Goal: Task Accomplishment & Management: Manage account settings

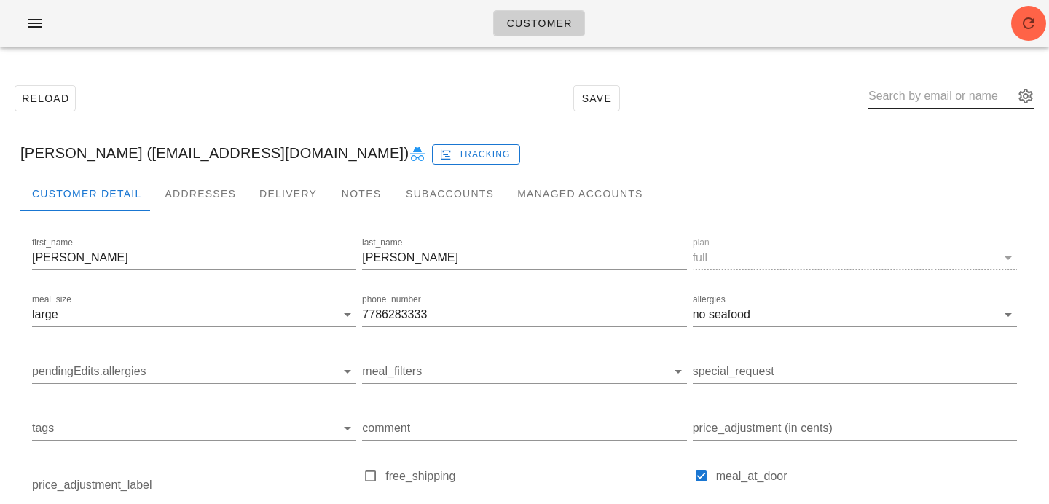
click at [913, 102] on input "text" at bounding box center [941, 95] width 146 height 23
paste input "[EMAIL_ADDRESS][DOMAIN_NAME]"
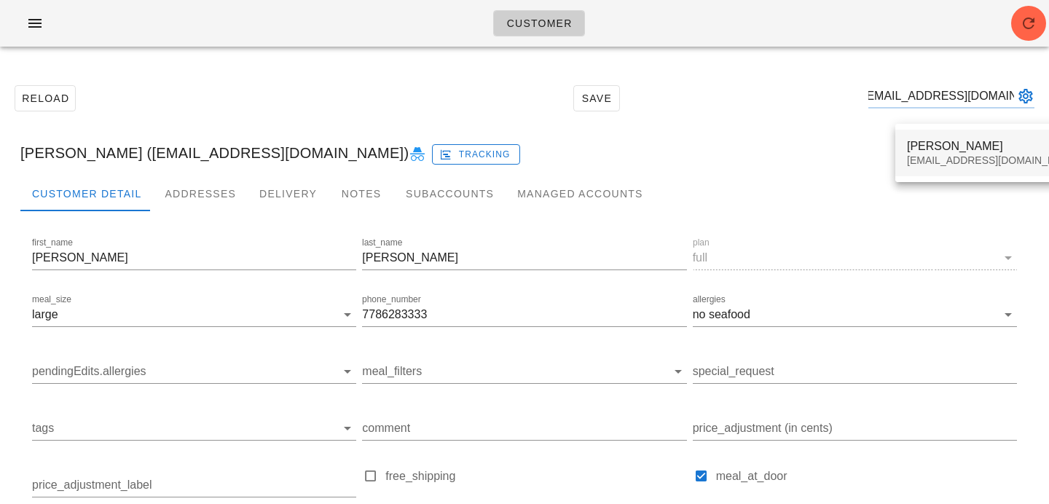
type input "taramurcott@gmail.com"
click at [934, 164] on div "taramurcott@gmail.com" at bounding box center [993, 160] width 173 height 12
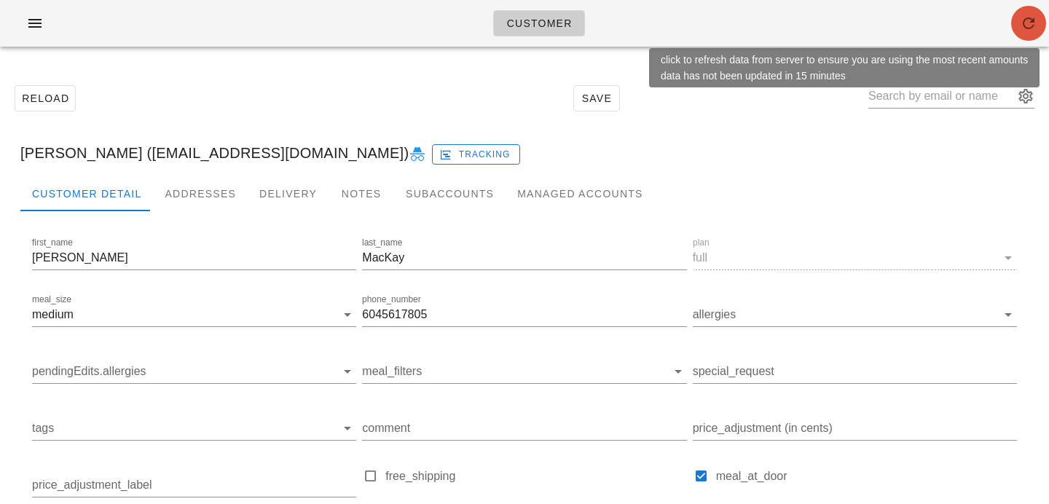
click at [1018, 25] on span "button" at bounding box center [1028, 23] width 35 height 17
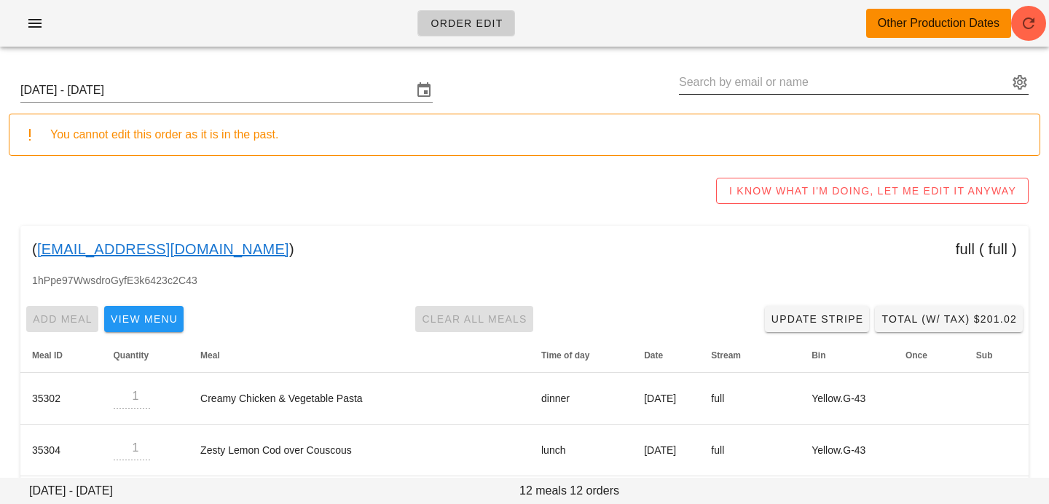
click at [924, 82] on input "text" at bounding box center [843, 82] width 329 height 23
paste input "taramurcott@gmail.com"
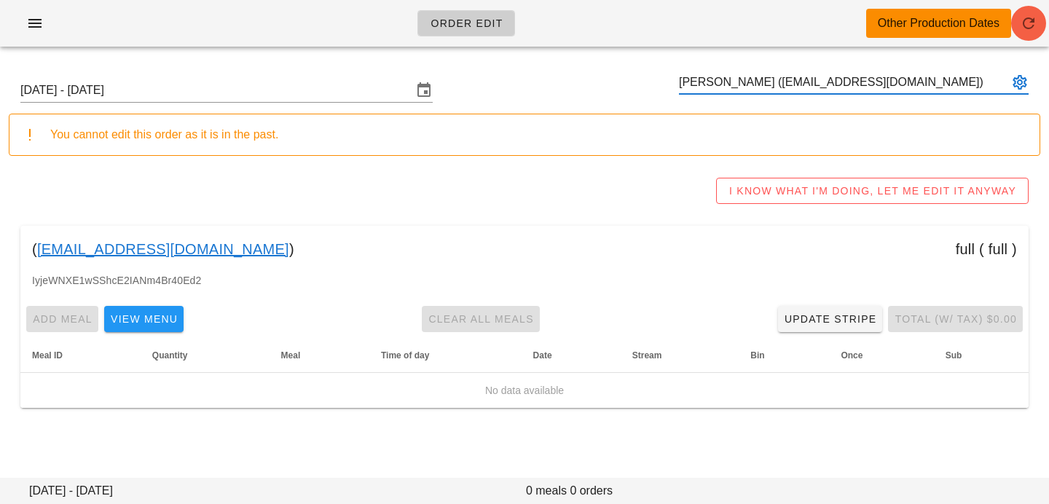
type input "Alexis MacKay (taramurcott@gmail.com)"
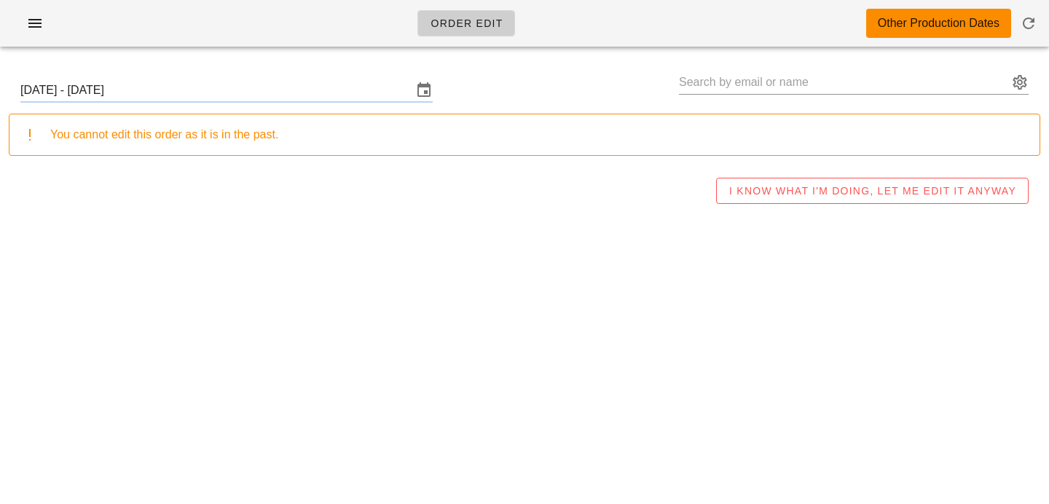
type input "[PERSON_NAME] ([EMAIL_ADDRESS][DOMAIN_NAME])"
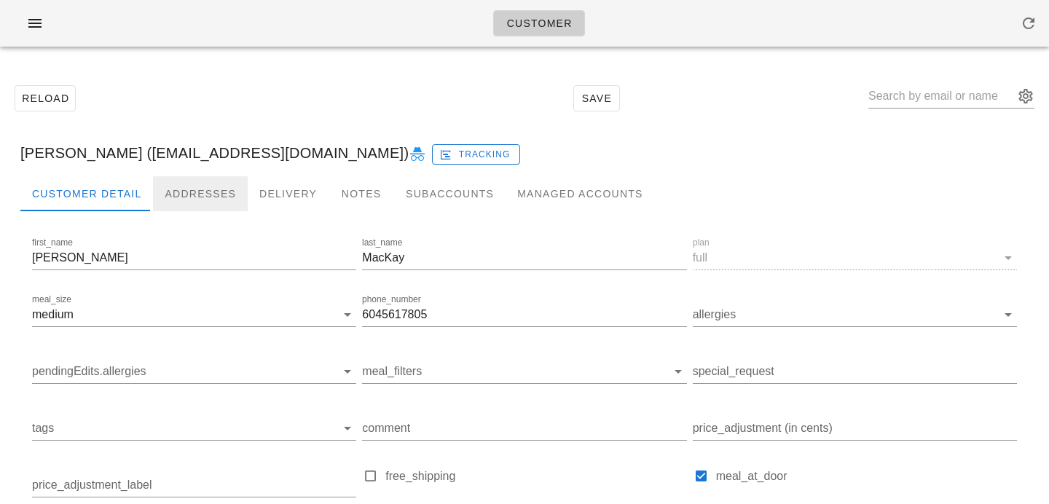
click at [227, 198] on div "Addresses" at bounding box center [200, 193] width 95 height 35
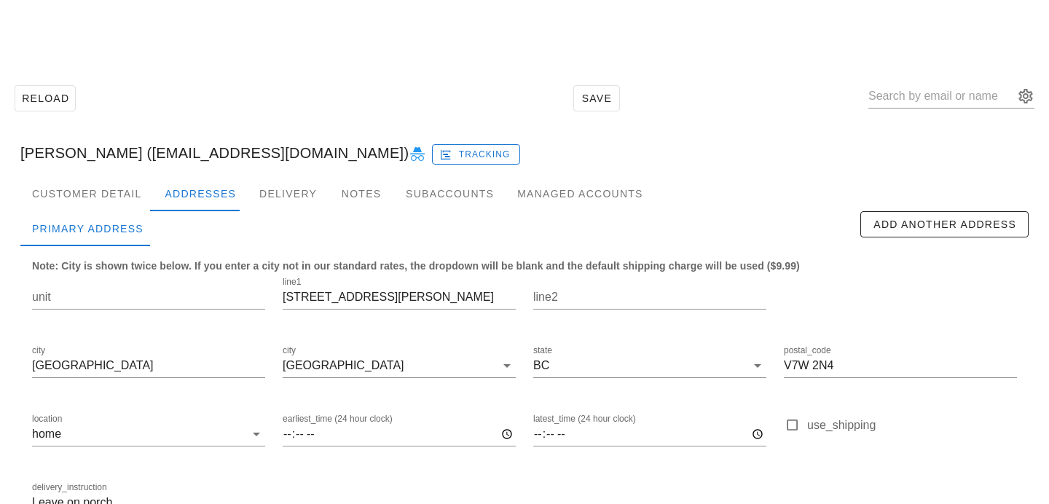
scroll to position [96, 0]
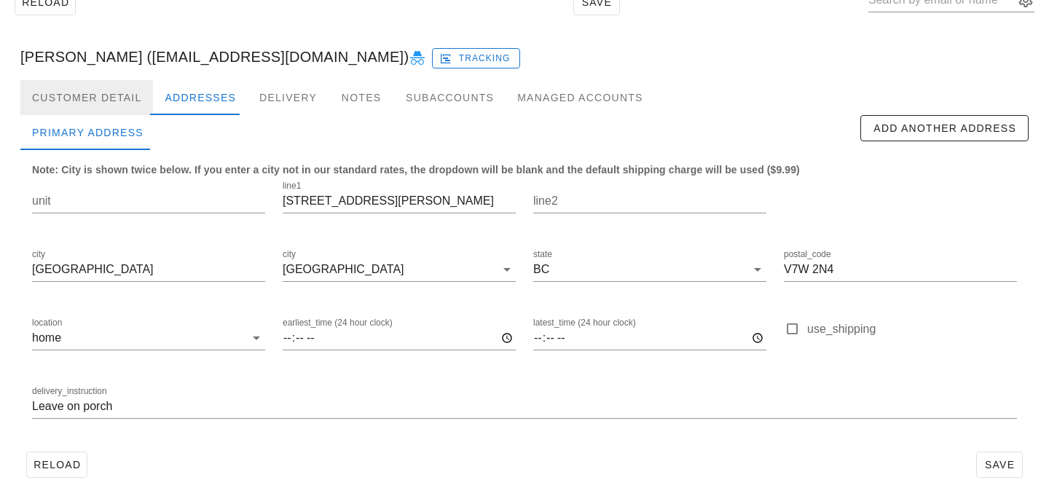
click at [122, 90] on div "Customer Detail" at bounding box center [86, 97] width 133 height 35
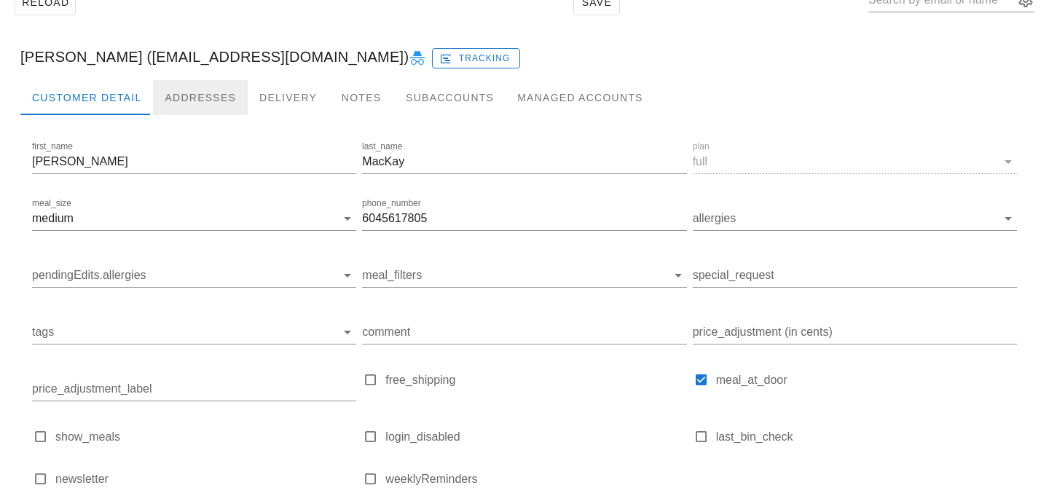
click at [197, 90] on div "Addresses" at bounding box center [200, 97] width 95 height 35
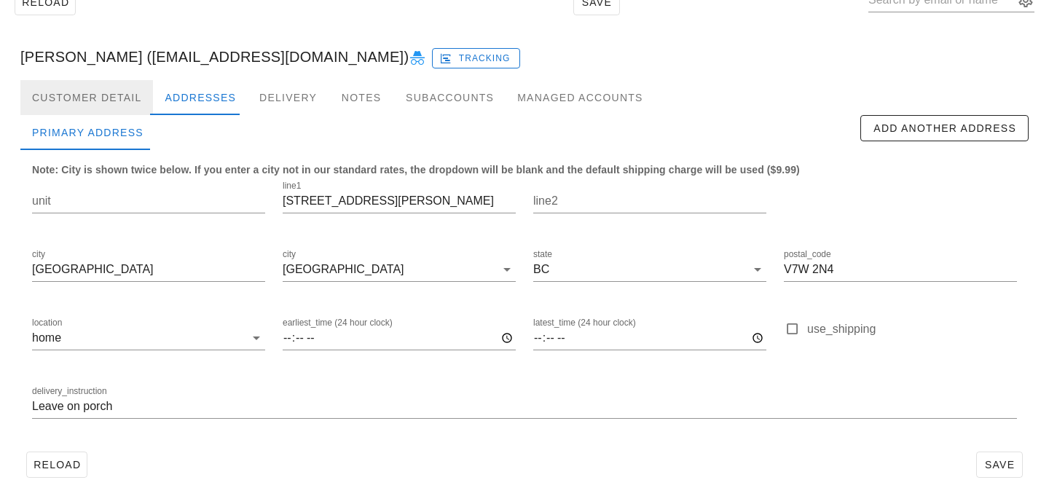
click at [124, 100] on div "Customer Detail" at bounding box center [86, 97] width 133 height 35
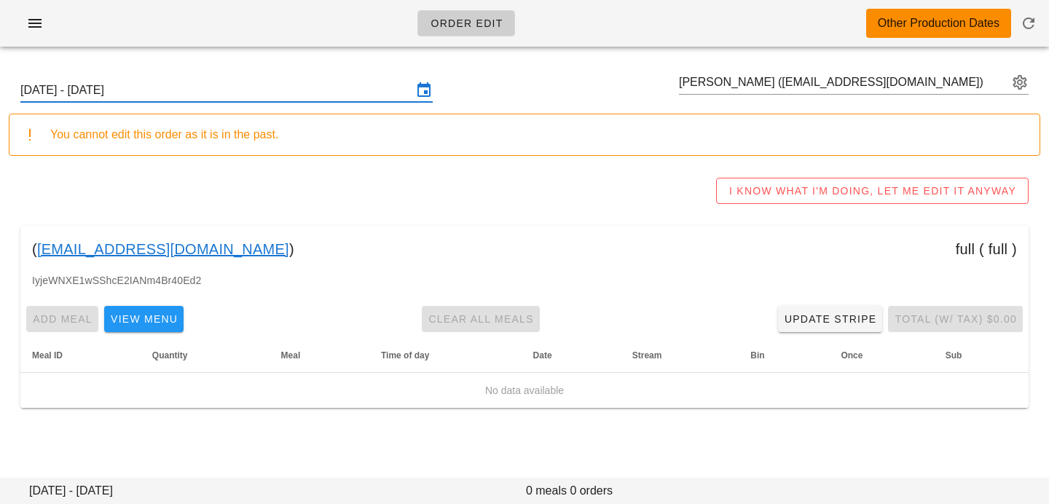
click at [347, 90] on input "[DATE] - [DATE]" at bounding box center [216, 90] width 392 height 23
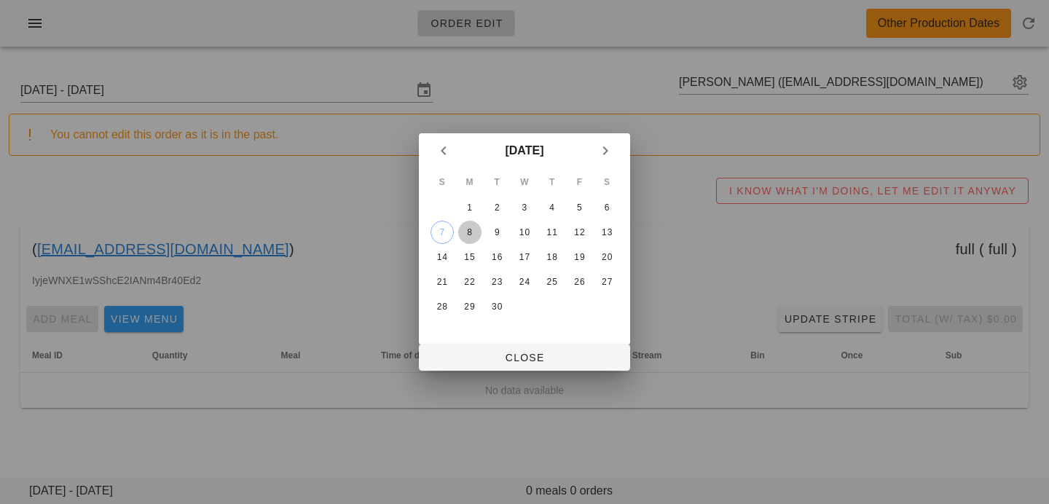
click at [471, 232] on div "8" at bounding box center [469, 232] width 23 height 10
click at [470, 262] on div "15" at bounding box center [469, 257] width 23 height 10
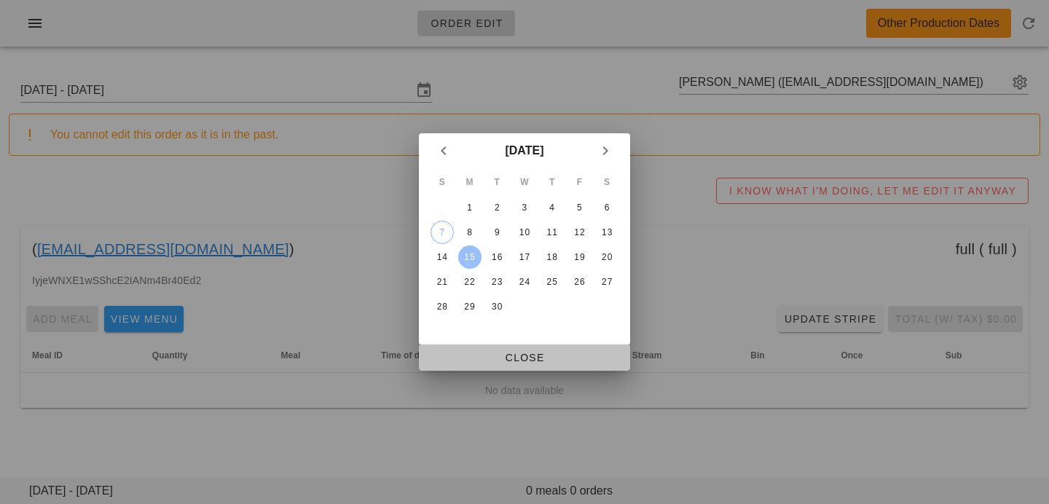
click at [487, 345] on button "Close" at bounding box center [524, 358] width 211 height 26
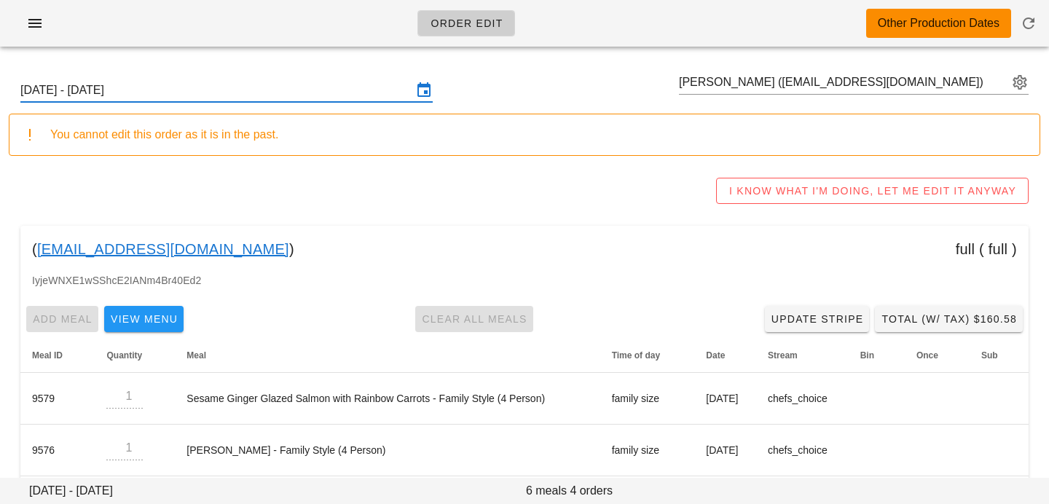
click at [273, 101] on div "Sunday September 14 - Saturday September 20" at bounding box center [226, 90] width 412 height 23
click at [350, 91] on input "Sunday September 14 - Saturday September 20" at bounding box center [216, 90] width 392 height 23
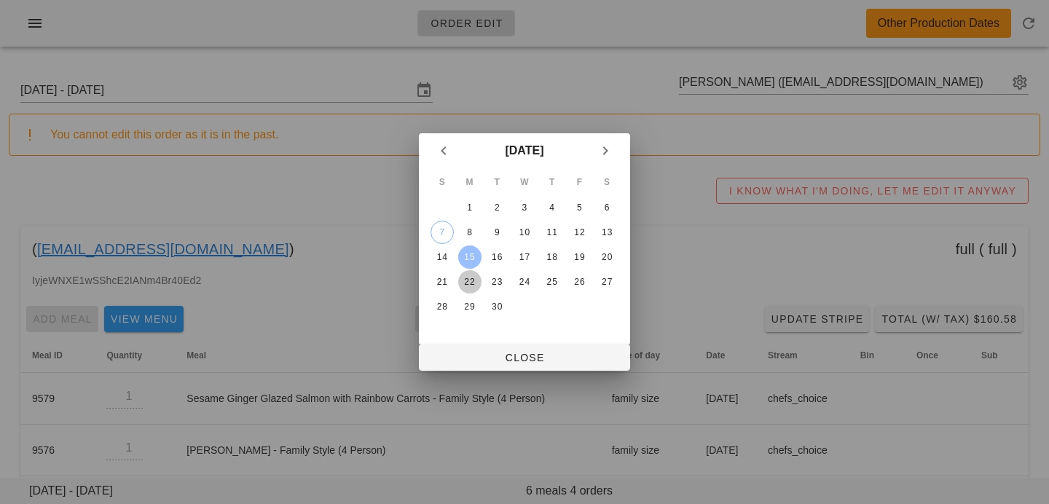
click at [471, 285] on div "22" at bounding box center [469, 282] width 23 height 10
click at [474, 341] on div "S M T W T F S 1 2 3 4 5 6 7 8 9 10 11 12 13 14 15 16 17 18 19 20 21 22 23 24 25…" at bounding box center [524, 256] width 211 height 176
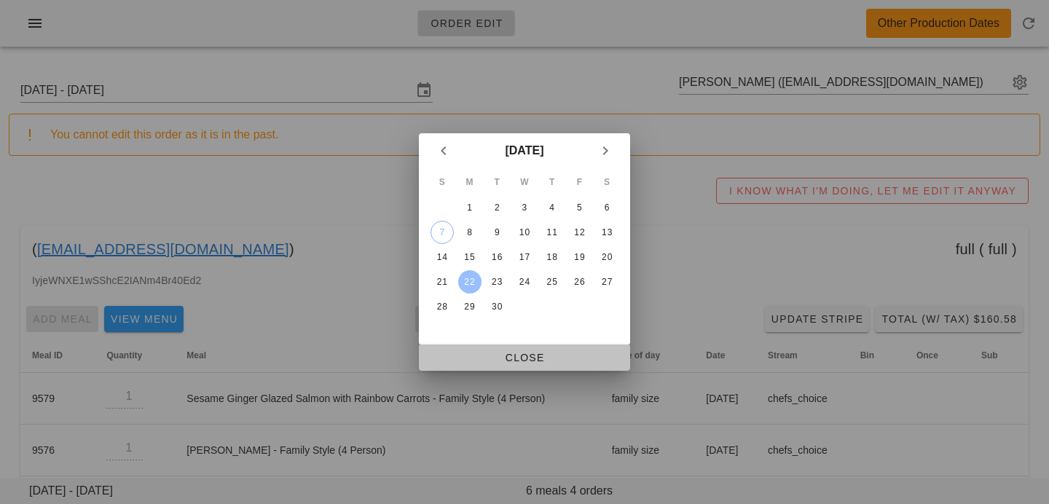
click at [471, 369] on button "Close" at bounding box center [524, 358] width 211 height 26
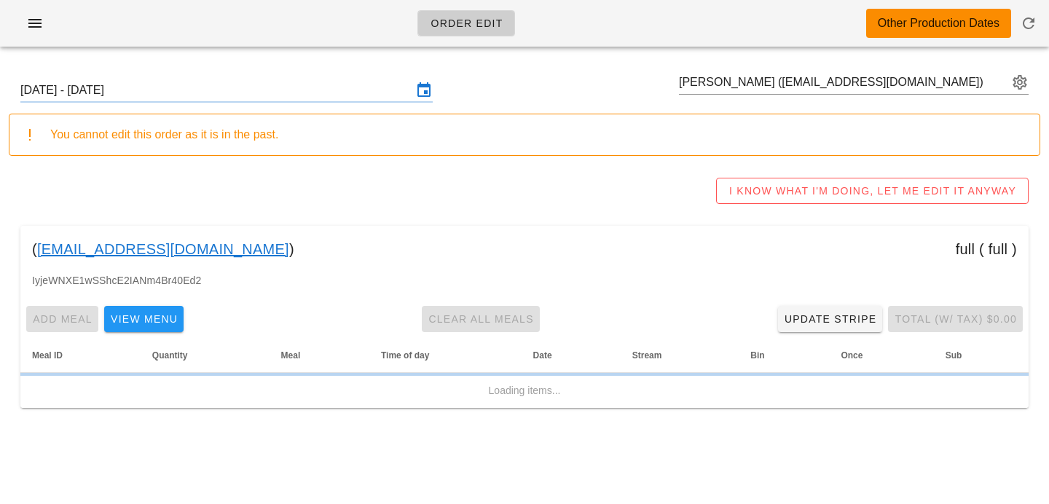
click at [341, 101] on div at bounding box center [226, 101] width 412 height 1
click at [337, 93] on input "Sunday September 21 - Saturday September 27" at bounding box center [216, 90] width 392 height 23
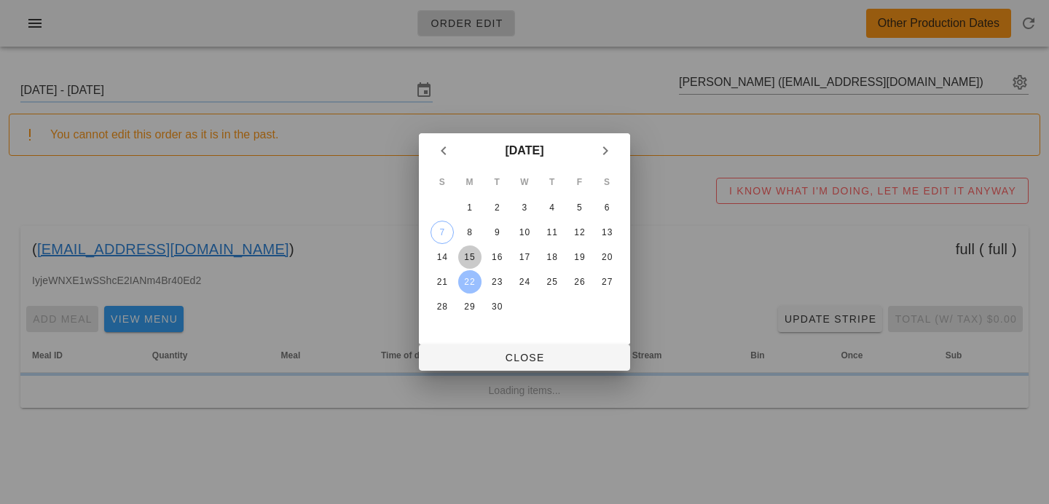
click at [469, 253] on div "15" at bounding box center [469, 257] width 23 height 10
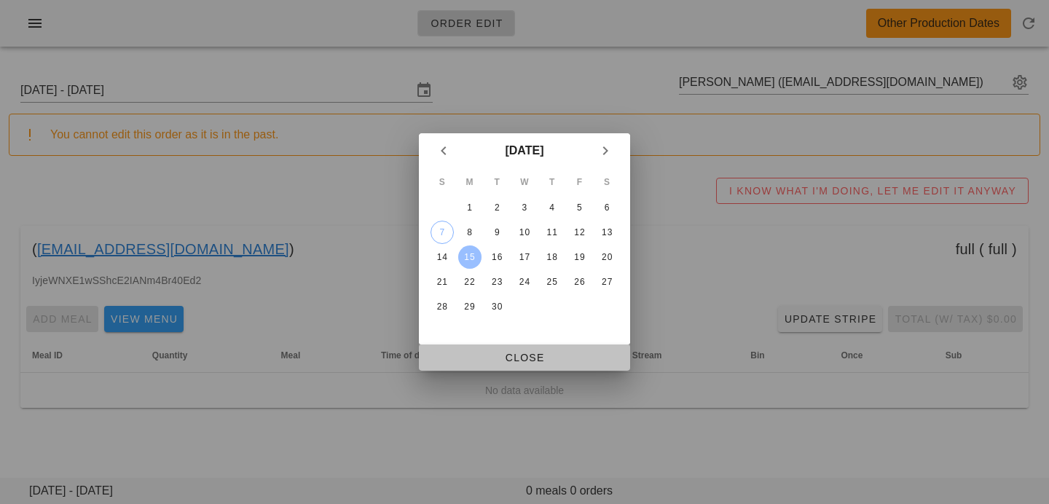
click at [476, 361] on span "Close" at bounding box center [525, 358] width 188 height 12
type input "[DATE] - [DATE]"
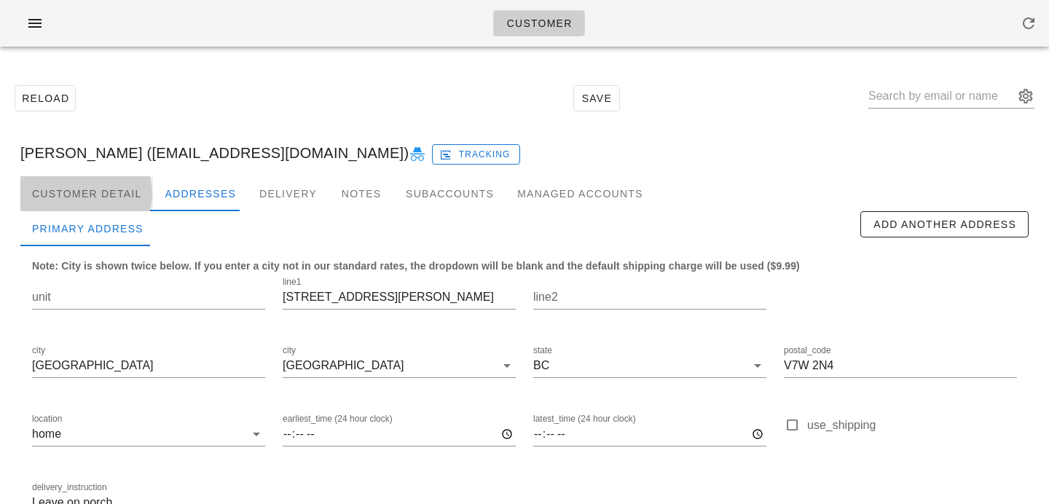
click at [98, 184] on div "Customer Detail" at bounding box center [86, 193] width 133 height 35
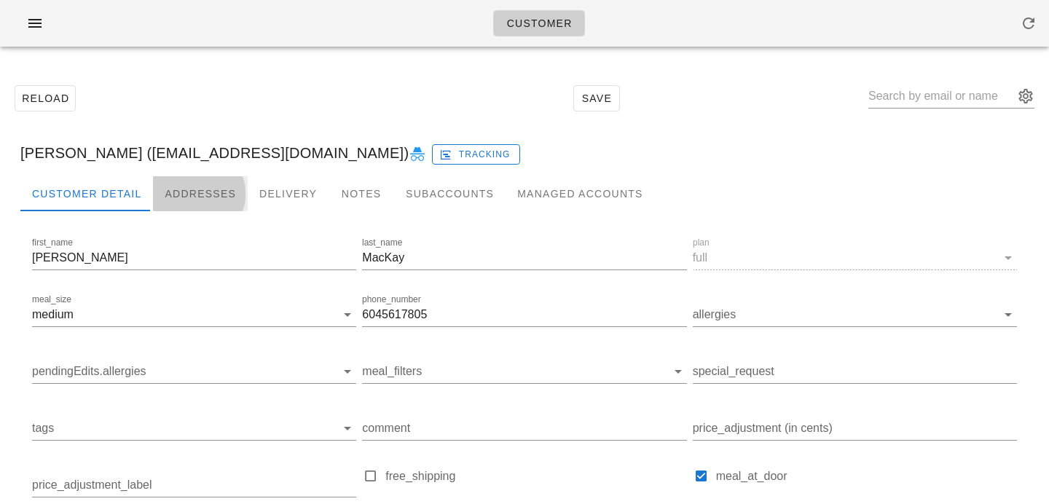
click at [212, 192] on div "Addresses" at bounding box center [200, 193] width 95 height 35
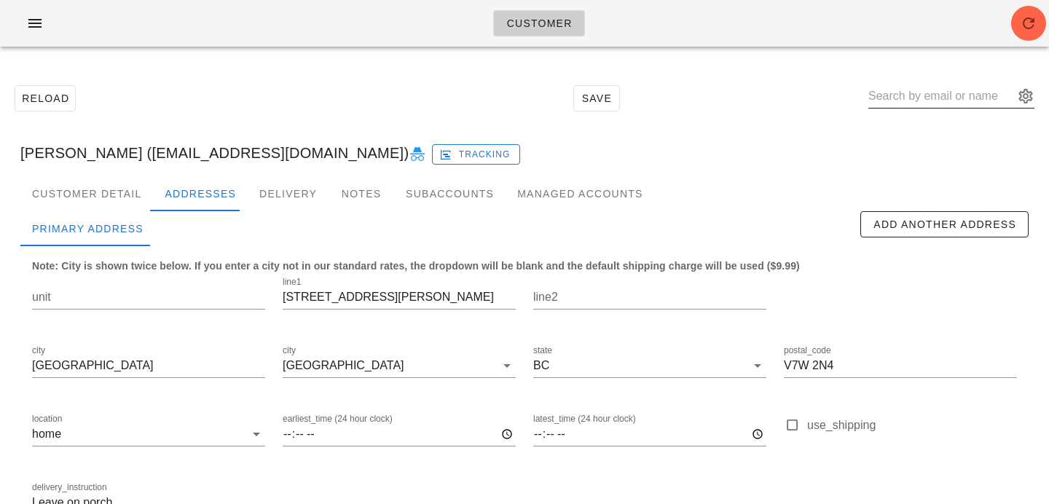
click at [976, 90] on input "text" at bounding box center [941, 95] width 146 height 23
paste input "[EMAIL_ADDRESS][PERSON_NAME][DOMAIN_NAME]"
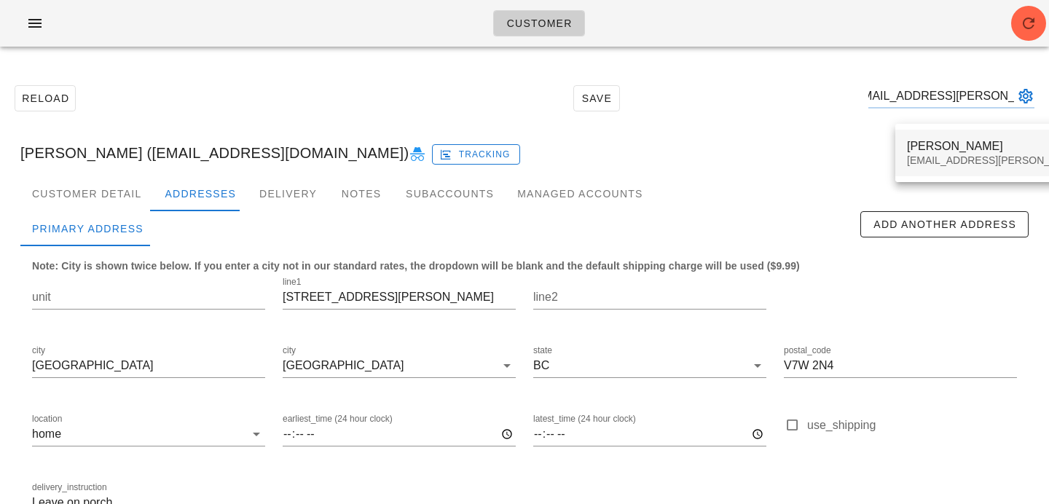
type input "[EMAIL_ADDRESS][PERSON_NAME][DOMAIN_NAME]"
click at [946, 151] on div "[PERSON_NAME]" at bounding box center [1035, 146] width 256 height 14
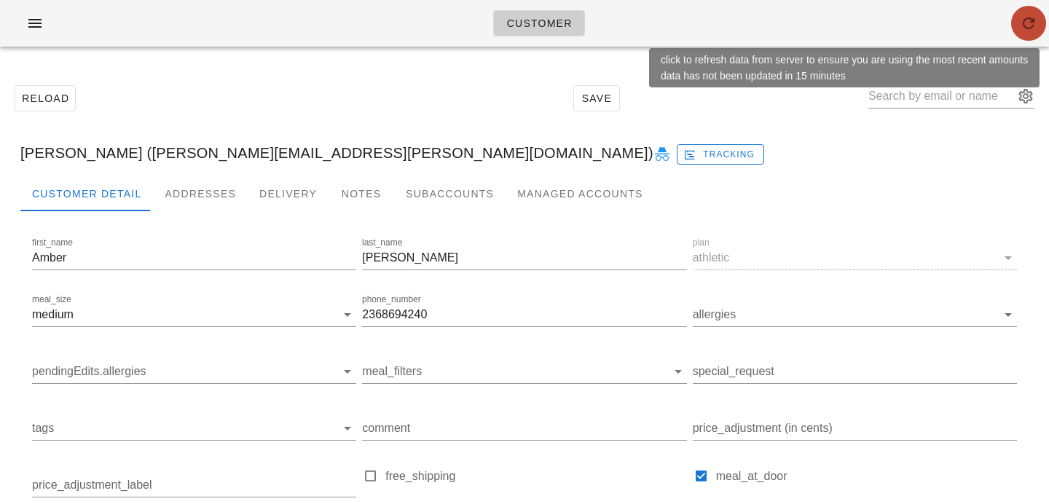
click at [1013, 28] on span "button" at bounding box center [1028, 23] width 35 height 17
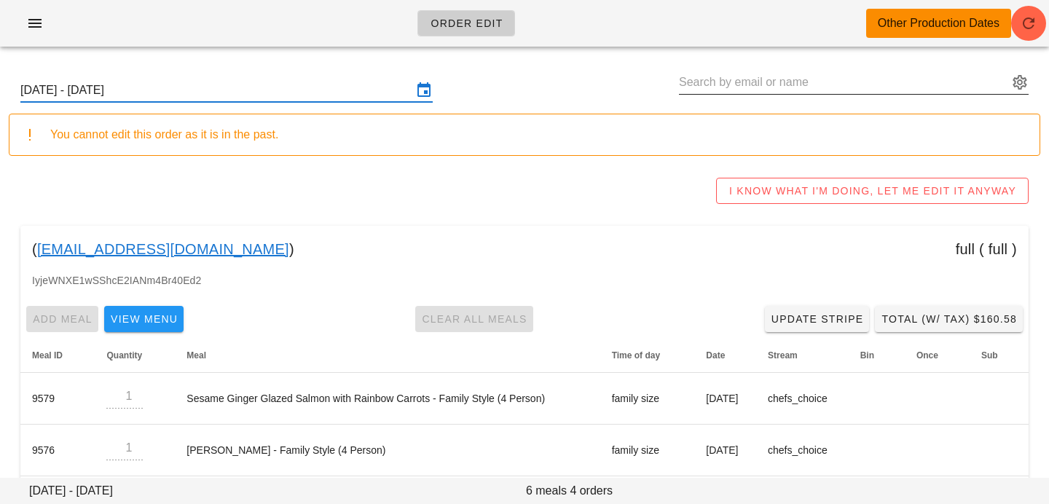
click at [912, 79] on input "text" at bounding box center [843, 82] width 329 height 23
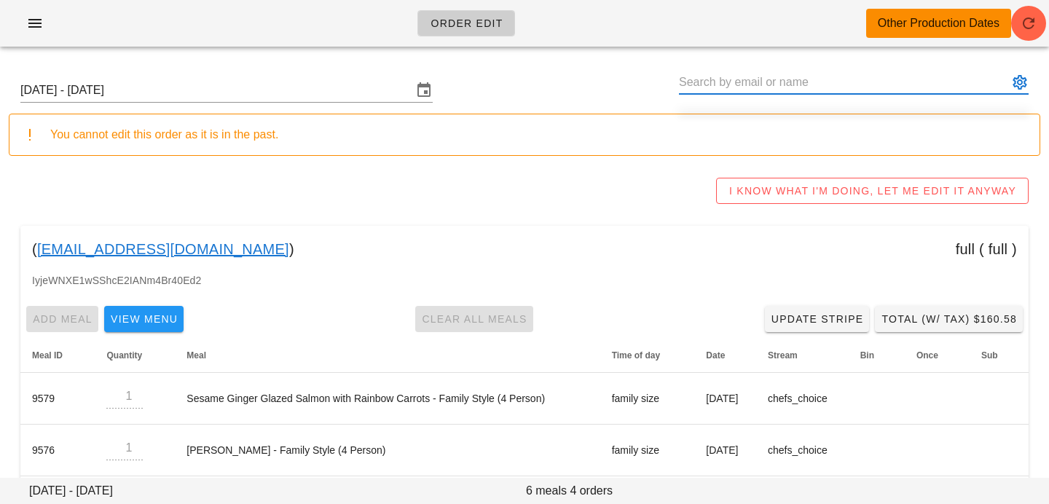
paste input "[EMAIL_ADDRESS][PERSON_NAME][DOMAIN_NAME]"
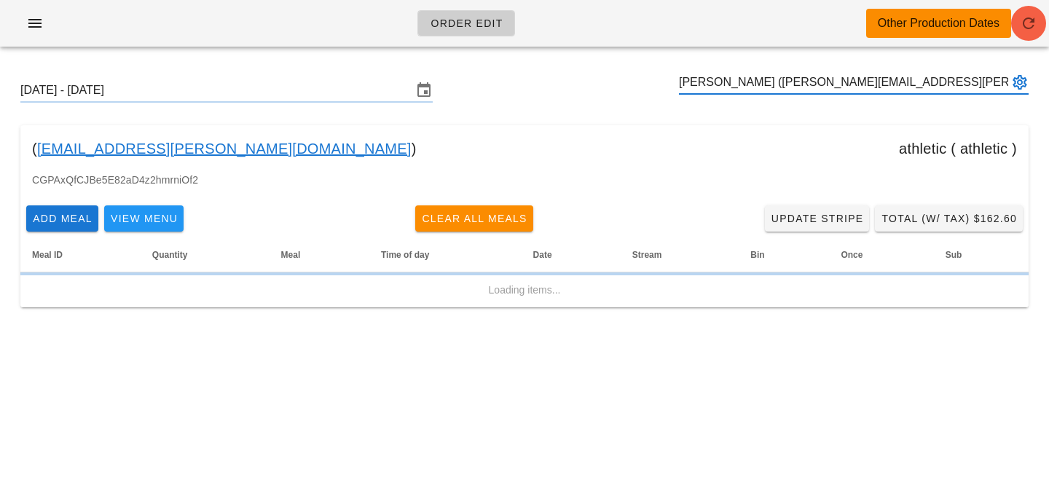
type input "[PERSON_NAME] ([PERSON_NAME][EMAIL_ADDRESS][PERSON_NAME][DOMAIN_NAME])"
click at [1037, 34] on button "button" at bounding box center [1028, 23] width 35 height 35
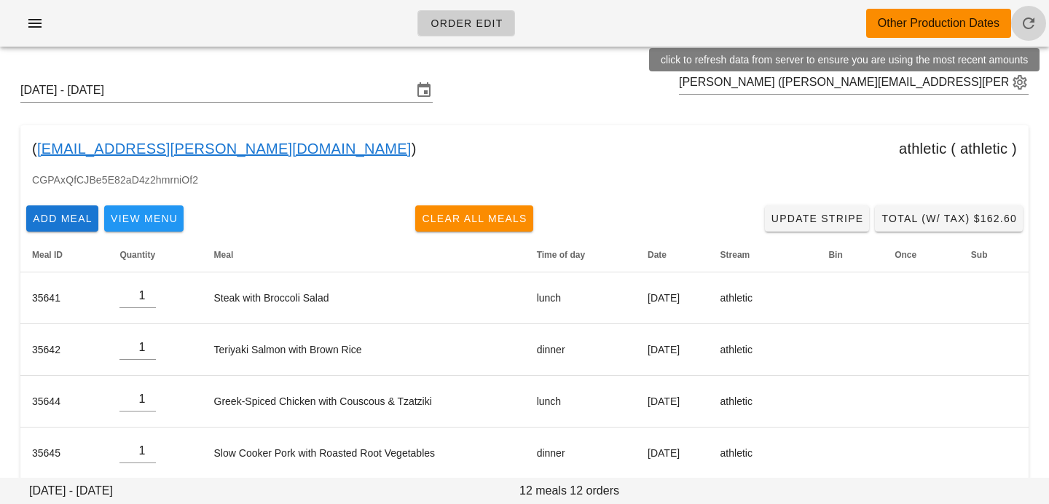
click at [1026, 18] on icon "button" at bounding box center [1028, 23] width 17 height 17
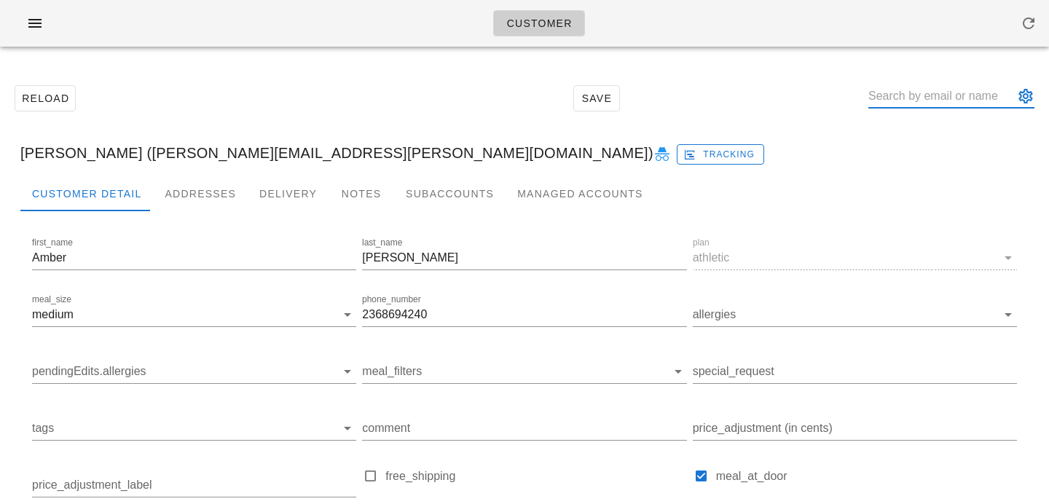
click at [972, 104] on input "text" at bounding box center [941, 95] width 146 height 23
paste input "[EMAIL_ADDRESS][DOMAIN_NAME]"
type input "[EMAIL_ADDRESS][DOMAIN_NAME]"
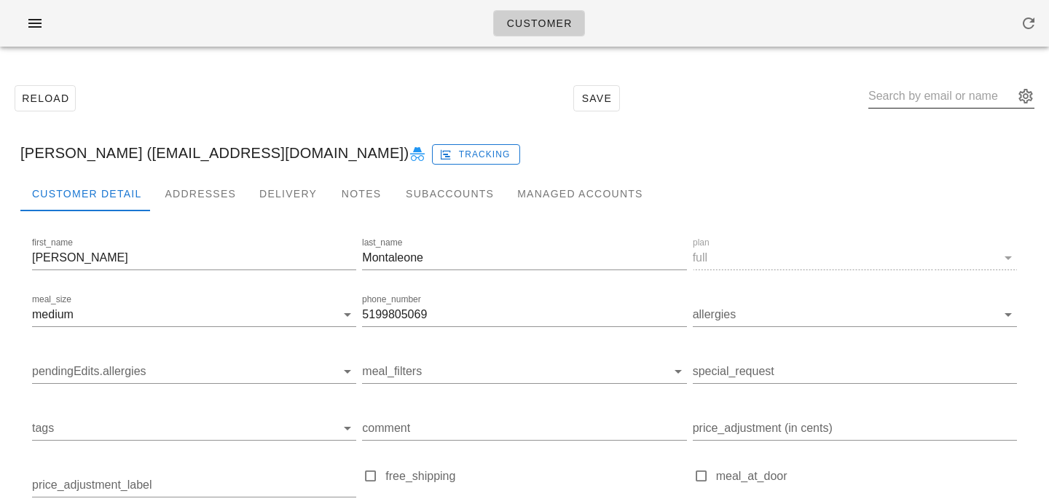
click at [923, 95] on input "text" at bounding box center [941, 95] width 146 height 23
click at [366, 194] on div "Notes" at bounding box center [362, 193] width 66 height 35
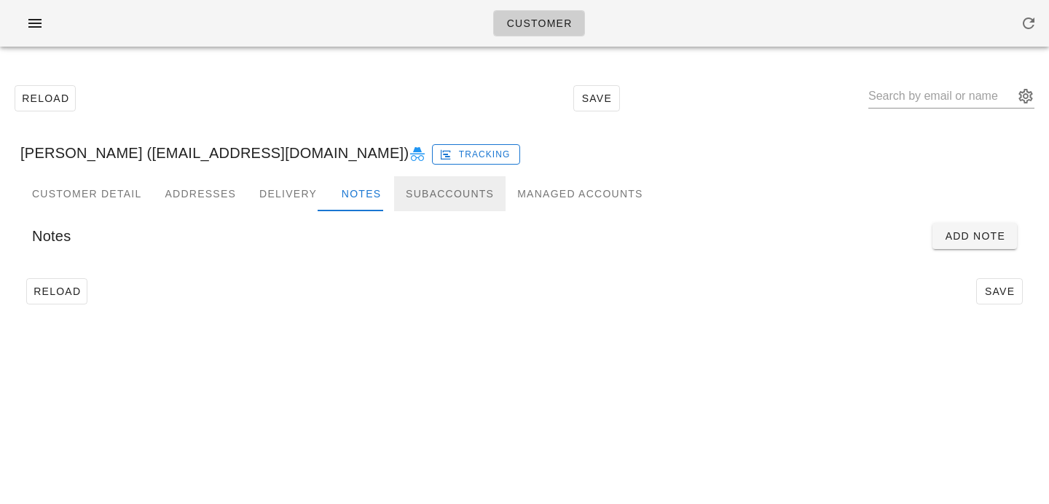
click at [441, 201] on div "Subaccounts" at bounding box center [449, 193] width 111 height 35
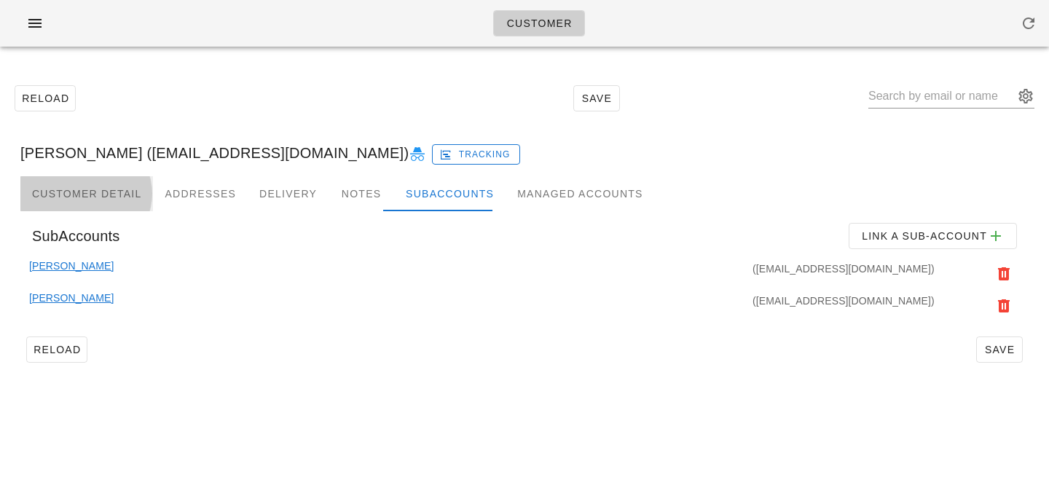
click at [124, 192] on div "Customer Detail" at bounding box center [86, 193] width 133 height 35
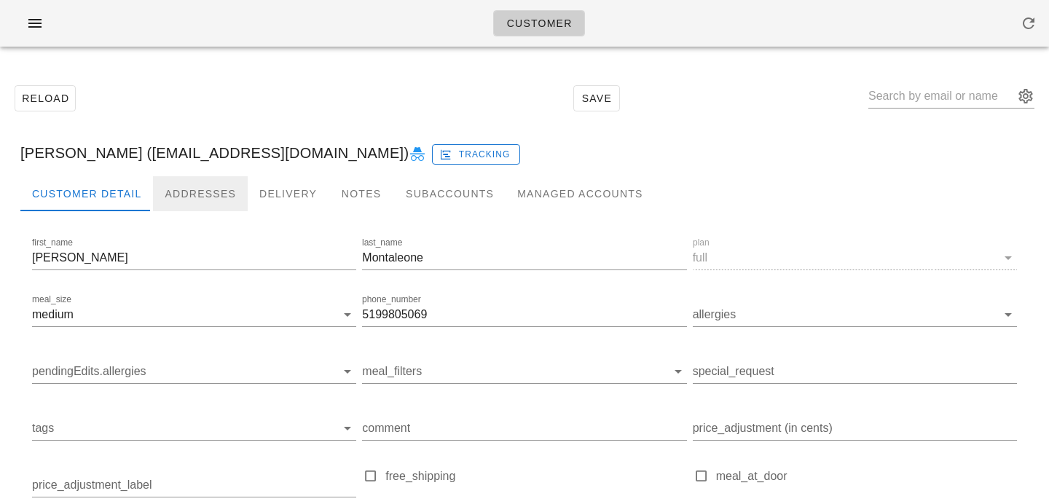
click at [194, 190] on div "Addresses" at bounding box center [200, 193] width 95 height 35
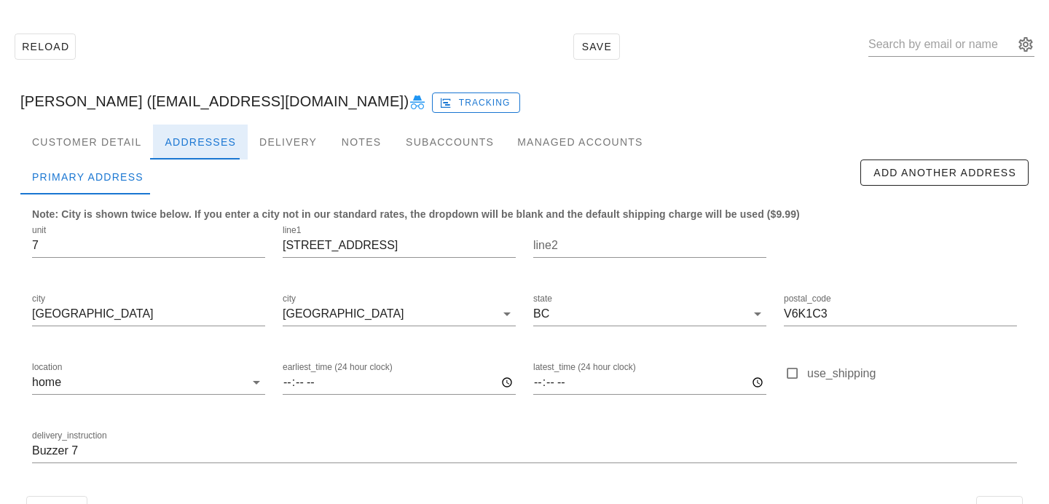
scroll to position [88, 0]
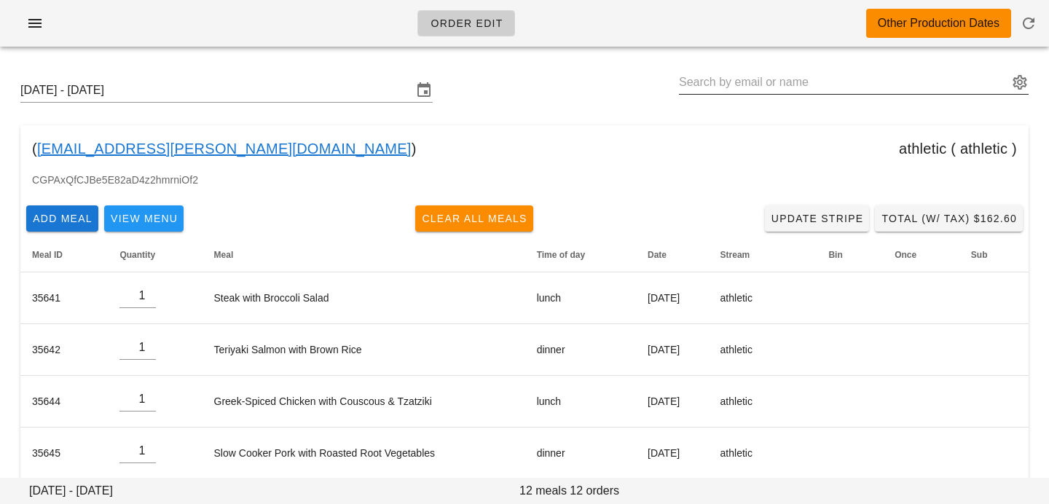
click at [936, 84] on input "text" at bounding box center [843, 82] width 329 height 23
paste input "[EMAIL_ADDRESS][DOMAIN_NAME]"
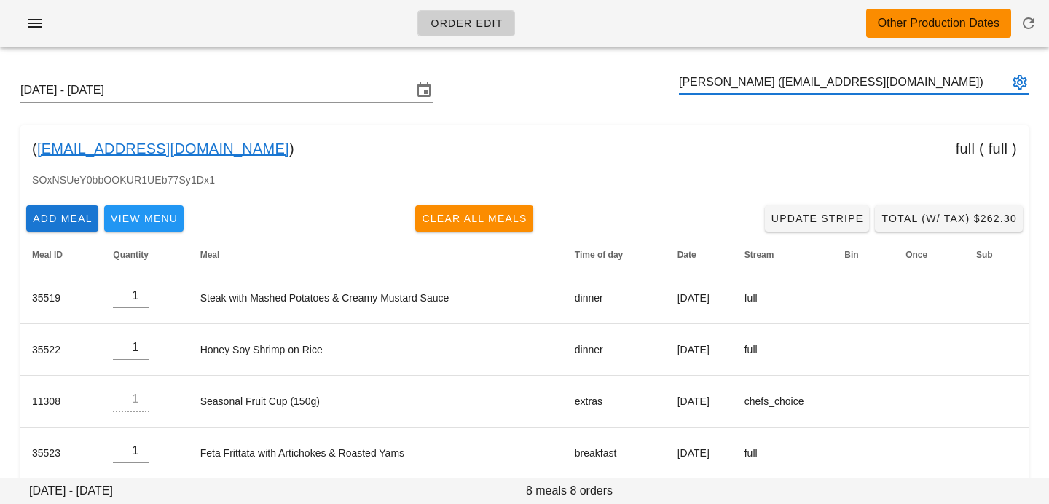
type input "[PERSON_NAME] ([EMAIL_ADDRESS][DOMAIN_NAME])"
click at [754, 86] on input "text" at bounding box center [843, 82] width 329 height 23
paste input "[EMAIL_ADDRESS][DOMAIN_NAME]"
click at [768, 79] on input "[PERSON_NAME] ([EMAIL_ADDRESS][DOMAIN_NAME])" at bounding box center [843, 82] width 329 height 23
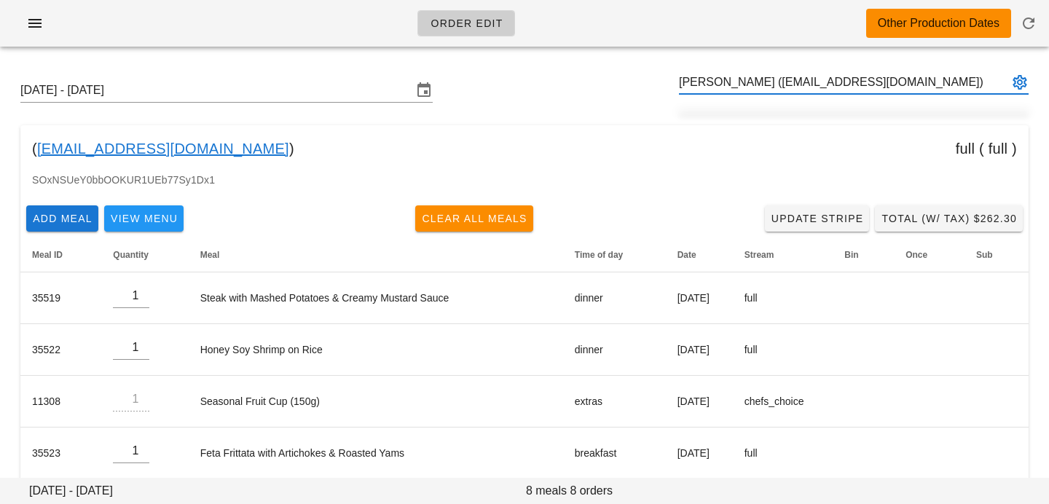
drag, startPoint x: 768, startPoint y: 79, endPoint x: 955, endPoint y: 84, distance: 187.3
click at [954, 84] on input "[PERSON_NAME] ([EMAIL_ADDRESS][DOMAIN_NAME])" at bounding box center [843, 82] width 329 height 23
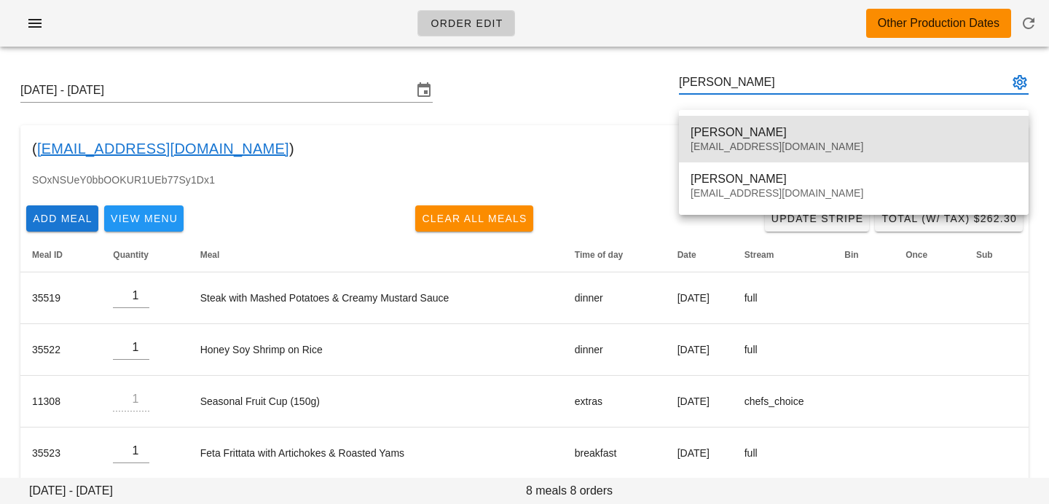
click at [731, 139] on div "[PERSON_NAME] [EMAIL_ADDRESS][DOMAIN_NAME]" at bounding box center [854, 139] width 326 height 45
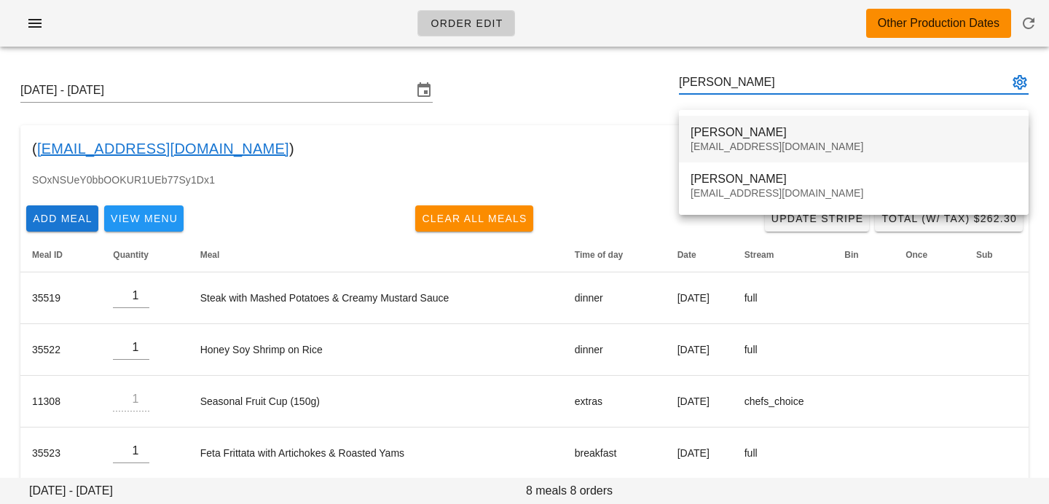
scroll to position [0, 0]
type input "[PERSON_NAME] ([EMAIL_ADDRESS][DOMAIN_NAME])"
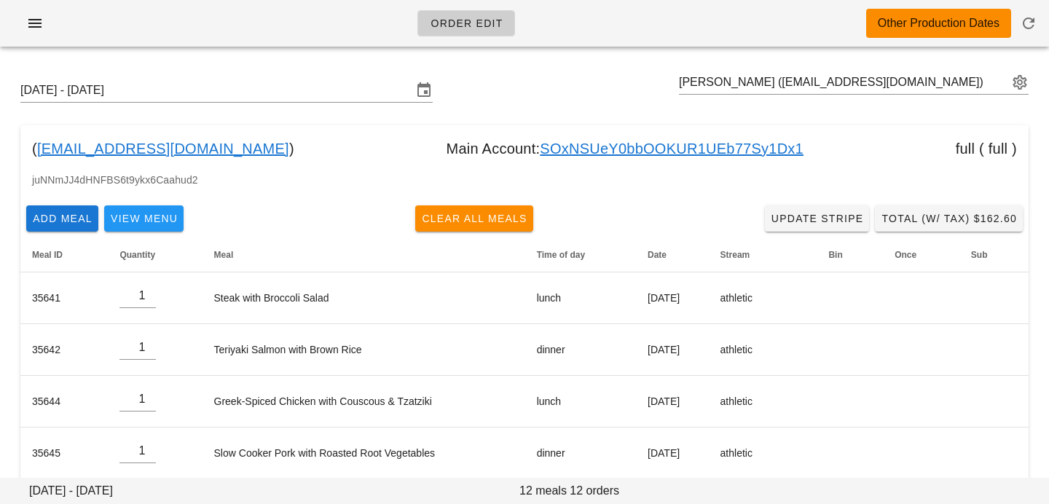
click at [553, 144] on link "SOxNSUeY0bbOOKUR1UEb77Sy1Dx1" at bounding box center [672, 148] width 264 height 23
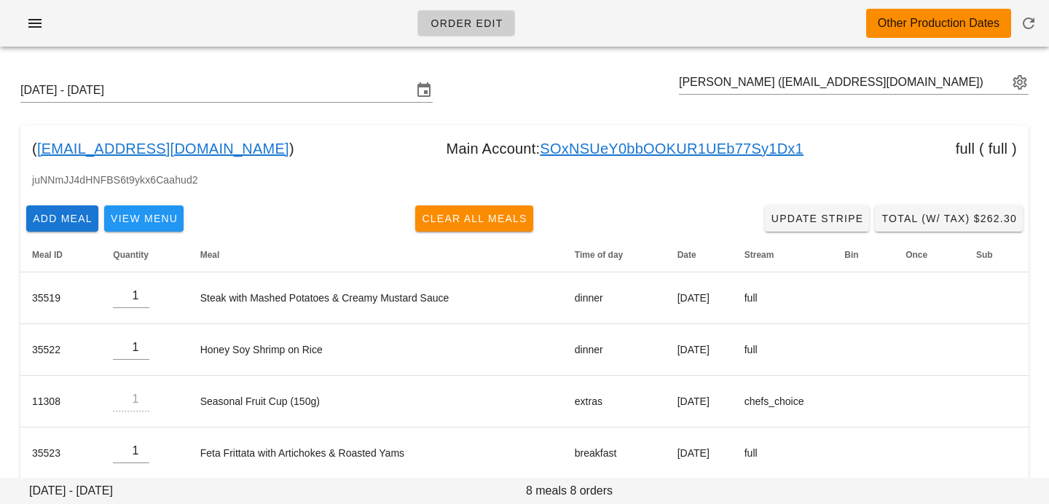
click at [540, 145] on link "SOxNSUeY0bbOOKUR1UEb77Sy1Dx1" at bounding box center [672, 148] width 264 height 23
click at [552, 141] on link "SOxNSUeY0bbOOKUR1UEb77Sy1Dx1" at bounding box center [672, 148] width 264 height 23
click at [553, 141] on link "SOxNSUeY0bbOOKUR1UEb77Sy1Dx1" at bounding box center [672, 148] width 264 height 23
click at [551, 148] on link "SOxNSUeY0bbOOKUR1UEb77Sy1Dx1" at bounding box center [672, 148] width 264 height 23
click at [933, 87] on input "text" at bounding box center [843, 82] width 329 height 23
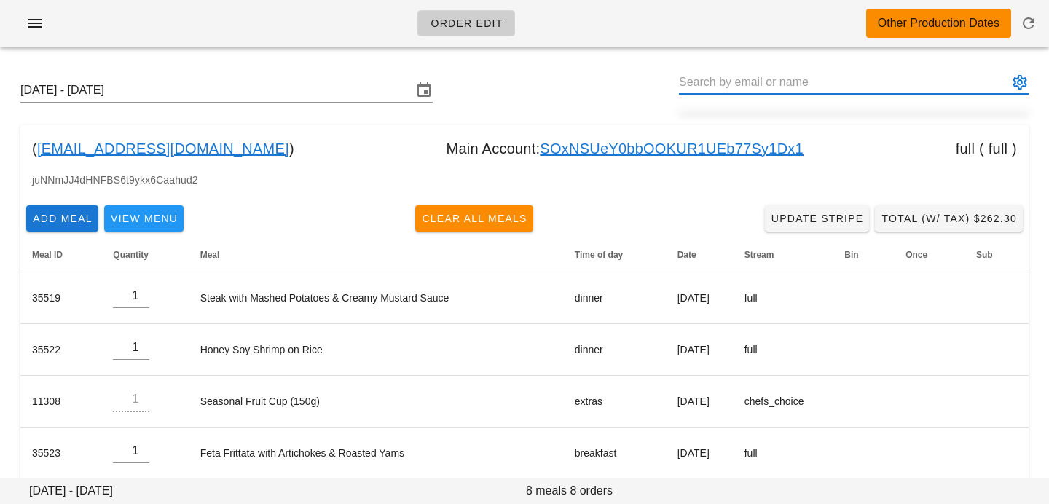
paste input "[EMAIL_ADDRESS][DOMAIN_NAME]"
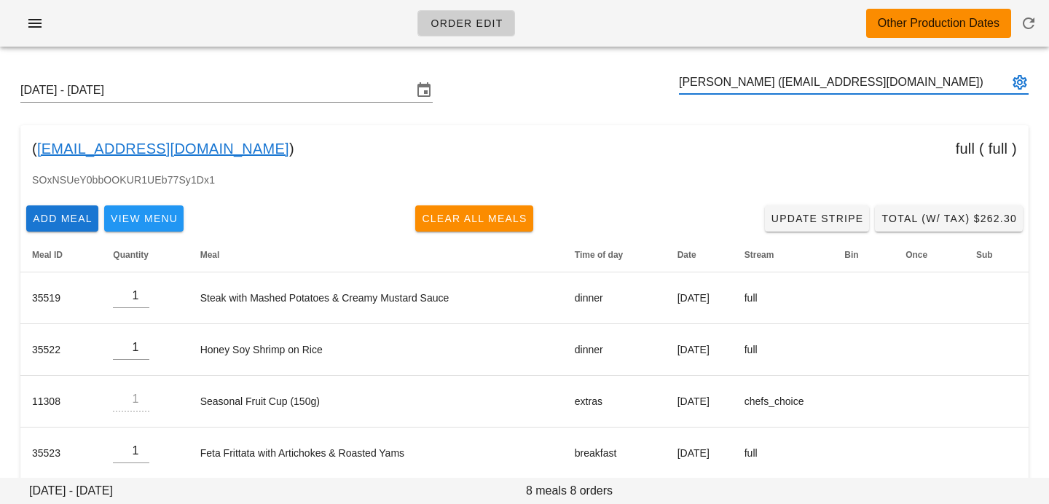
type input "[PERSON_NAME] ([EMAIL_ADDRESS][DOMAIN_NAME])"
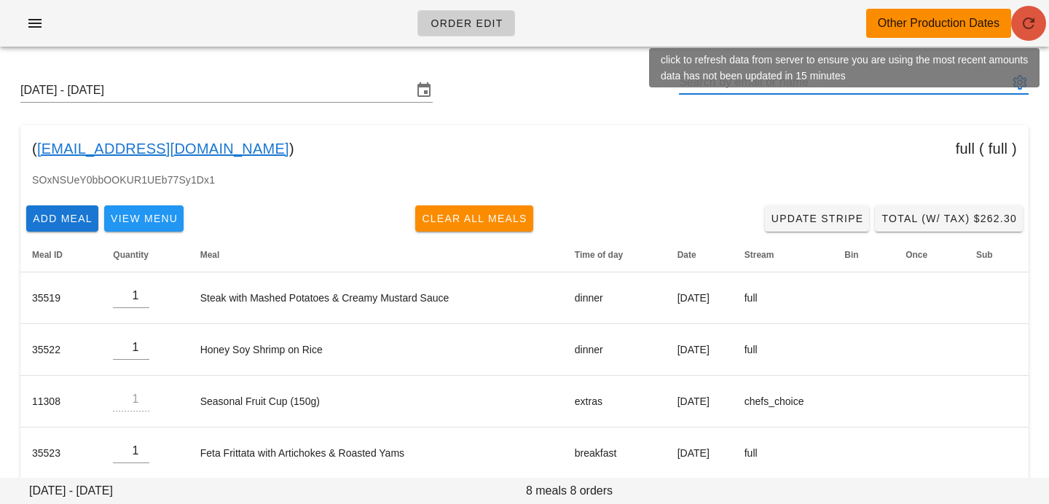
click at [1025, 23] on icon "button" at bounding box center [1028, 23] width 17 height 17
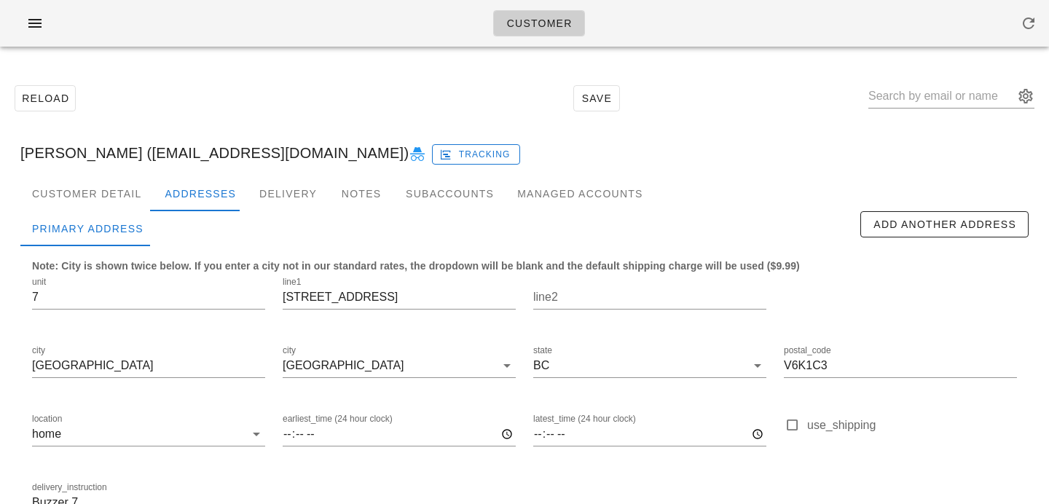
scroll to position [96, 0]
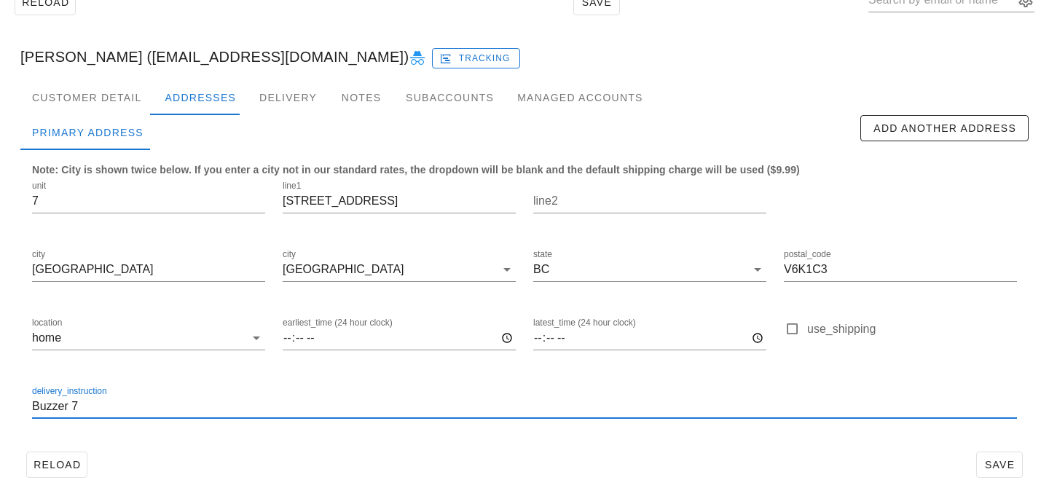
click at [33, 406] on input "Buzzer 7" at bounding box center [524, 406] width 985 height 23
type input "Unit 7, Buzzer 7"
click at [1001, 457] on button "Save" at bounding box center [999, 465] width 47 height 26
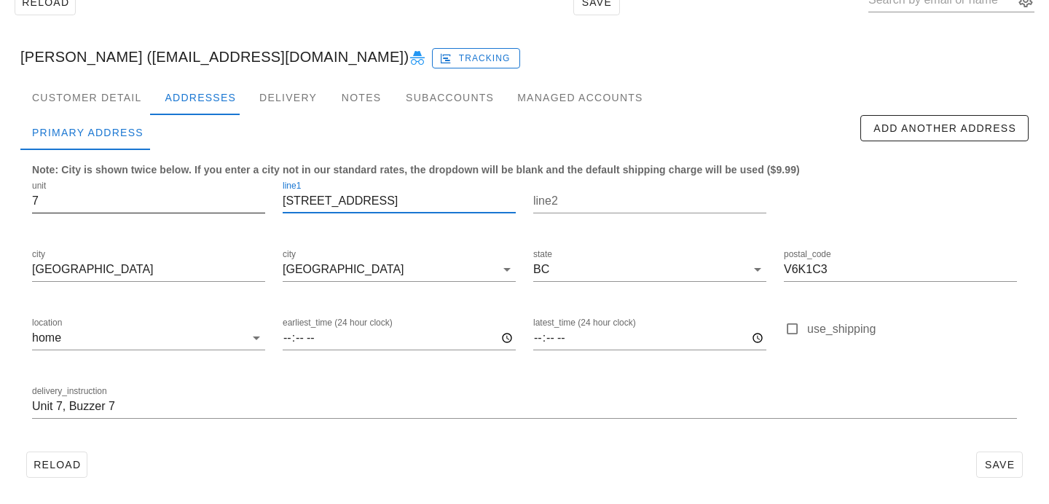
drag, startPoint x: 366, startPoint y: 198, endPoint x: 196, endPoint y: 197, distance: 169.7
click at [200, 197] on div "unit 7 line1 2154 York Ave line2 city Vancouver city Vancouver state BC postal_…" at bounding box center [524, 306] width 1002 height 274
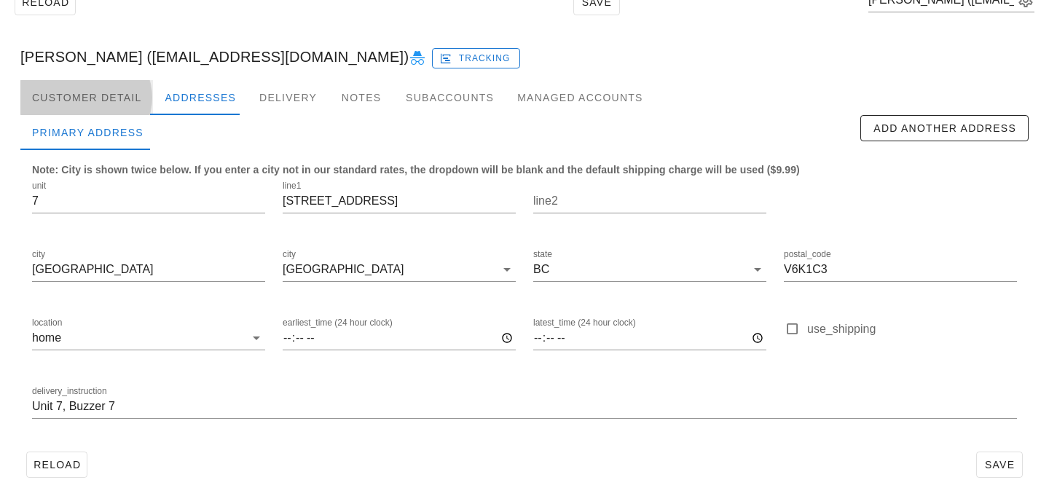
click at [89, 103] on div "Customer Detail" at bounding box center [86, 97] width 133 height 35
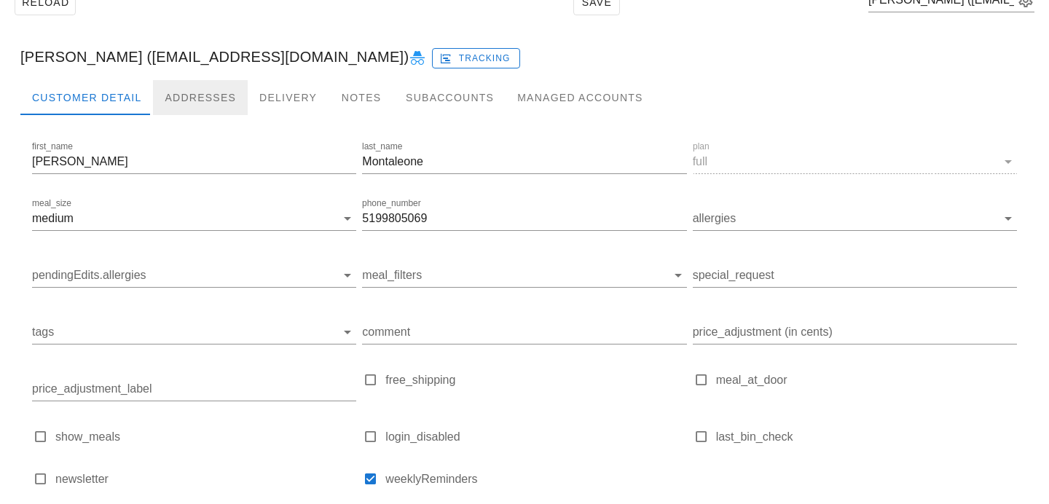
click at [216, 98] on div "Addresses" at bounding box center [200, 97] width 95 height 35
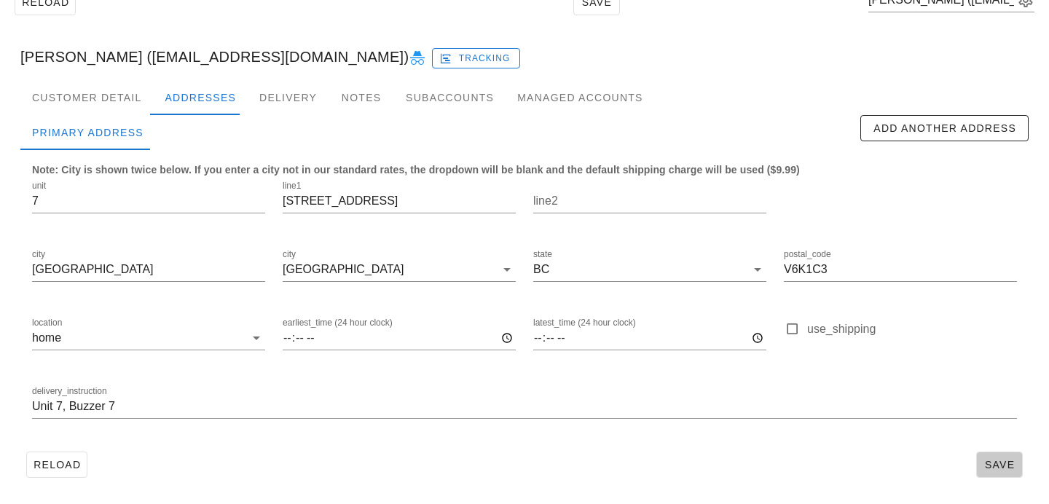
click at [995, 460] on span "Save" at bounding box center [1000, 465] width 34 height 12
click at [99, 99] on div "Customer Detail" at bounding box center [86, 97] width 133 height 35
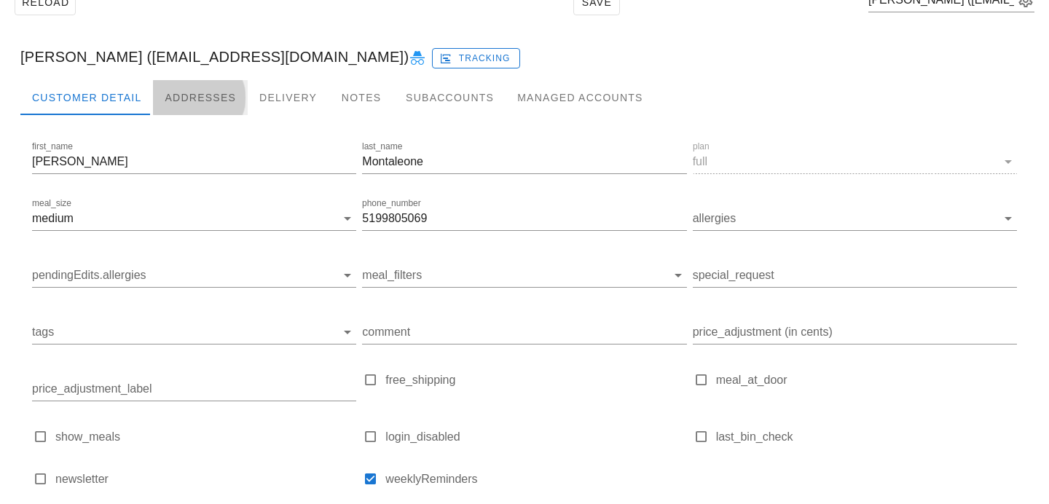
click at [234, 91] on div "Addresses" at bounding box center [200, 97] width 95 height 35
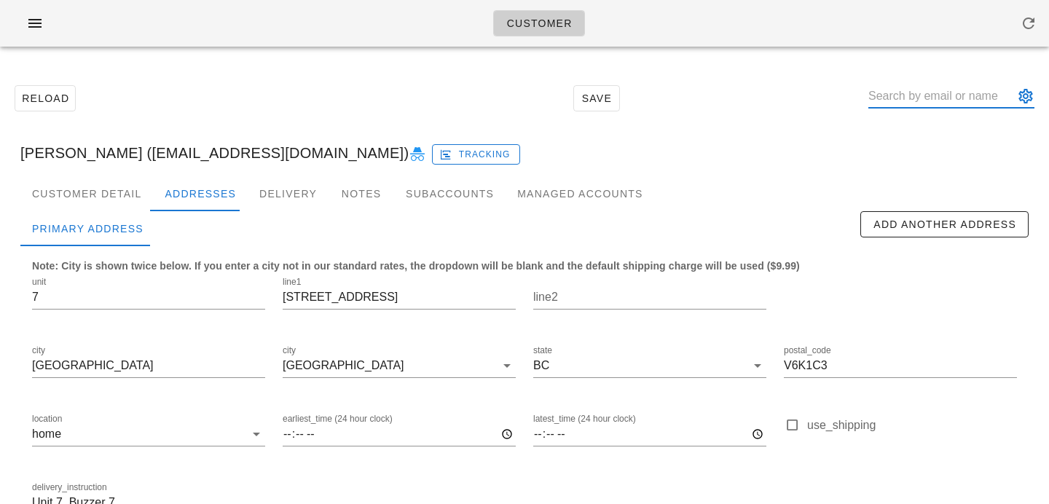
click at [932, 89] on input "text" at bounding box center [941, 95] width 146 height 23
paste input "angjn920@gmail.com"
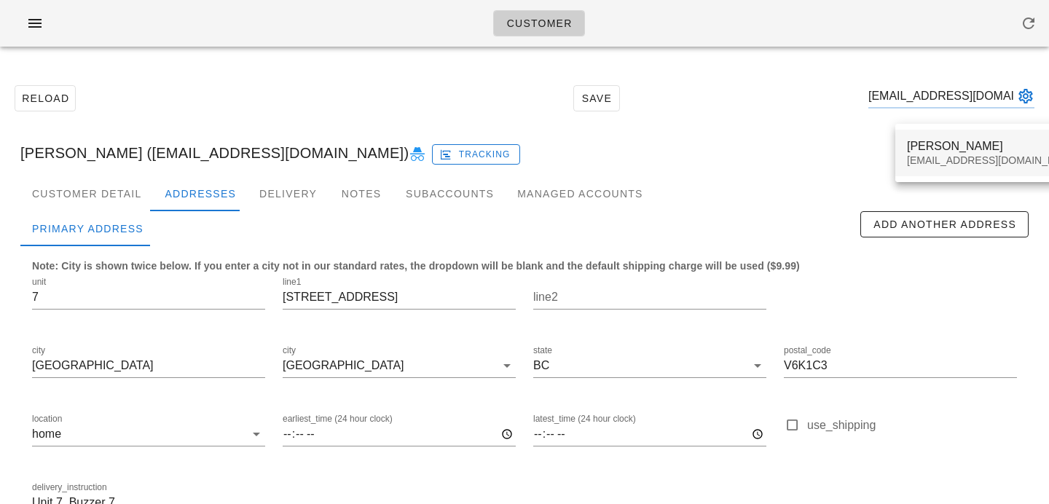
type input "angjn920@gmail.com"
click at [914, 154] on div "JN Ang angjn920@gmail.com" at bounding box center [993, 152] width 173 height 45
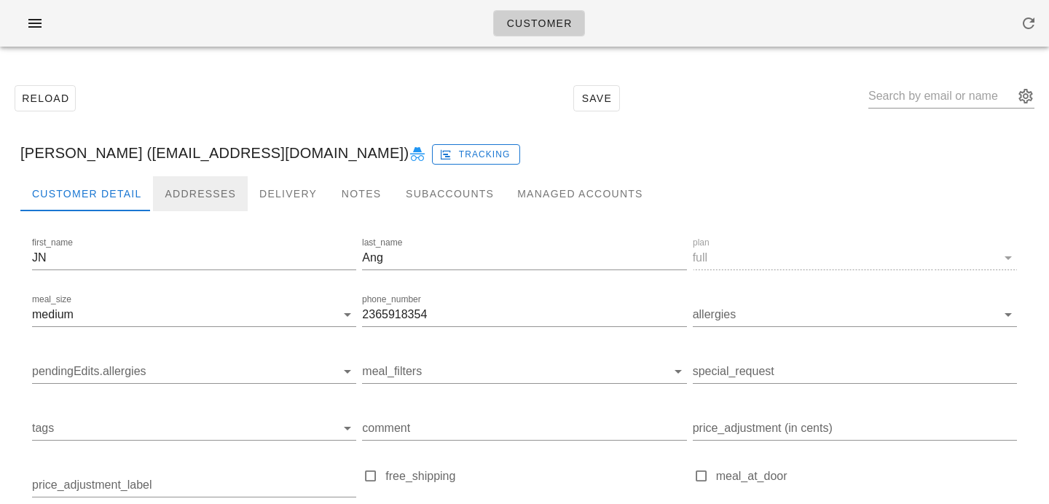
click at [185, 186] on div "Addresses" at bounding box center [200, 193] width 95 height 35
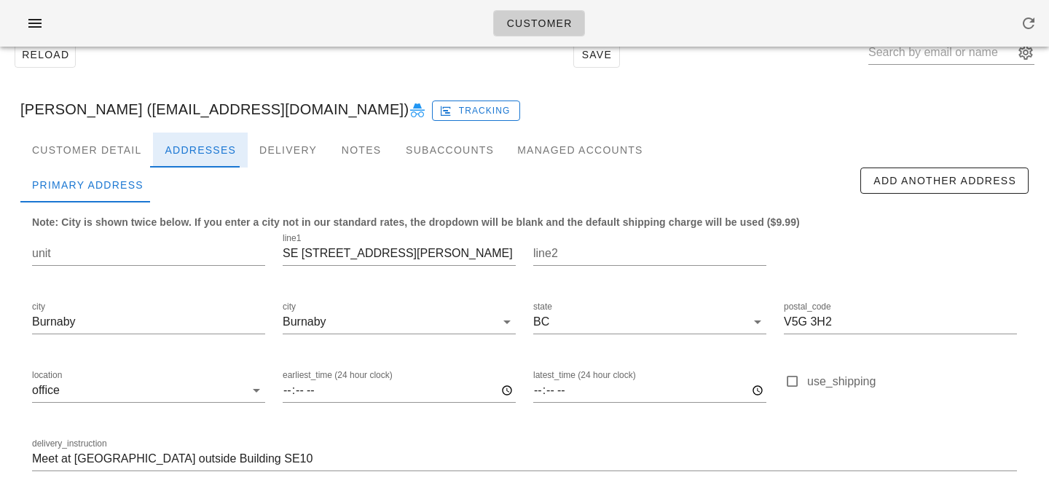
scroll to position [96, 0]
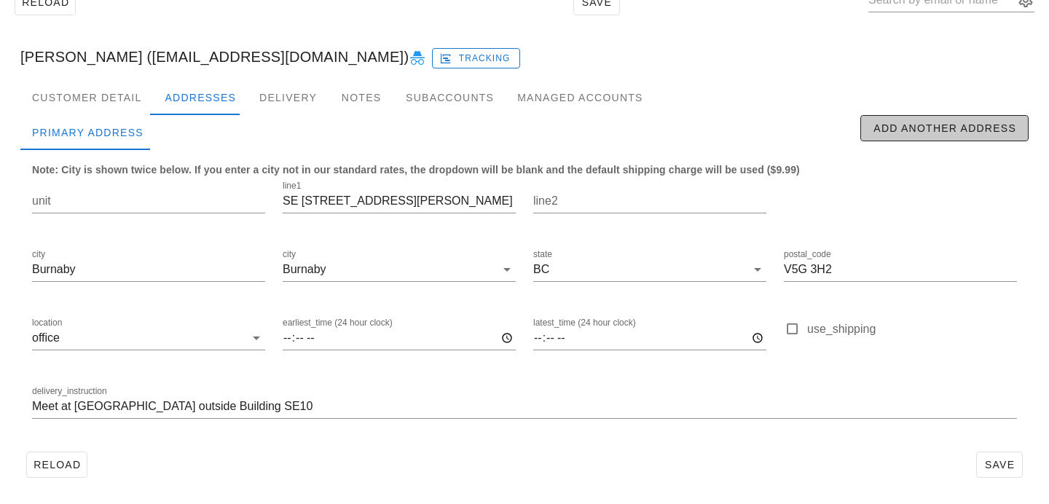
click at [902, 126] on span "Add Another Address" at bounding box center [945, 128] width 144 height 12
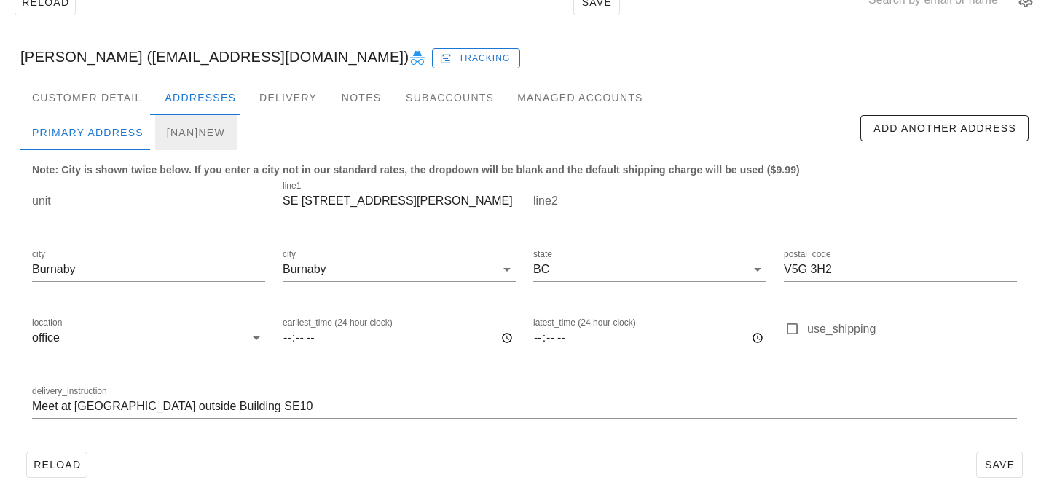
click at [207, 128] on div "[NaN]new" at bounding box center [196, 132] width 82 height 35
type input "new"
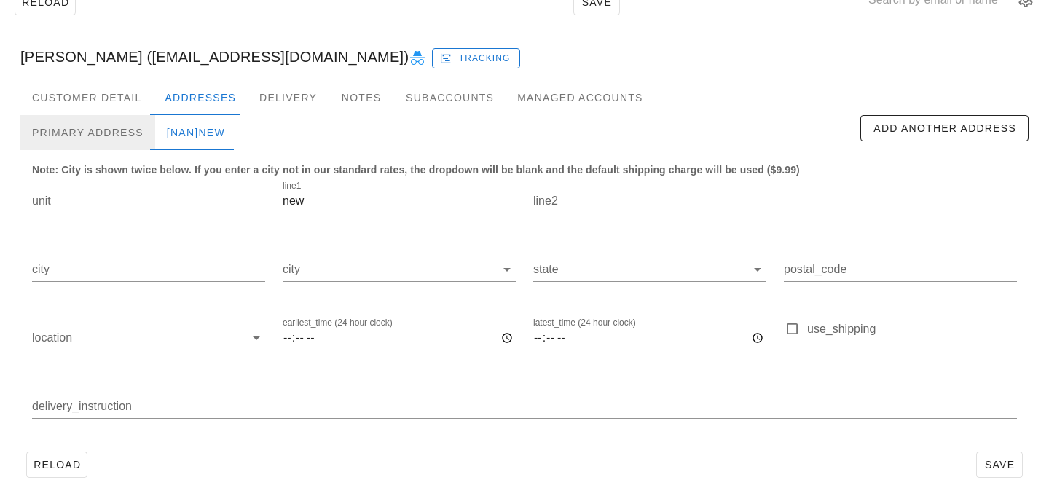
click at [66, 125] on div "Primary Address" at bounding box center [87, 132] width 135 height 35
type input "SE 10 Roper Ave"
type input "Burnaby"
type input "V5G 3H2"
type input "Meet at Parking Lot 12 outside Building SE10"
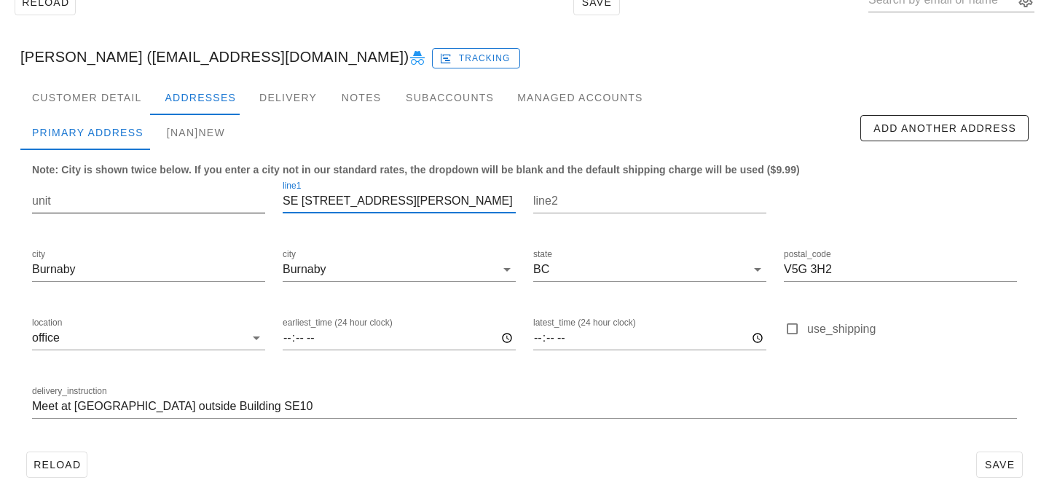
drag, startPoint x: 387, startPoint y: 198, endPoint x: 237, endPoint y: 187, distance: 149.7
click at [237, 189] on div "unit line1 SE 10 Roper Ave line2 city Burnaby city Burnaby state BC postal_code…" at bounding box center [524, 306] width 1002 height 274
click at [199, 140] on div "[NaN]new" at bounding box center [196, 132] width 82 height 35
type input "new"
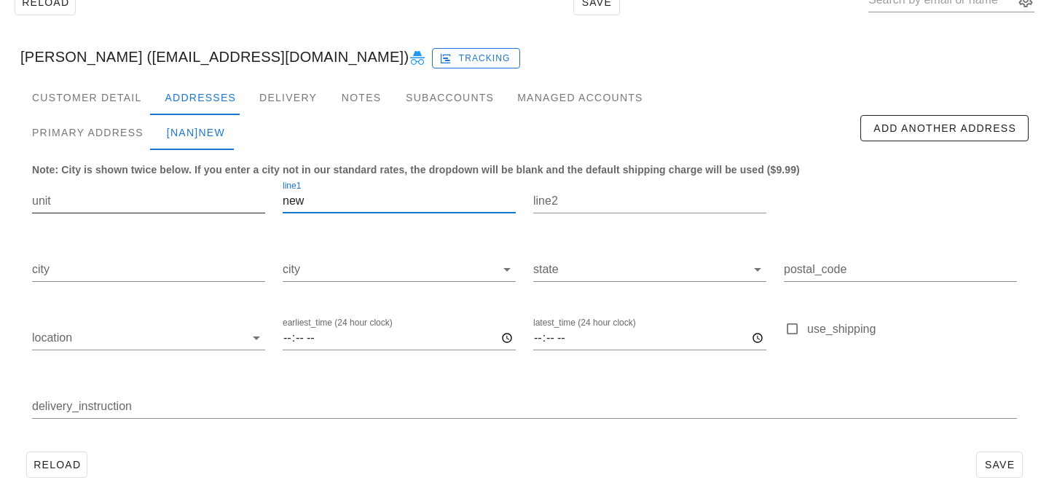
drag, startPoint x: 410, startPoint y: 199, endPoint x: 219, endPoint y: 189, distance: 191.1
click at [226, 192] on div "unit line1 new line2 city city state postal_code location earliest_time (24 hou…" at bounding box center [524, 306] width 1002 height 274
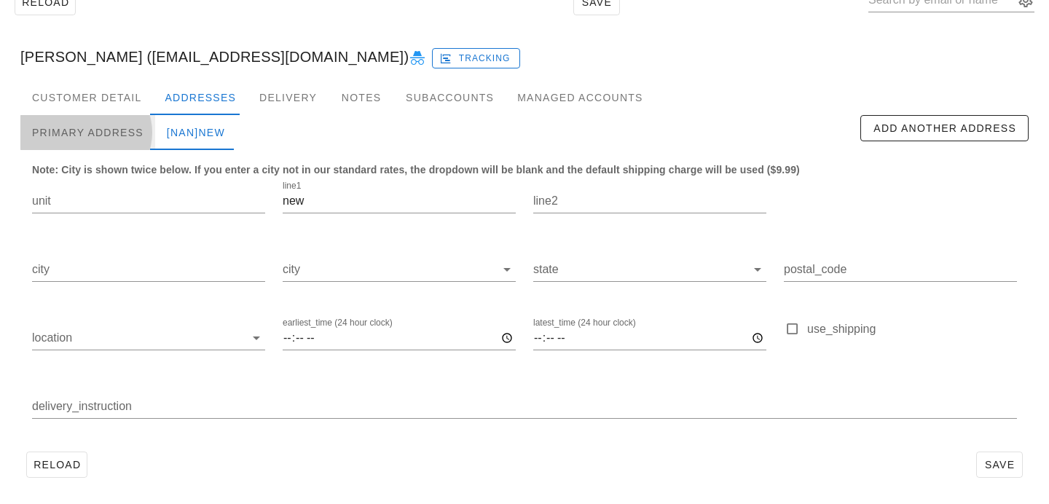
click at [115, 136] on div "Primary Address" at bounding box center [87, 132] width 135 height 35
type input "SE 10 Roper Ave"
type input "Burnaby"
type input "V5G 3H2"
type input "Meet at Parking Lot 12 outside Building SE10"
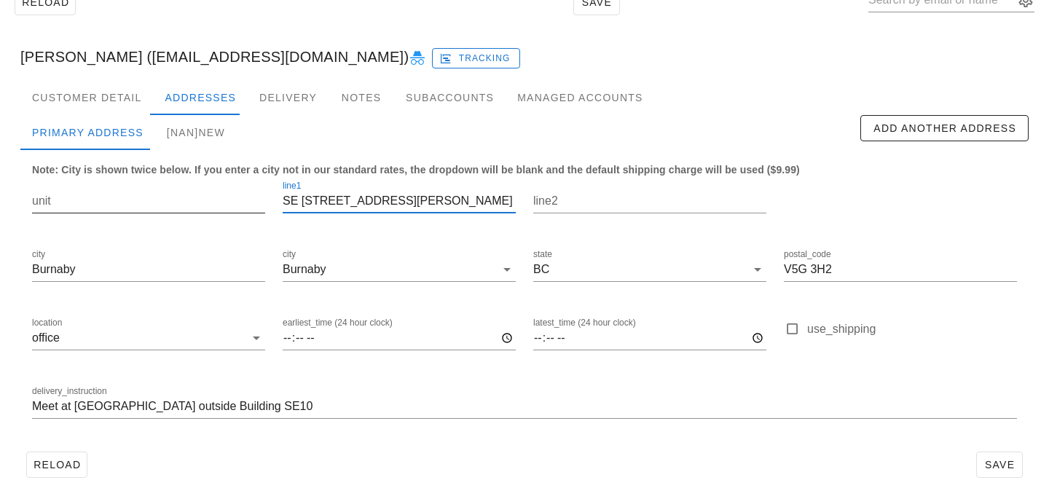
drag, startPoint x: 387, startPoint y: 206, endPoint x: 162, endPoint y: 195, distance: 225.4
click at [165, 197] on div "unit line1 SE 10 Roper Ave line2 city Burnaby city Burnaby state BC postal_code…" at bounding box center [524, 306] width 1002 height 274
click at [183, 127] on div "[NaN]new" at bounding box center [196, 132] width 82 height 35
type input "new"
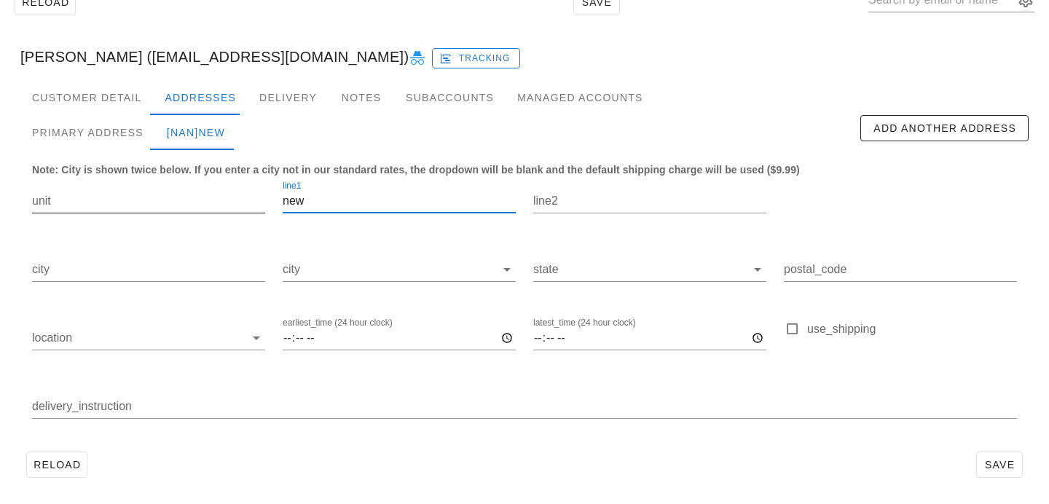
drag, startPoint x: 386, startPoint y: 200, endPoint x: 213, endPoint y: 197, distance: 173.4
click at [215, 197] on div "unit line1 new line2 city city state postal_code location earliest_time (24 hou…" at bounding box center [524, 306] width 1002 height 274
paste input "SE 10 Roper Ave"
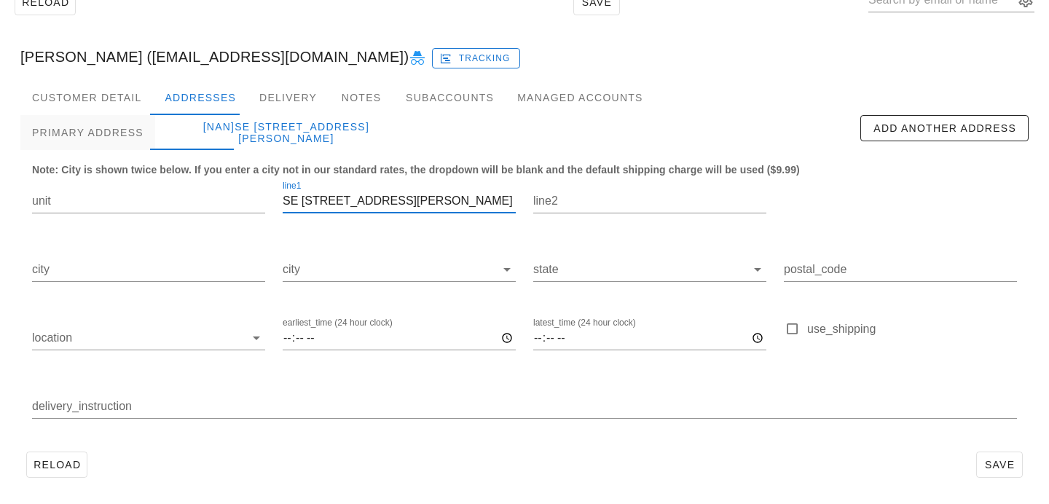
type input "SE 10 Roper Ave"
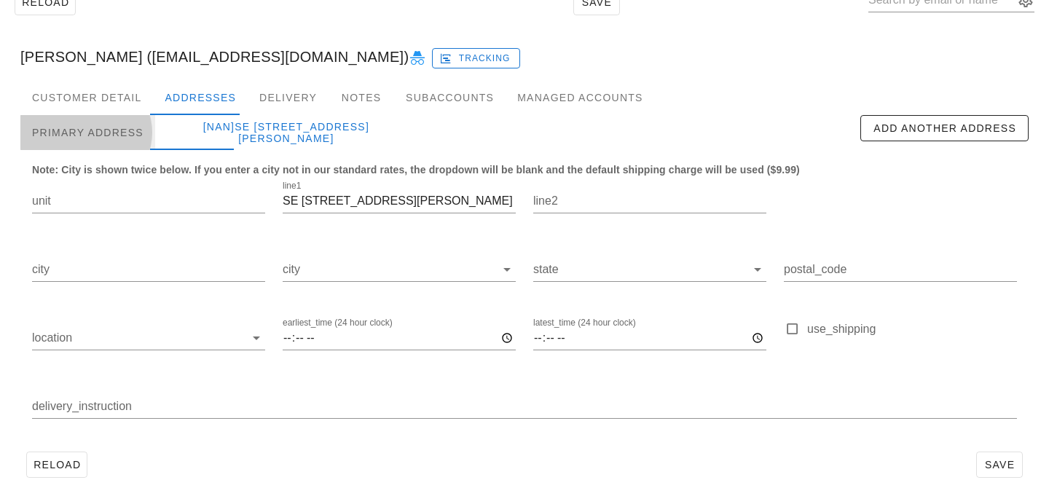
click at [116, 134] on div "Primary Address" at bounding box center [87, 132] width 135 height 35
type input "Burnaby"
type input "V5G 3H2"
type input "Meet at Parking Lot 12 outside Building SE10"
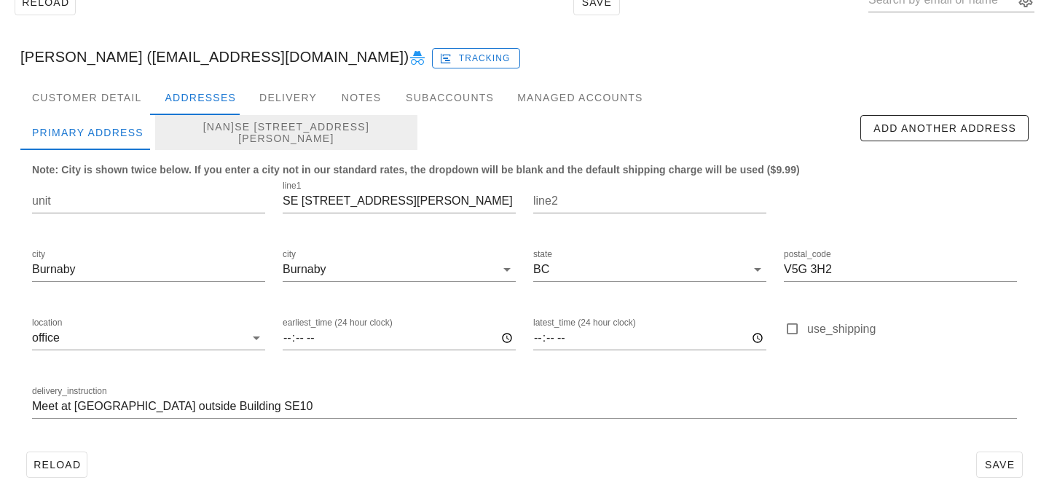
click at [224, 133] on div "[NaN]SE 10 Roper Ave" at bounding box center [286, 132] width 262 height 35
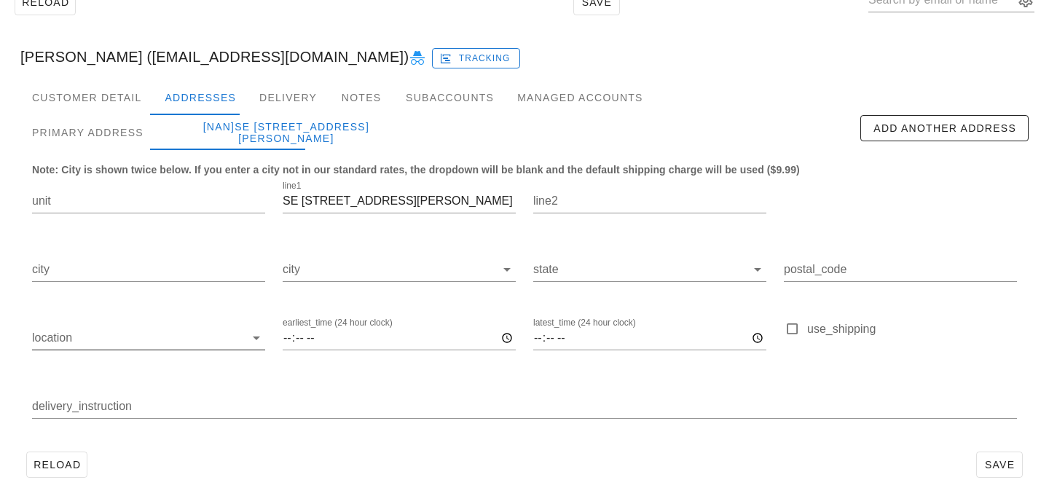
click at [138, 329] on input "location" at bounding box center [138, 337] width 213 height 23
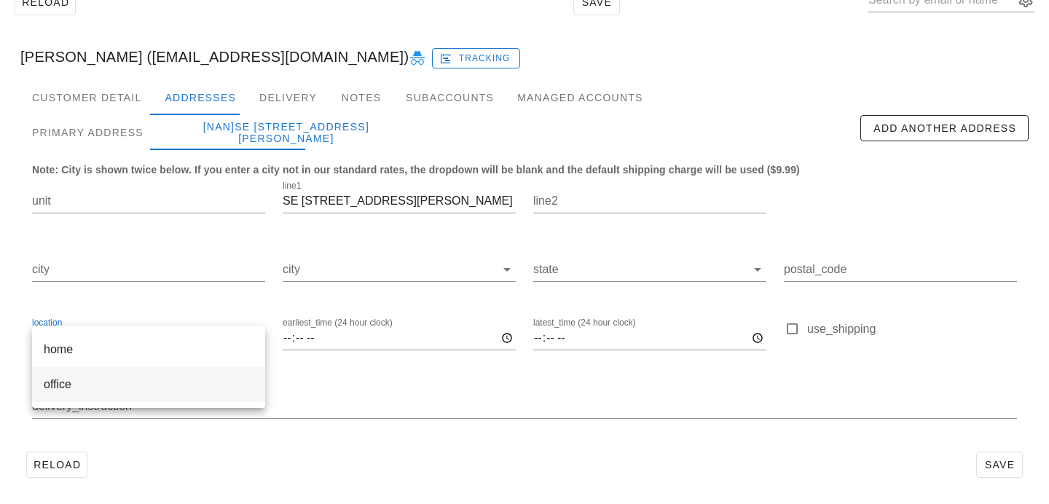
click at [109, 382] on div "office" at bounding box center [149, 384] width 210 height 14
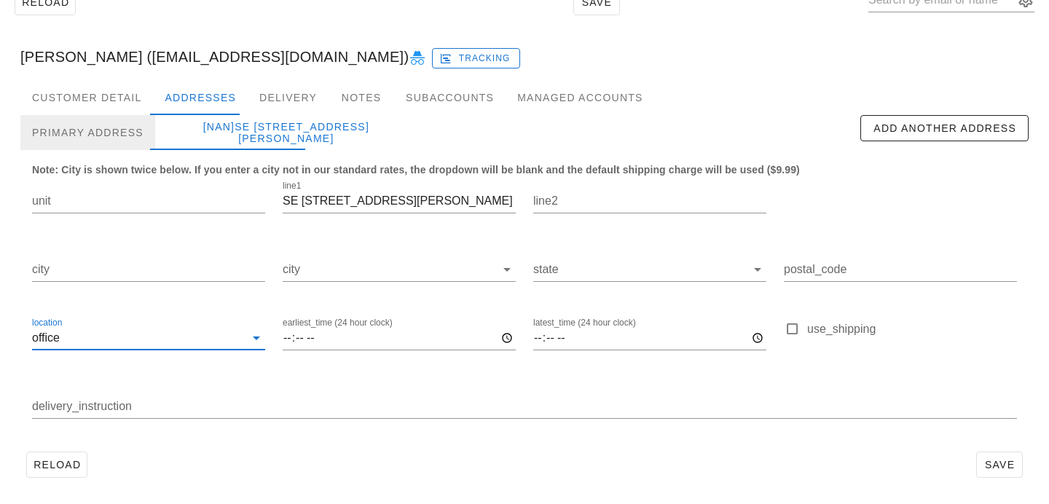
click at [130, 134] on div "Primary Address" at bounding box center [87, 132] width 135 height 35
type input "Burnaby"
type input "V5G 3H2"
type input "Meet at Parking Lot 12 outside Building SE10"
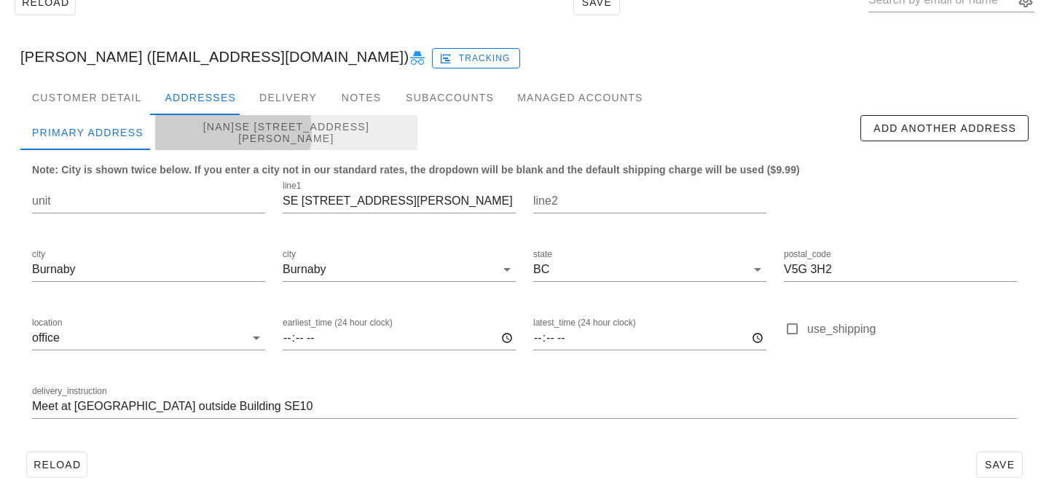
click at [202, 138] on div "[NaN]SE 10 Roper Ave" at bounding box center [286, 132] width 262 height 35
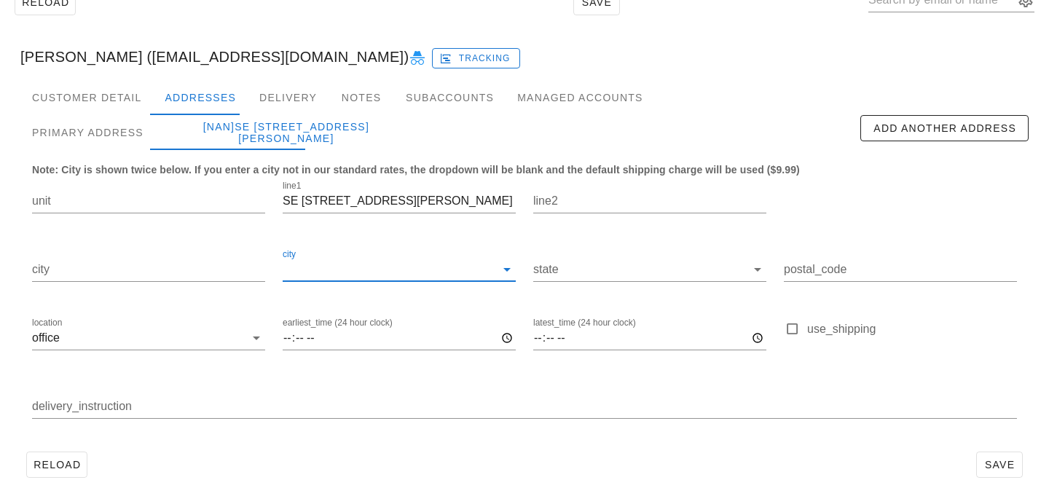
click at [341, 268] on input "city" at bounding box center [389, 269] width 213 height 23
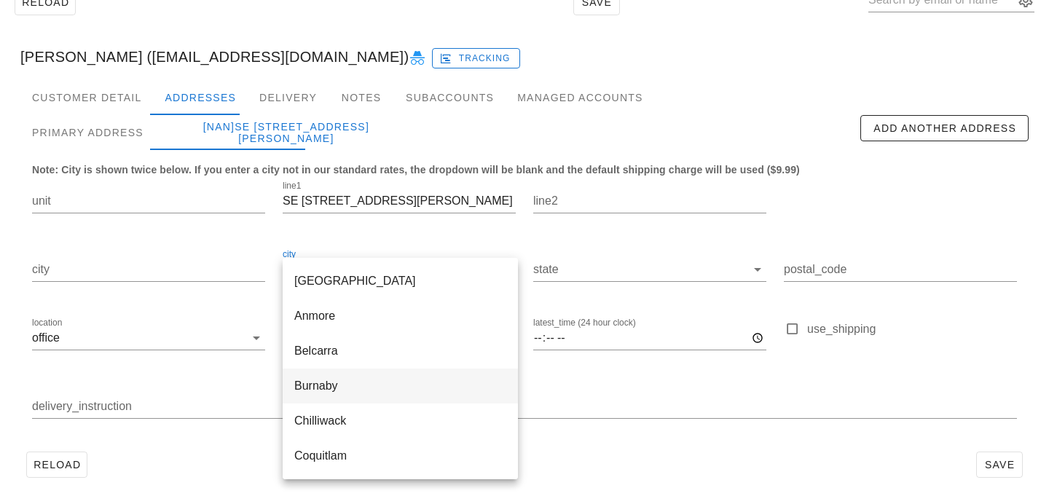
scroll to position [28, 0]
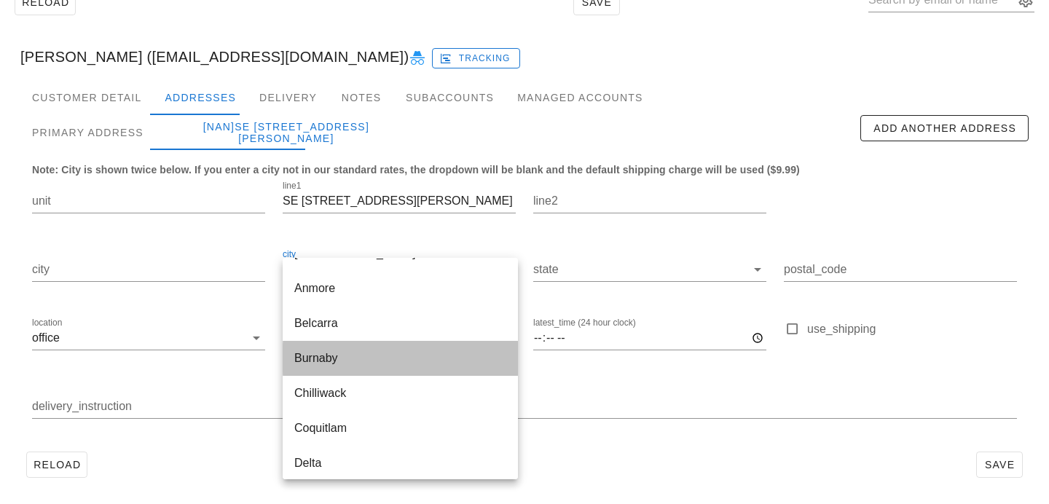
click at [343, 360] on div "Burnaby" at bounding box center [400, 358] width 212 height 14
type input "Burnaby"
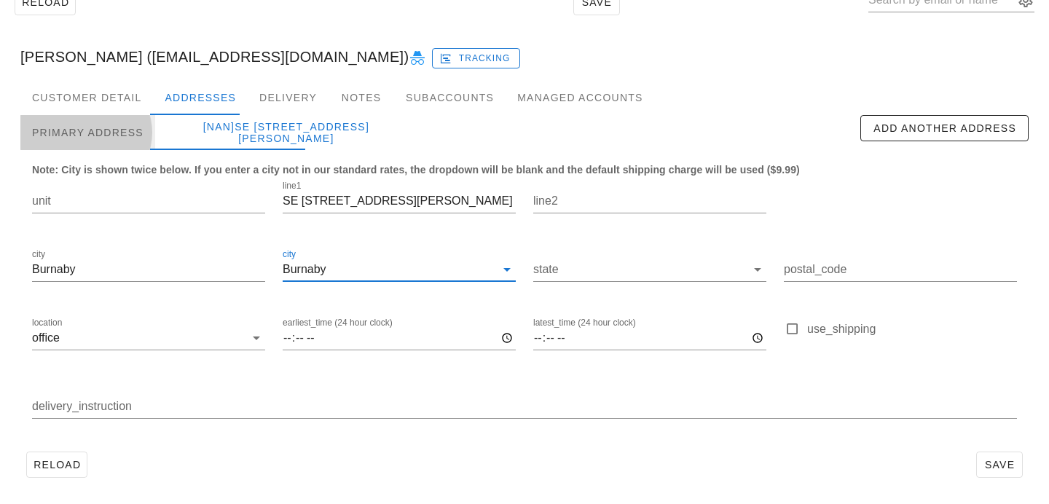
click at [122, 130] on div "Primary Address" at bounding box center [87, 132] width 135 height 35
type input "V5G 3H2"
type input "Meet at Parking Lot 12 outside Building SE10"
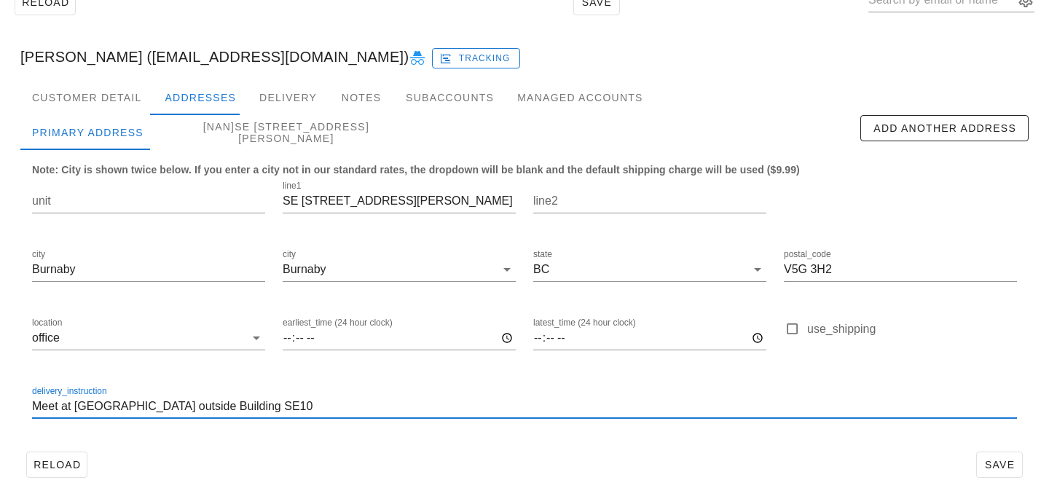
drag, startPoint x: 307, startPoint y: 402, endPoint x: 0, endPoint y: 370, distance: 309.1
click at [0, 370] on div "Reload Save JN Ang (angjn920@gmail.com) Tracking Customer Detail Addresses Deli…" at bounding box center [524, 233] width 1049 height 542
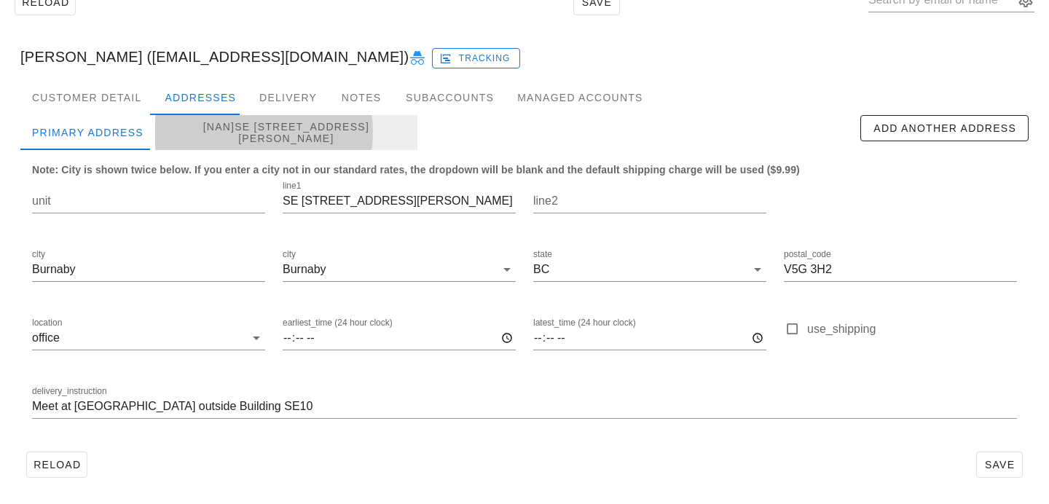
click at [251, 136] on div "[NaN]SE 10 Roper Ave, Burnaby" at bounding box center [286, 132] width 262 height 35
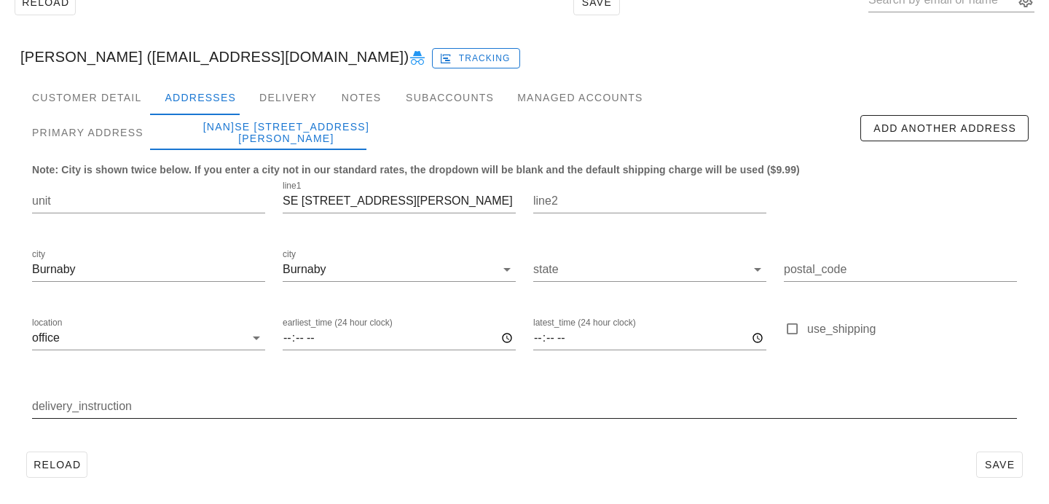
click at [251, 404] on input "delivery_instruction" at bounding box center [524, 406] width 985 height 23
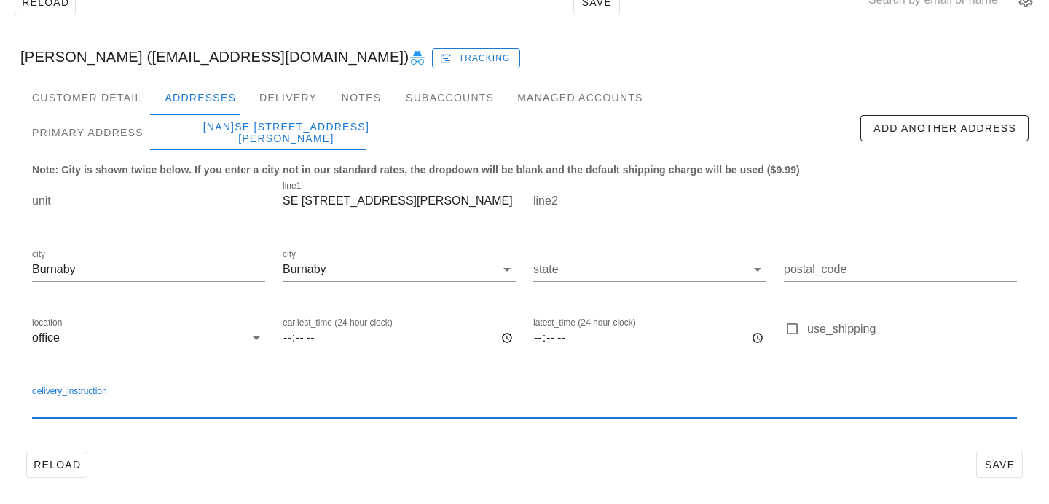
paste input "Meet at Parking Lot 12 outside Building SE10"
click at [314, 410] on input "Meet at Parking Lot 12 outside Building SE10" at bounding box center [524, 406] width 985 height 23
type input "Meet at Parking Lot 12 outside Building SE10"
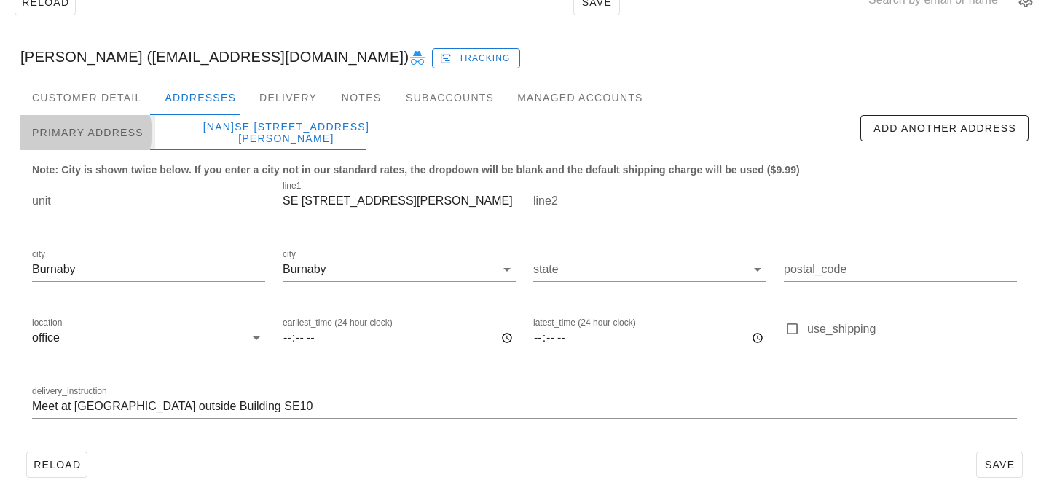
click at [133, 136] on div "Primary Address" at bounding box center [87, 132] width 135 height 35
type input "V5G 3H2"
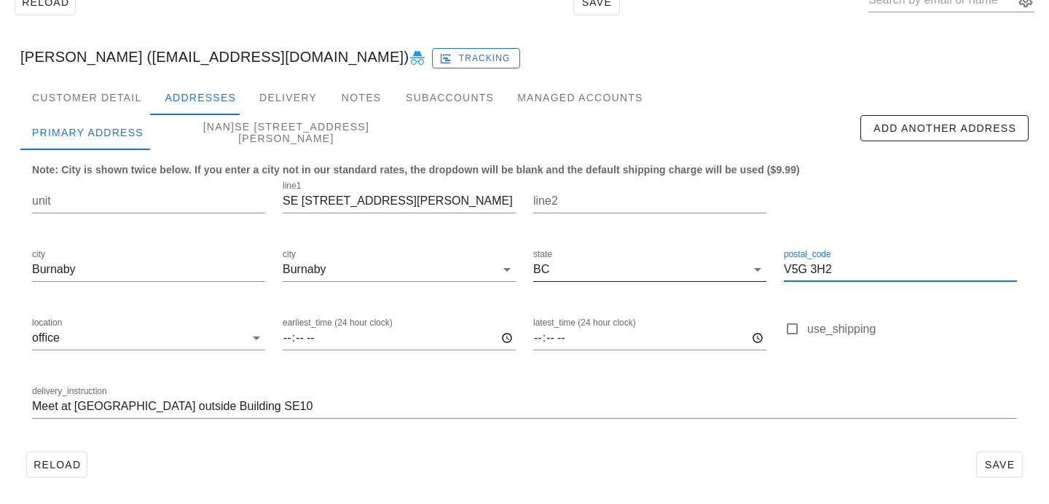
drag, startPoint x: 861, startPoint y: 264, endPoint x: 665, endPoint y: 263, distance: 195.9
click at [667, 263] on div "unit line1 SE 10 Roper Ave line2 city Burnaby city Burnaby state BC postal_code…" at bounding box center [524, 306] width 1002 height 274
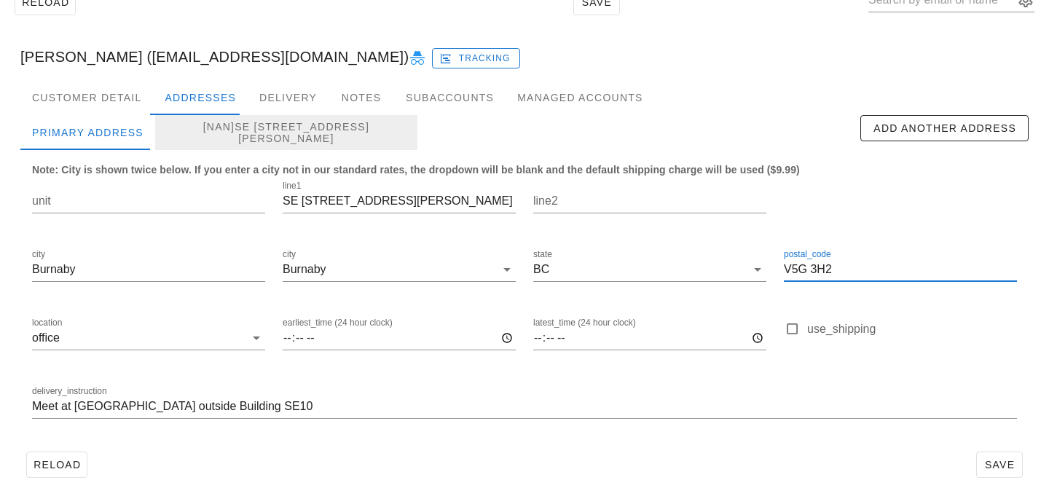
click at [229, 119] on div "[NaN]SE 10 Roper Ave, Burnaby" at bounding box center [286, 132] width 262 height 35
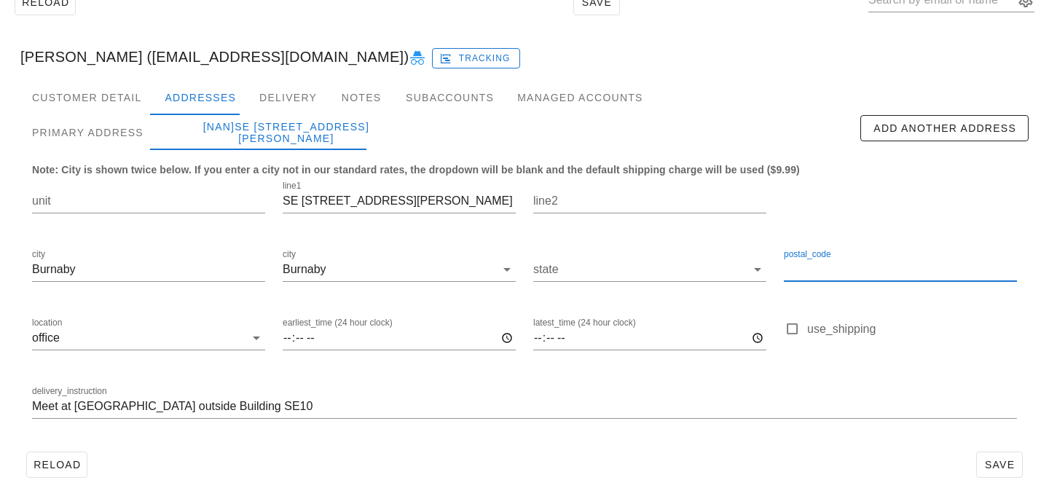
click at [798, 272] on input "postal_code" at bounding box center [900, 269] width 233 height 23
paste input "V5G 3H2"
type input "V5G 3H2"
click at [626, 267] on input "state" at bounding box center [639, 269] width 213 height 23
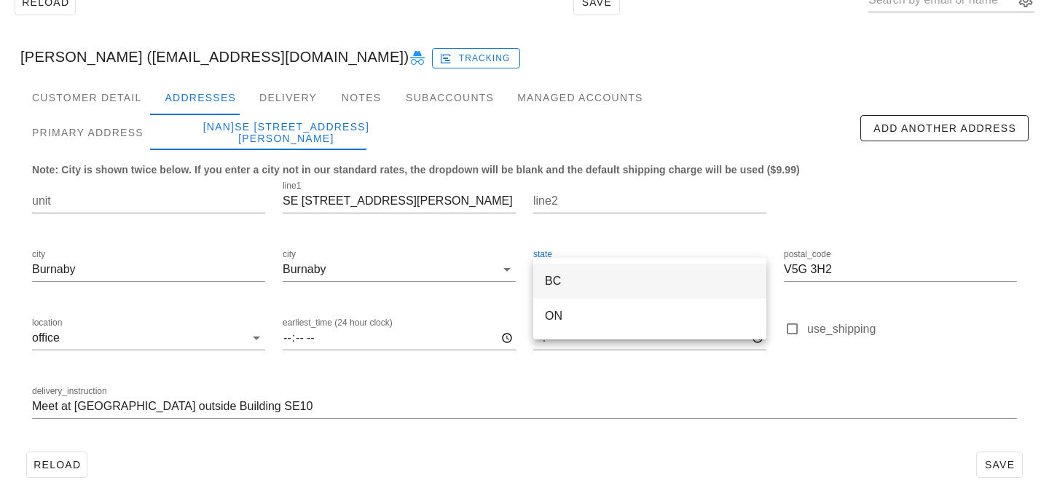
click at [614, 288] on div "BC" at bounding box center [650, 281] width 210 height 14
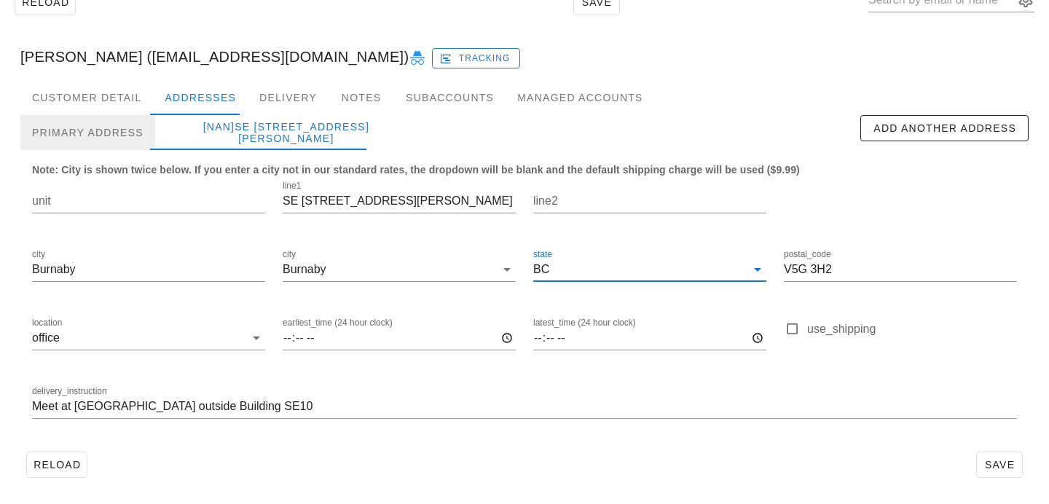
click at [133, 131] on div "Primary Address" at bounding box center [87, 132] width 135 height 35
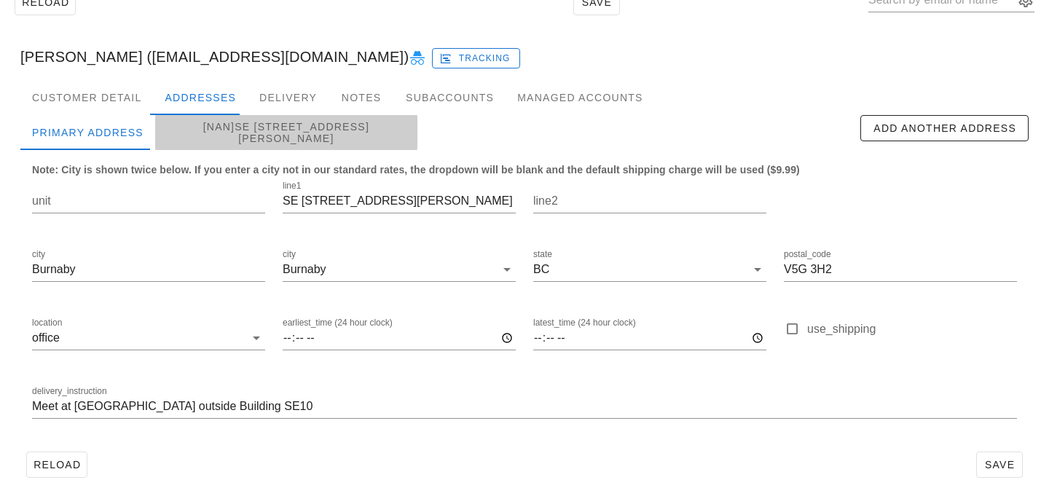
click at [213, 139] on div "[NaN]SE 10 Roper Ave, Burnaby, V5G3H2" at bounding box center [286, 132] width 262 height 35
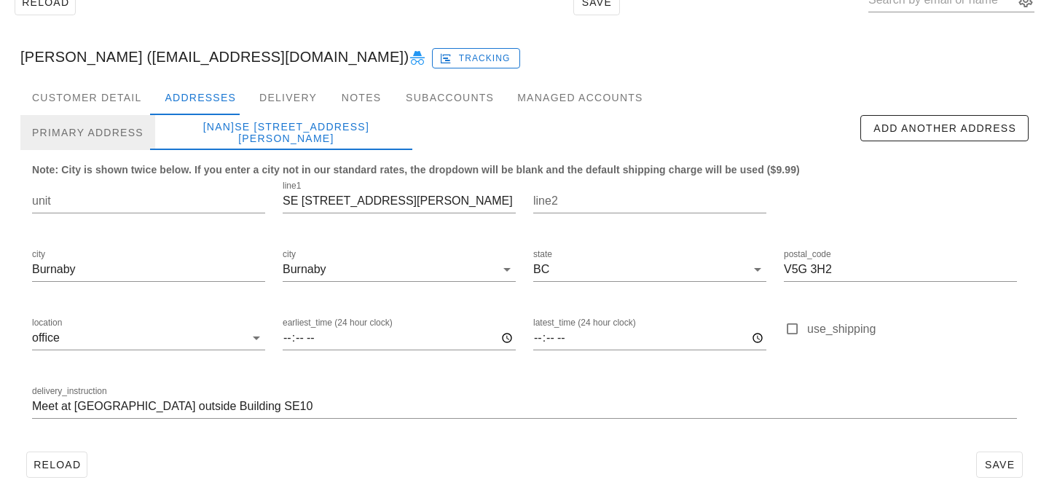
click at [98, 135] on div "Primary Address" at bounding box center [87, 132] width 135 height 35
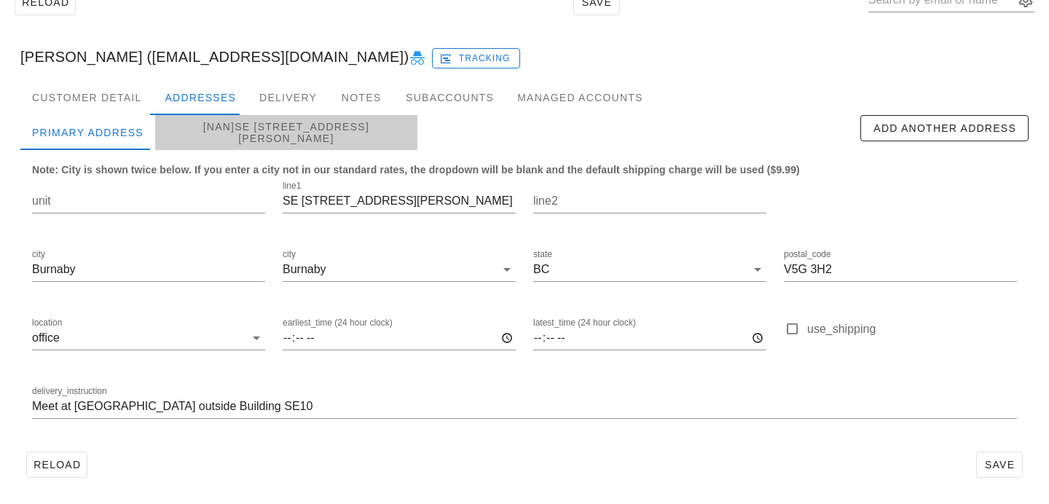
click at [172, 137] on div "[NaN]SE 10 Roper Ave, Burnaby, V5G3H2" at bounding box center [286, 132] width 262 height 35
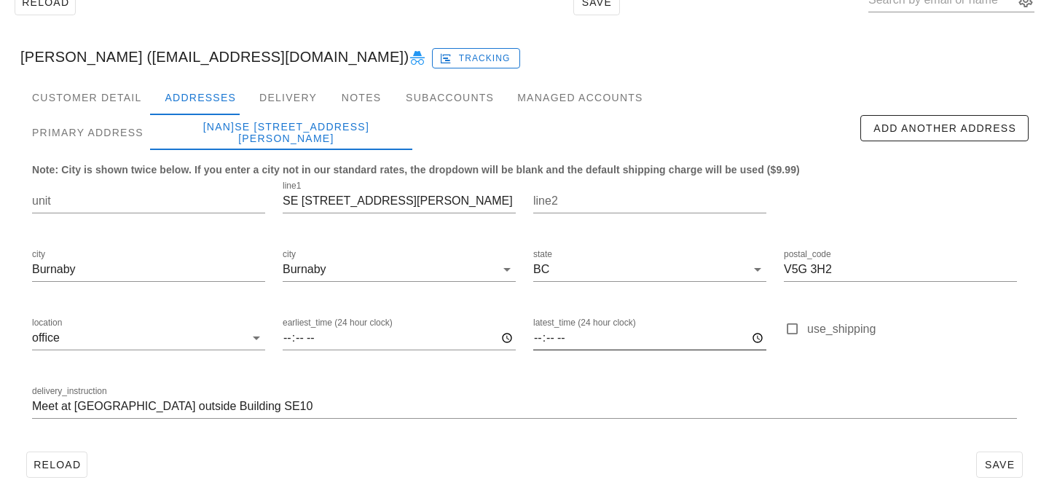
click at [540, 339] on input "latest_time (24 hour clock)" at bounding box center [649, 337] width 233 height 23
click at [469, 432] on div at bounding box center [524, 429] width 985 height 10
click at [535, 340] on input "latest_time (24 hour clock)" at bounding box center [649, 337] width 233 height 23
click at [557, 338] on input "latest_time (24 hour clock)" at bounding box center [649, 337] width 233 height 23
type input "14:30"
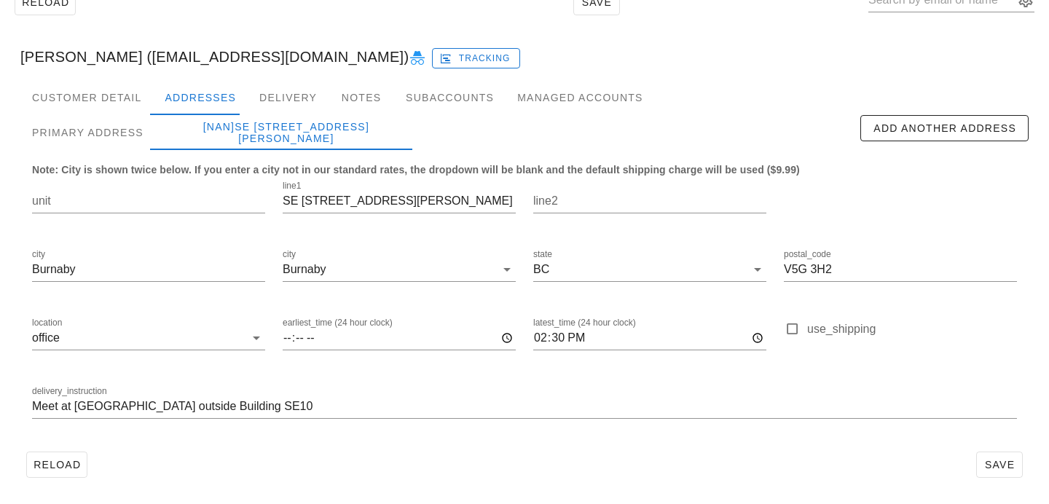
click at [727, 467] on div "Reload Save" at bounding box center [524, 465] width 1008 height 38
click at [1010, 459] on span "Save" at bounding box center [1000, 465] width 34 height 12
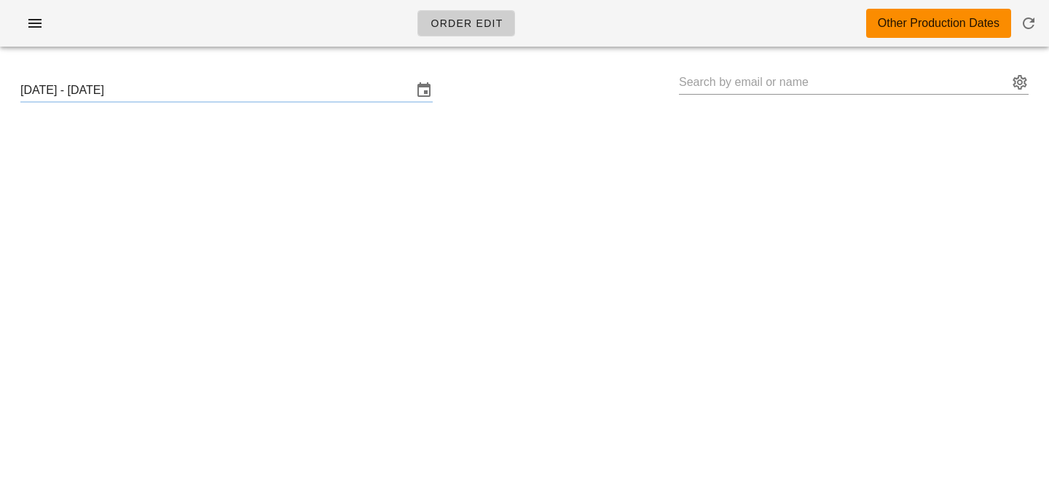
type input "[PERSON_NAME] ([EMAIL_ADDRESS][DOMAIN_NAME])"
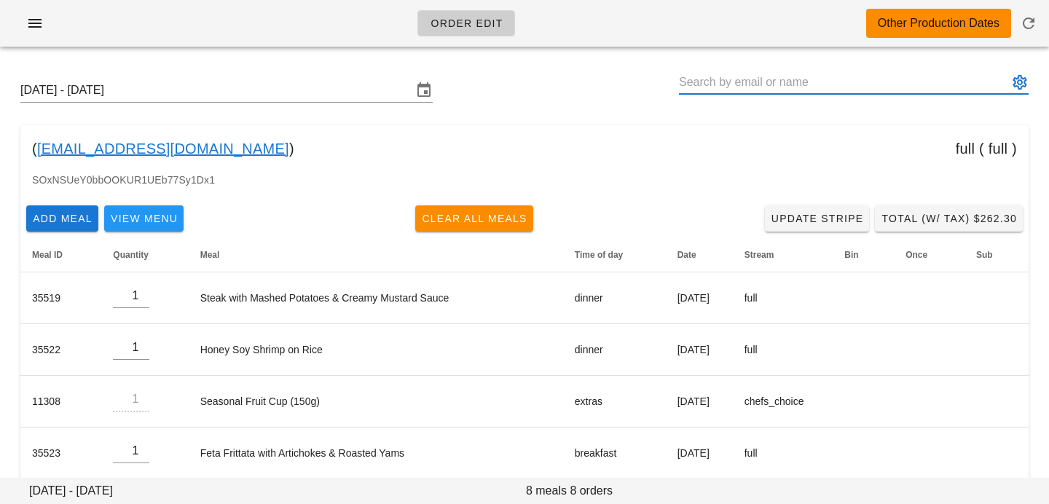
click at [940, 76] on input "text" at bounding box center [843, 82] width 329 height 23
paste input "[EMAIL_ADDRESS][DOMAIN_NAME]"
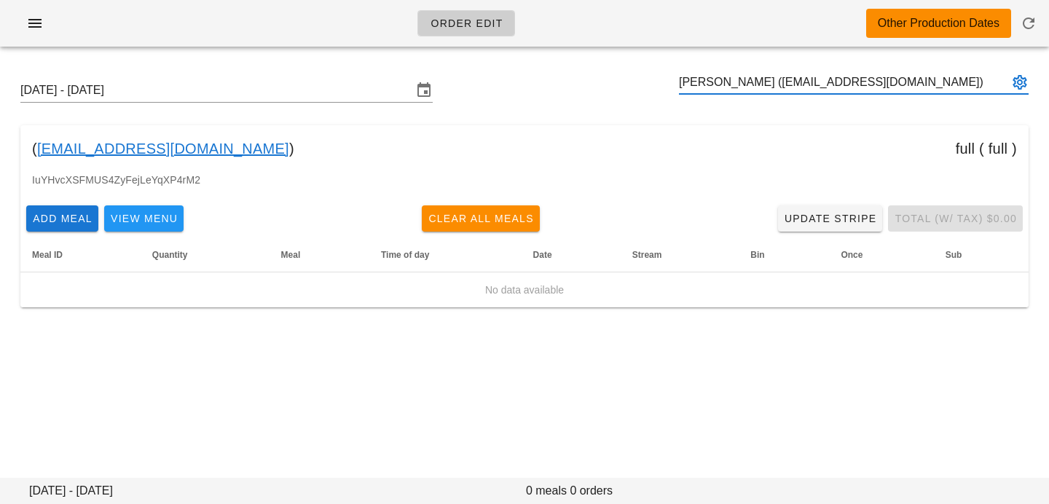
type input "[PERSON_NAME] ([EMAIL_ADDRESS][DOMAIN_NAME])"
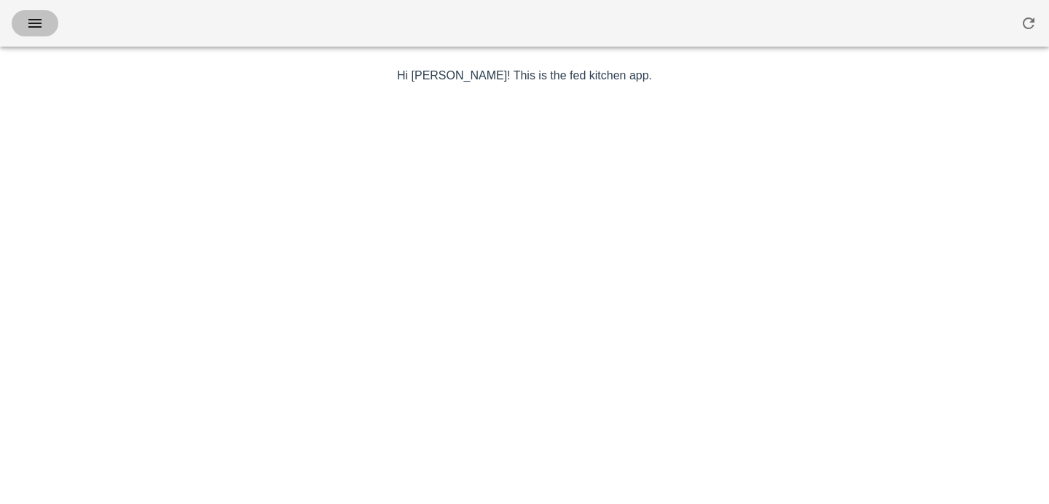
click at [35, 28] on icon "button" at bounding box center [34, 23] width 17 height 17
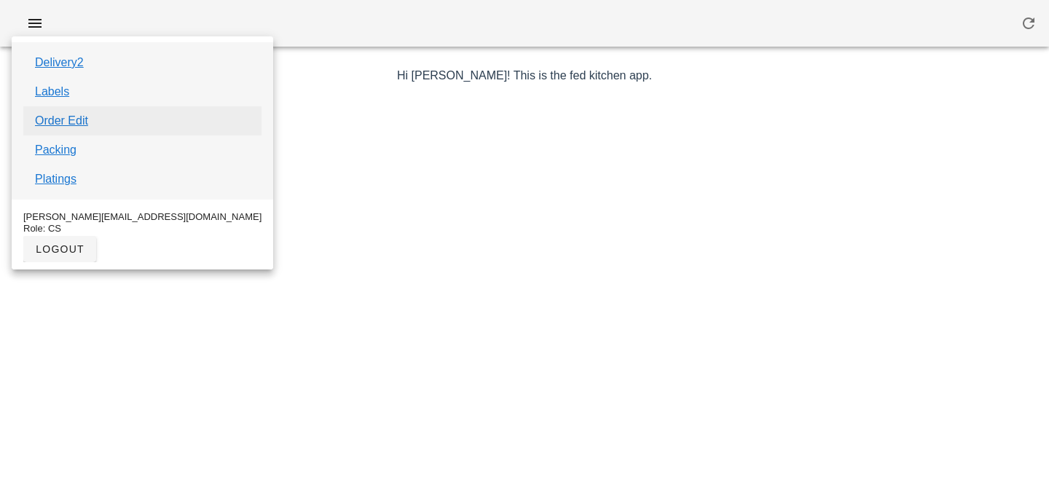
click at [71, 123] on link "Order Edit" at bounding box center [61, 120] width 53 height 17
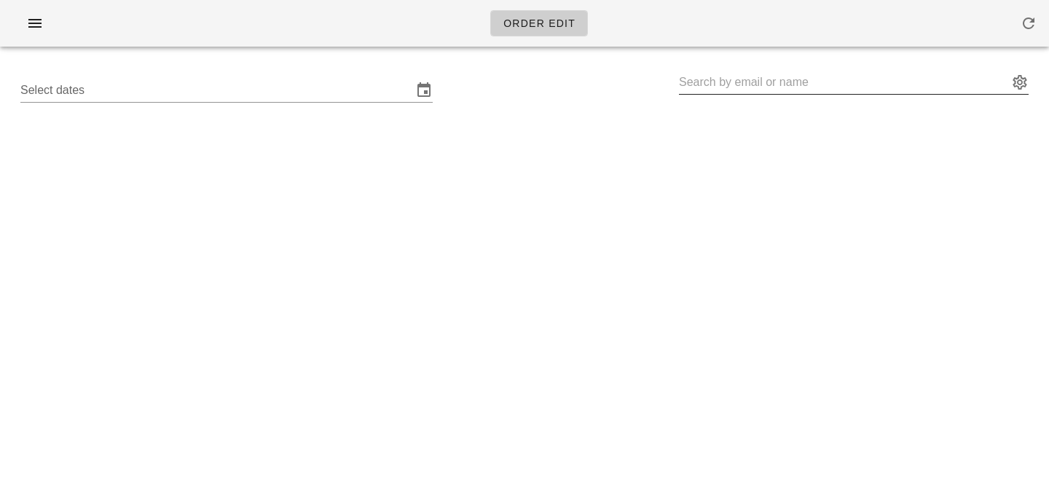
click at [771, 87] on input "text" at bounding box center [843, 82] width 329 height 23
paste input "[EMAIL_ADDRESS][DOMAIN_NAME]"
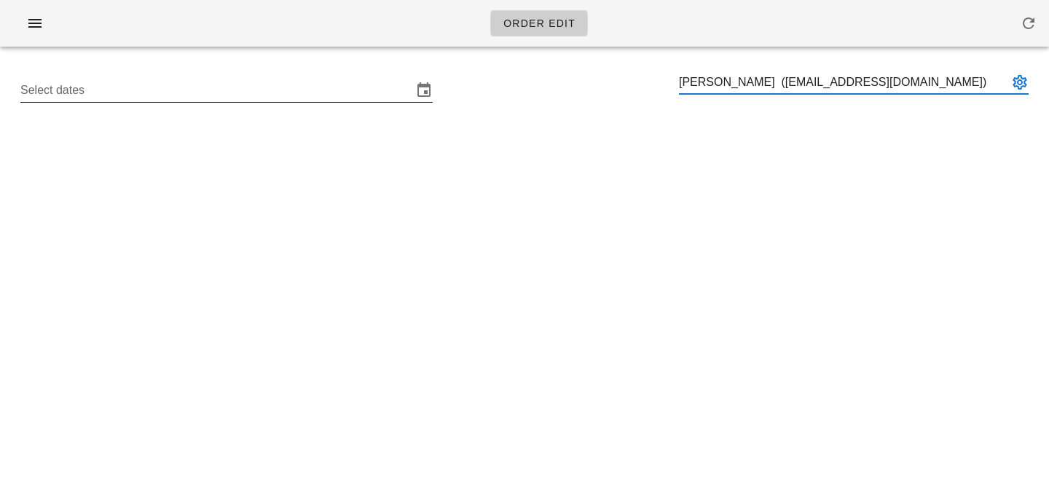
type input "Gloria Skinner (girs2509@hotmail.com)"
click at [320, 95] on input "Select dates" at bounding box center [216, 90] width 392 height 23
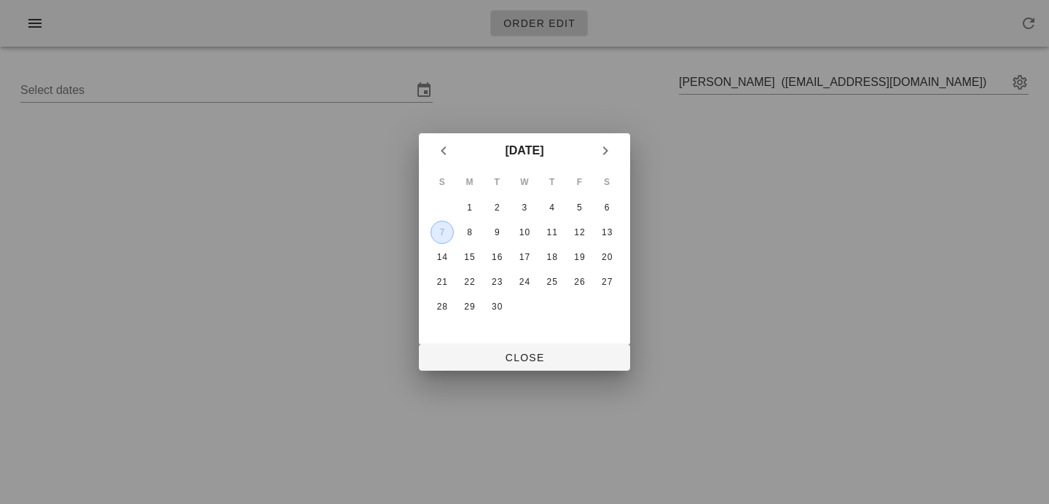
click at [441, 241] on button "7" at bounding box center [442, 232] width 23 height 23
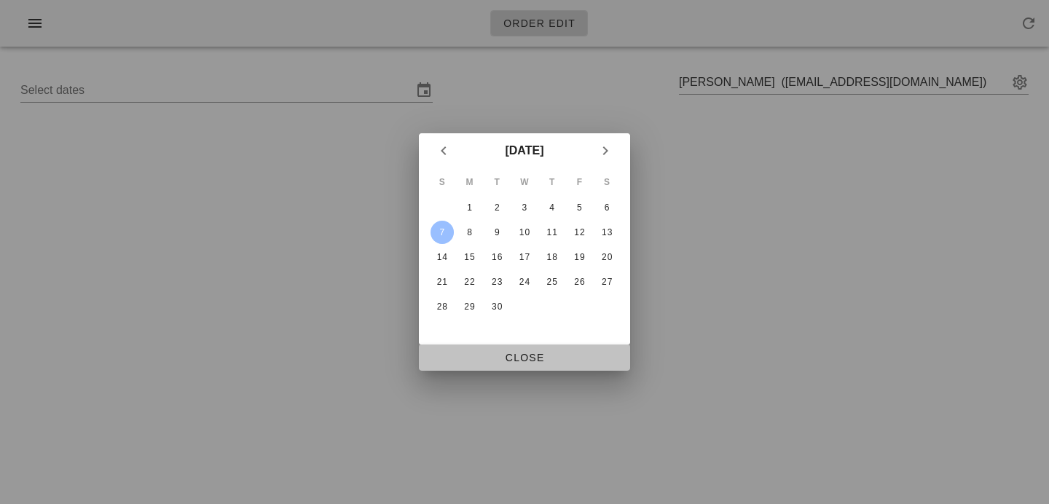
click at [492, 357] on span "Close" at bounding box center [525, 358] width 188 height 12
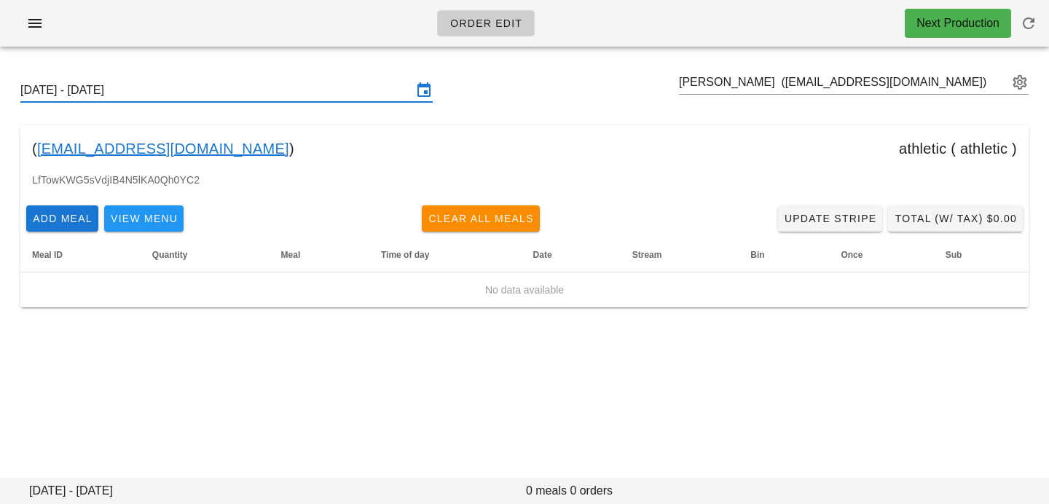
click at [315, 92] on input "Sunday September 7 - Saturday September 13" at bounding box center [216, 90] width 392 height 23
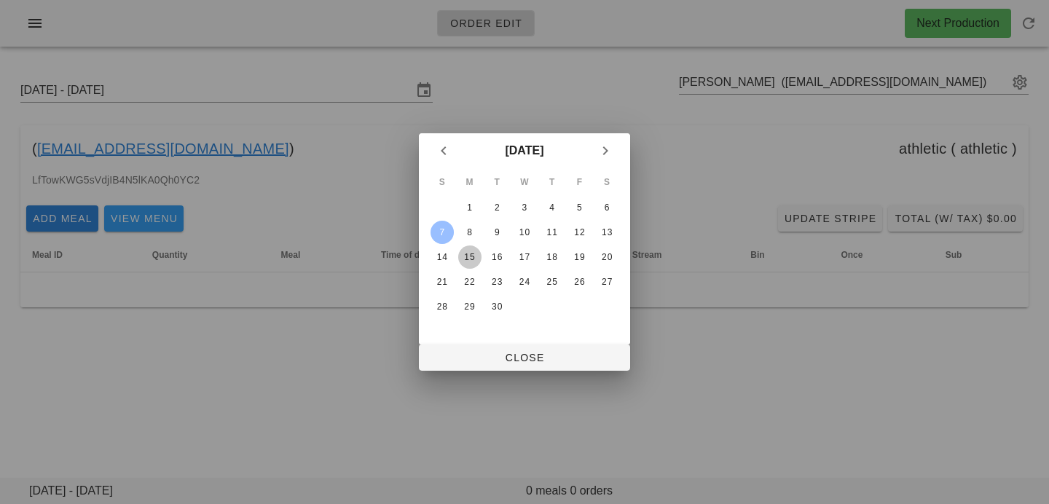
click at [477, 258] on div "15" at bounding box center [469, 257] width 23 height 10
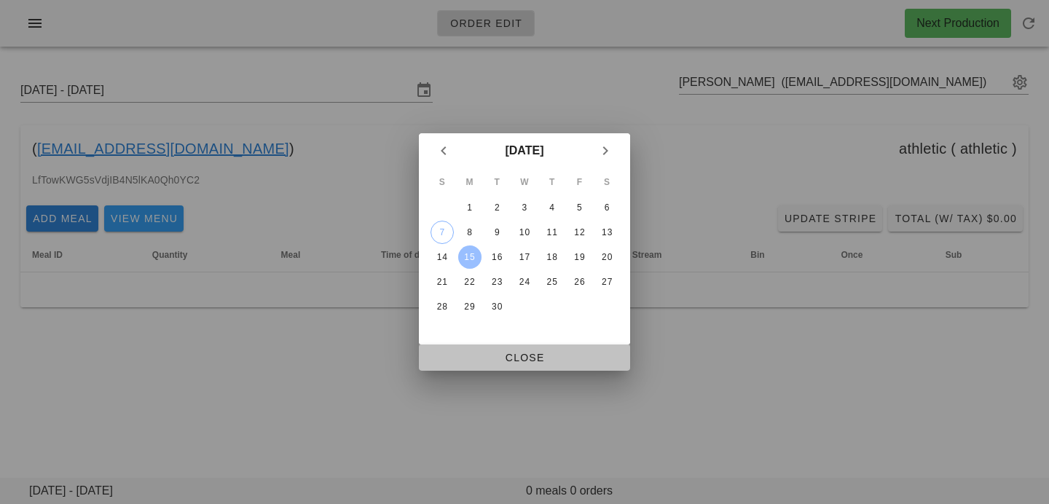
click at [466, 368] on button "Close" at bounding box center [524, 358] width 211 height 26
type input "Sunday September 14 - Saturday September 20"
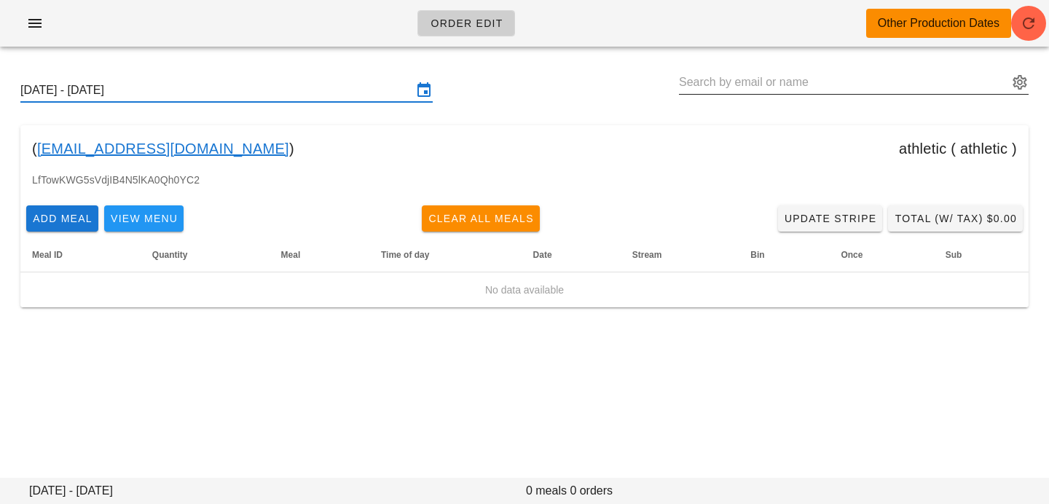
click at [911, 86] on input "text" at bounding box center [843, 82] width 329 height 23
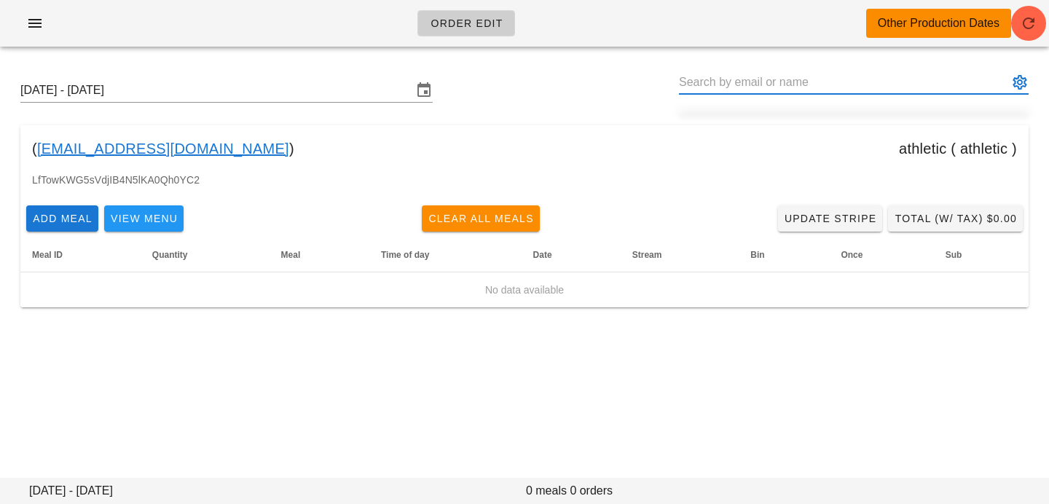
paste input "hiba.shaalann@gmail.com"
type input "Hiba Shaalan (hiba.shaalann@gmail.com)"
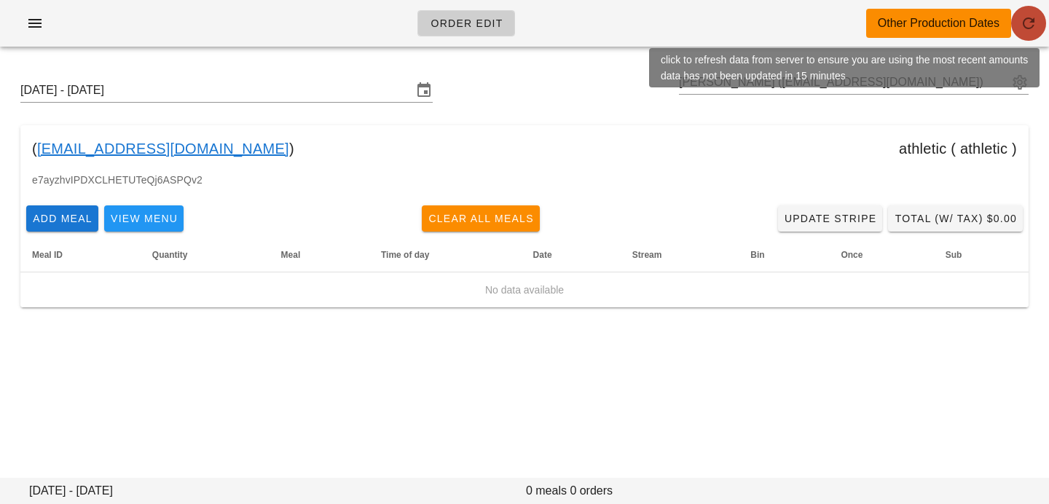
click at [1031, 36] on button "button" at bounding box center [1028, 23] width 35 height 35
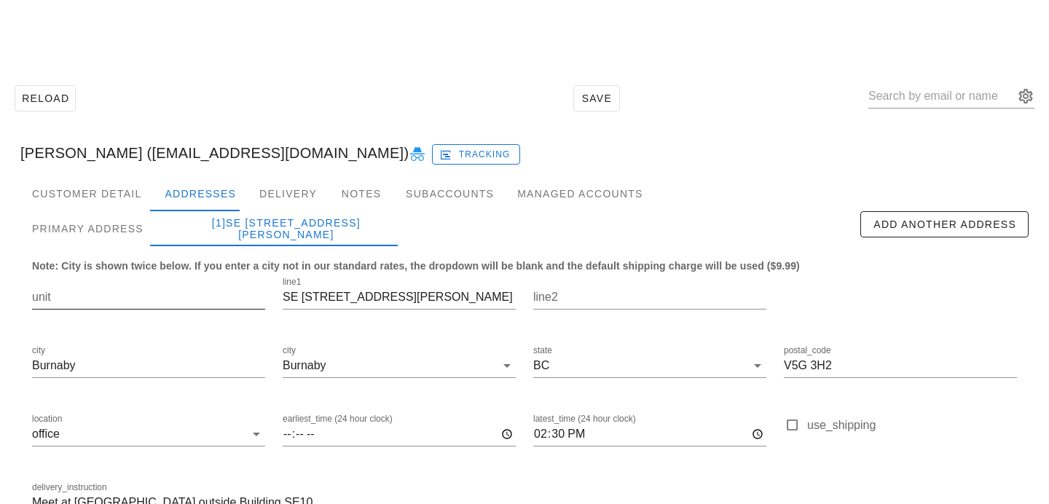
scroll to position [96, 0]
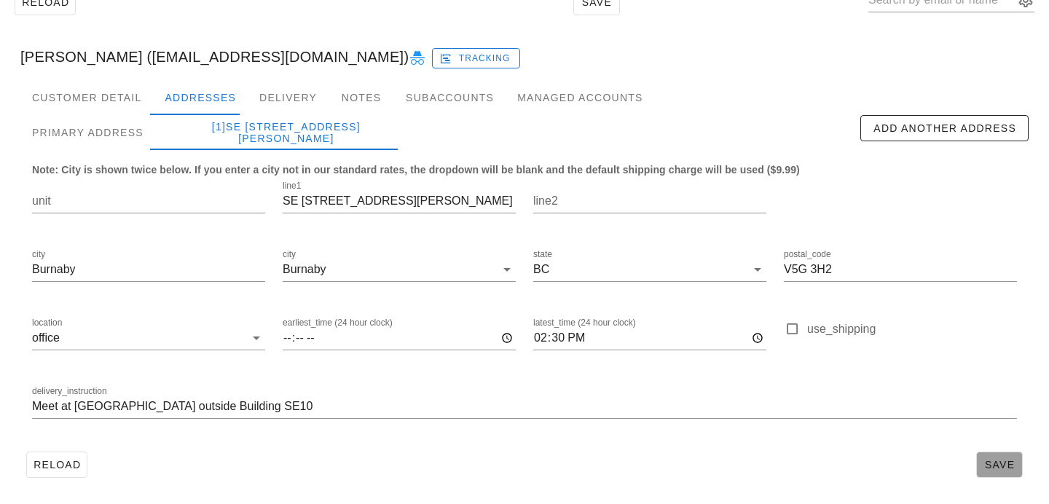
click at [986, 468] on span "Save" at bounding box center [1000, 465] width 34 height 12
click at [117, 134] on div "Primary Address" at bounding box center [87, 132] width 135 height 35
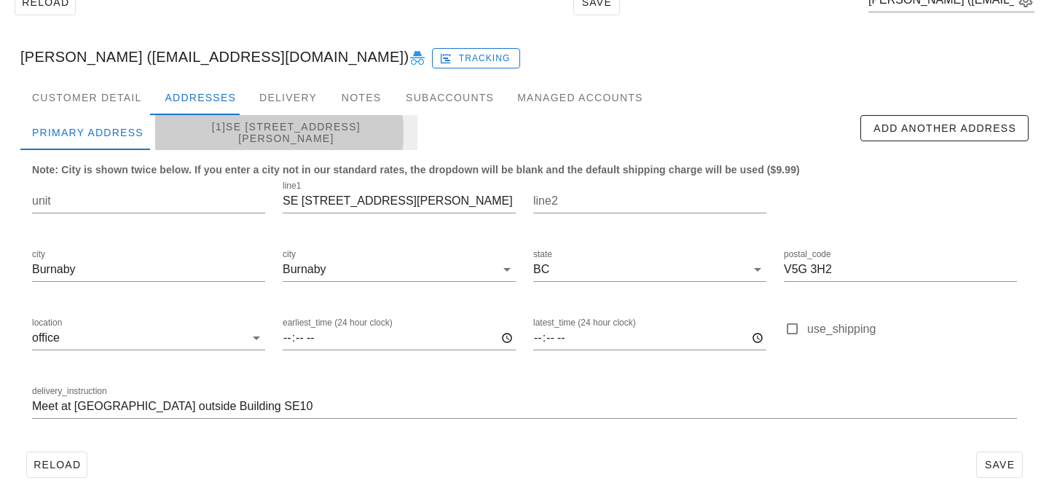
click at [200, 140] on div "[1]SE [STREET_ADDRESS][PERSON_NAME]" at bounding box center [286, 132] width 262 height 35
type input "14:30"
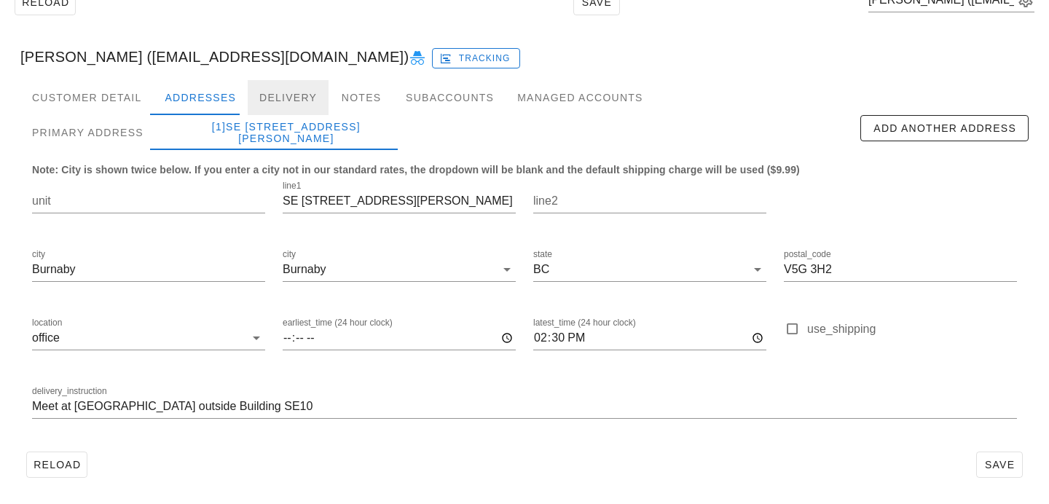
click at [270, 95] on div "Delivery" at bounding box center [288, 97] width 81 height 35
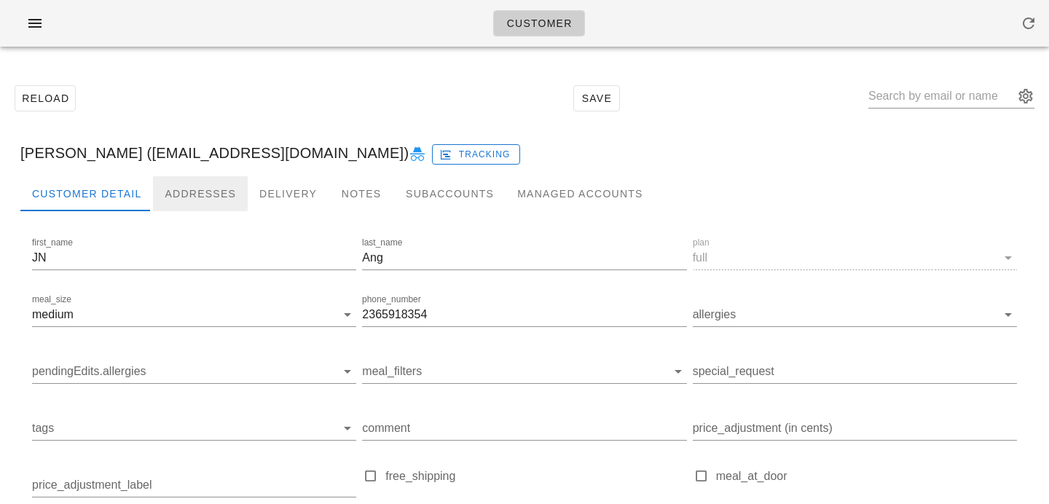
click at [202, 197] on div "Addresses" at bounding box center [200, 193] width 95 height 35
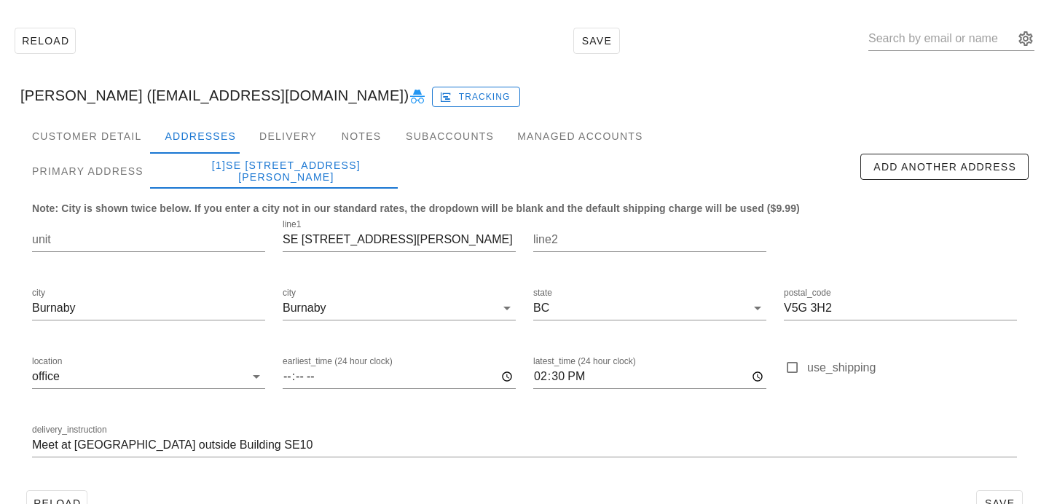
scroll to position [96, 0]
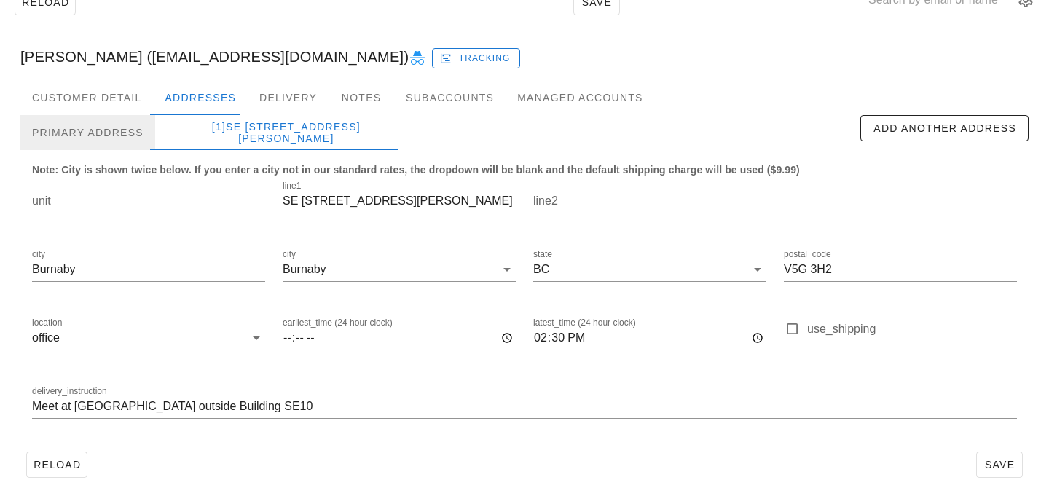
click at [113, 128] on div "Primary Address" at bounding box center [87, 132] width 135 height 35
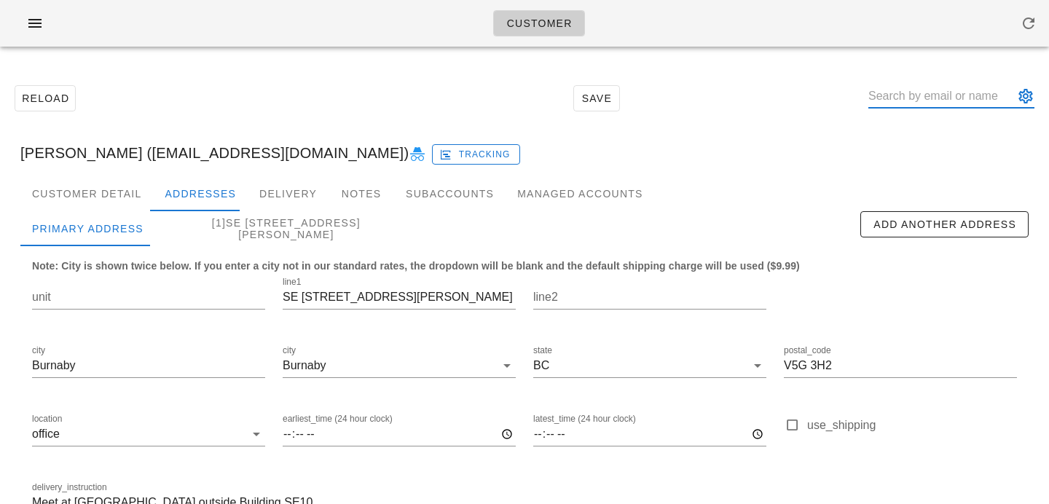
click at [916, 91] on input "text" at bounding box center [941, 95] width 146 height 23
paste input "girs2509@hotmail.com"
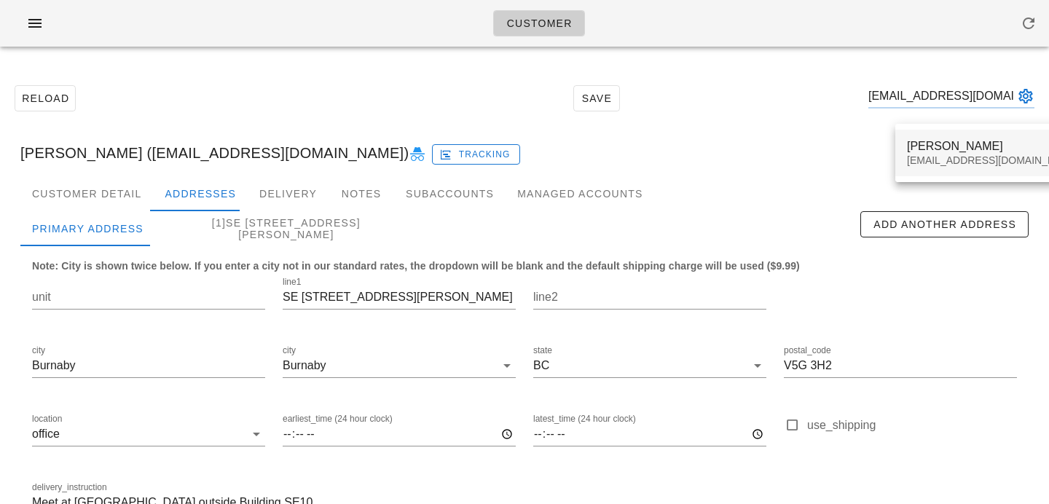
type input "girs2509@hotmail.com"
click at [921, 167] on div "Gloria Skinner girs2509@hotmail.com" at bounding box center [993, 152] width 173 height 45
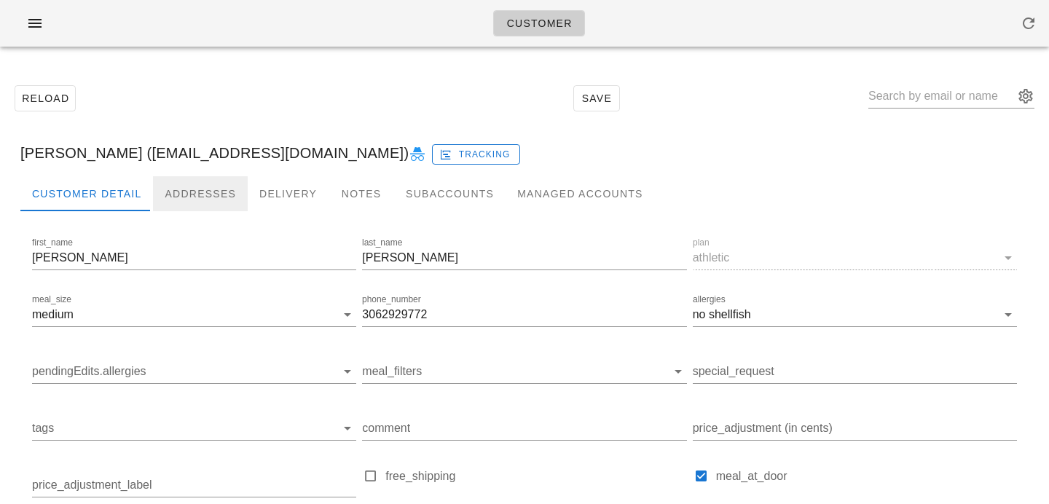
click at [226, 189] on div "Addresses" at bounding box center [200, 193] width 95 height 35
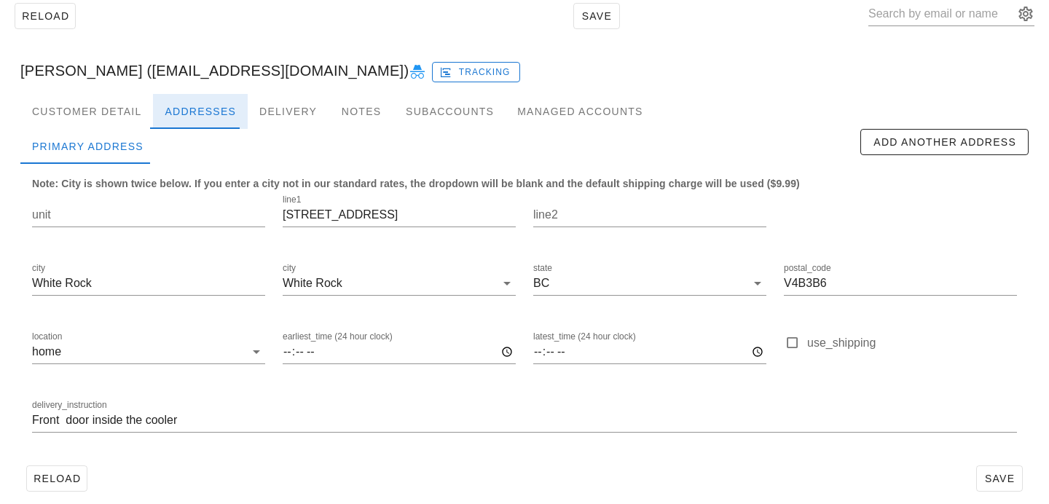
scroll to position [89, 0]
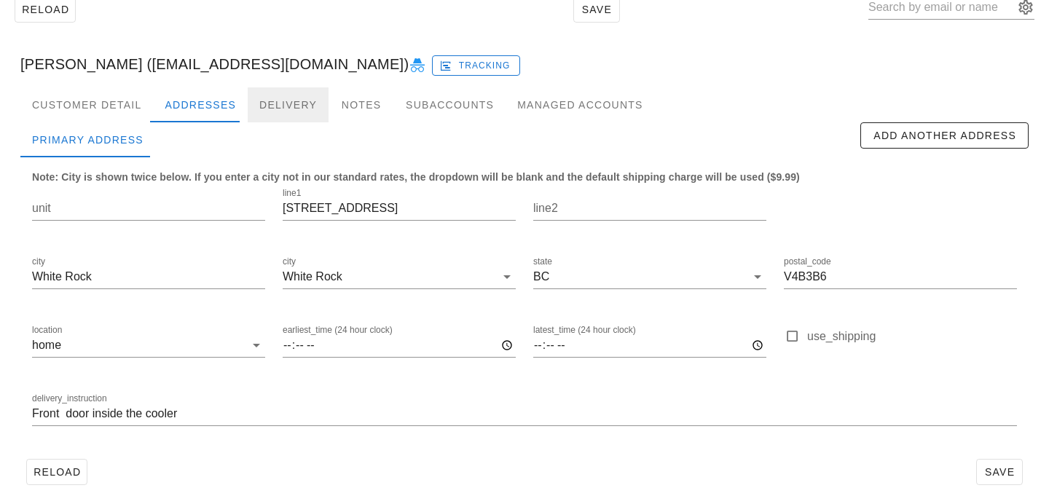
click at [289, 106] on div "Delivery" at bounding box center [288, 104] width 81 height 35
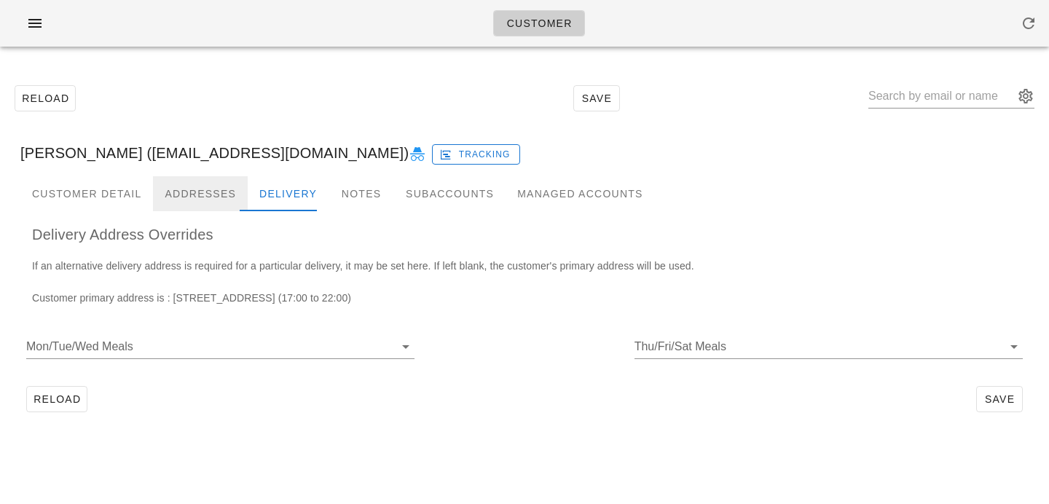
click at [205, 200] on div "Addresses" at bounding box center [200, 193] width 95 height 35
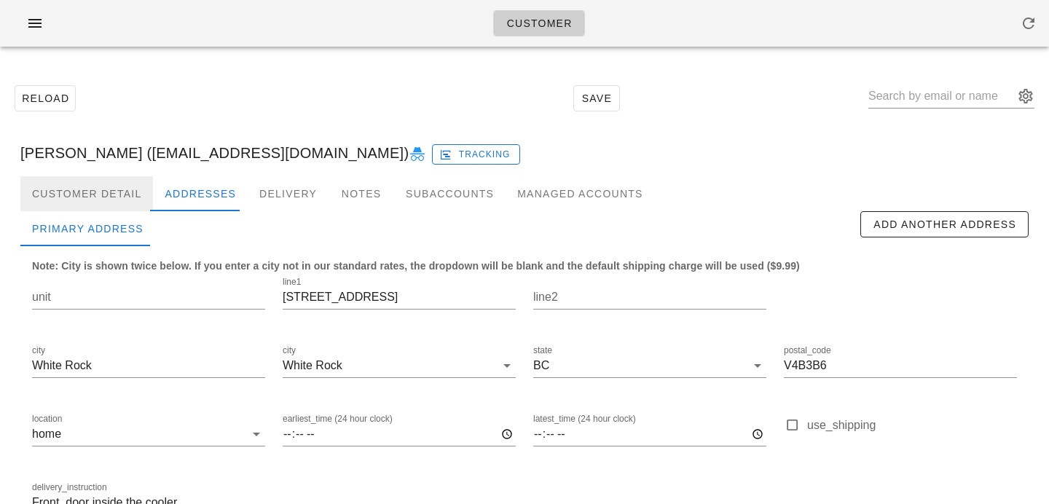
click at [130, 194] on div "Customer Detail" at bounding box center [86, 193] width 133 height 35
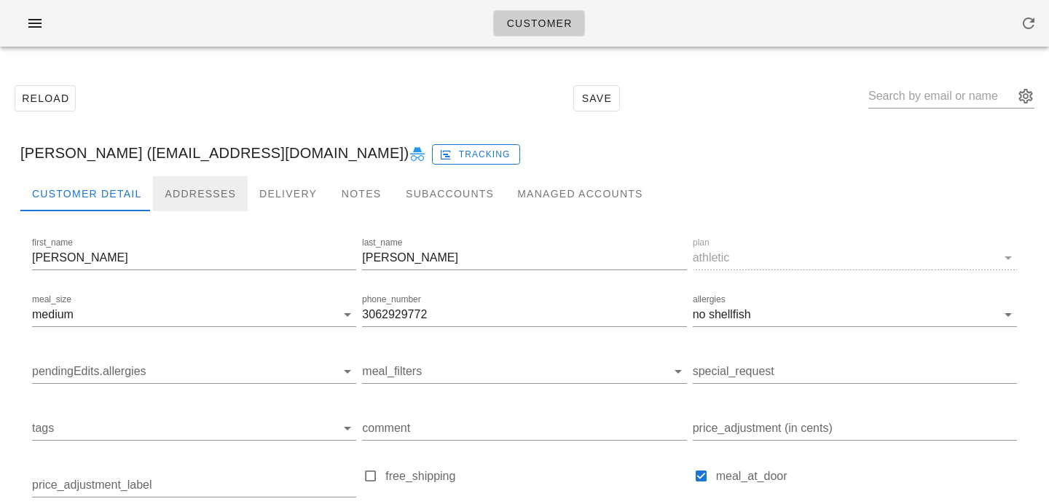
click at [213, 195] on div "Addresses" at bounding box center [200, 193] width 95 height 35
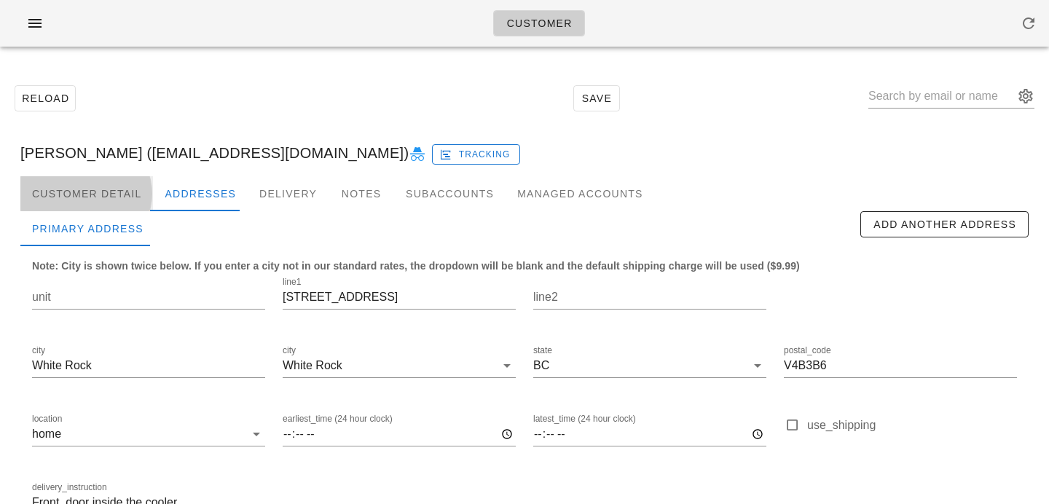
click at [108, 194] on div "Customer Detail" at bounding box center [86, 193] width 133 height 35
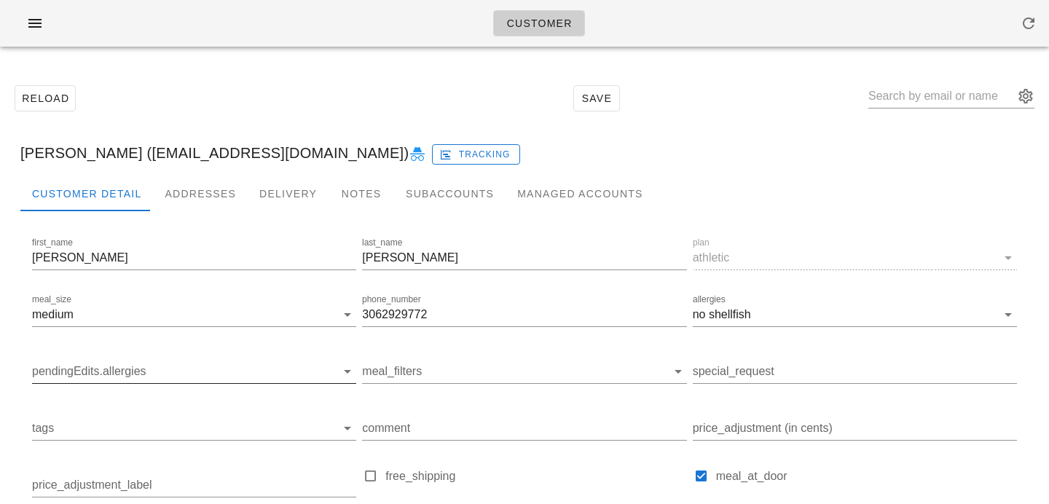
click at [183, 366] on input "pendingEdits.allergies" at bounding box center [182, 371] width 301 height 23
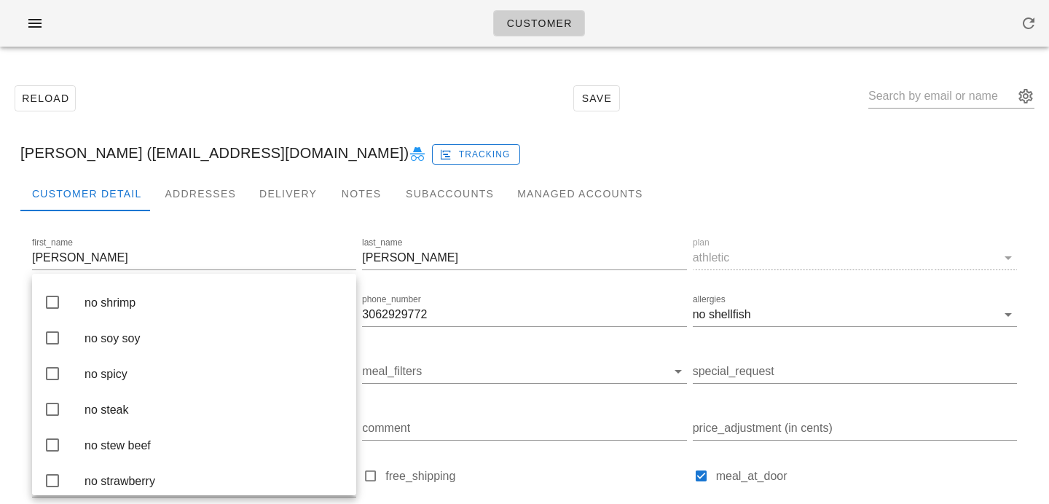
scroll to position [3387, 0]
click at [173, 272] on div "no shellfish" at bounding box center [214, 266] width 260 height 14
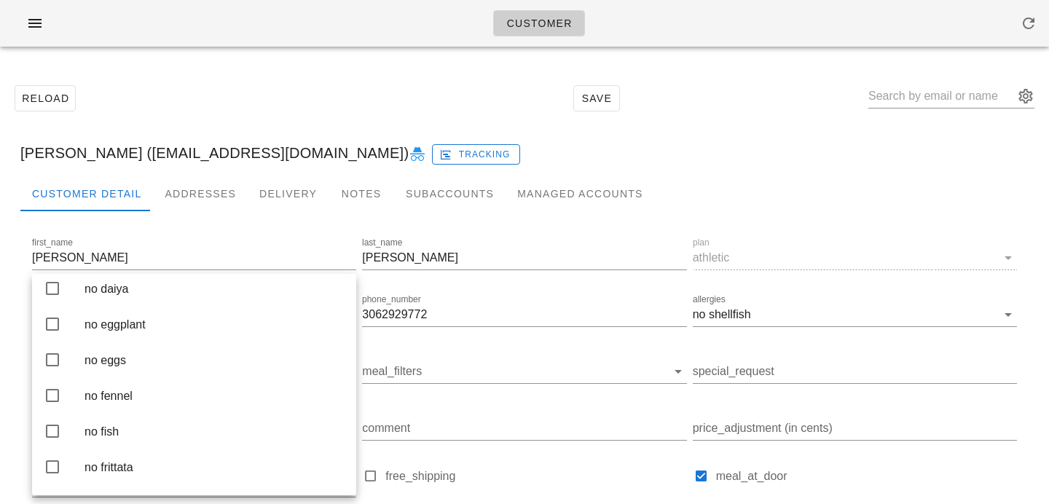
scroll to position [1391, 0]
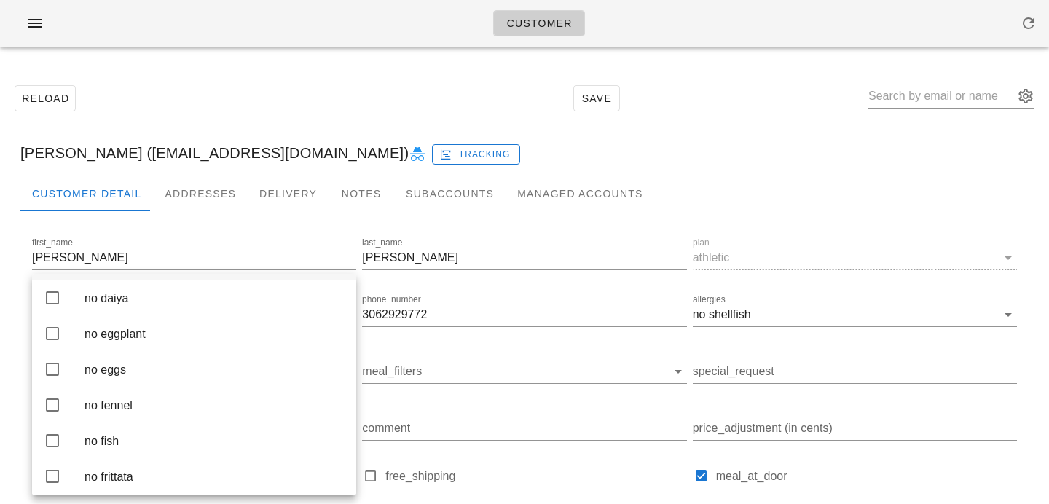
click at [189, 278] on div "no dairy" at bounding box center [214, 262] width 260 height 31
click at [431, 146] on div "Gloria Skinner (girs2509@hotmail.com) Tracking" at bounding box center [524, 153] width 1031 height 47
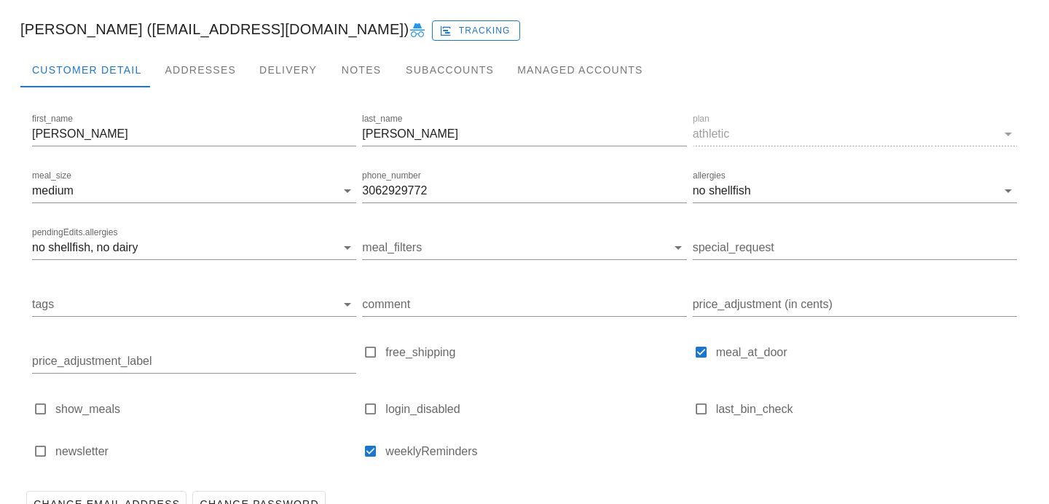
scroll to position [201, 0]
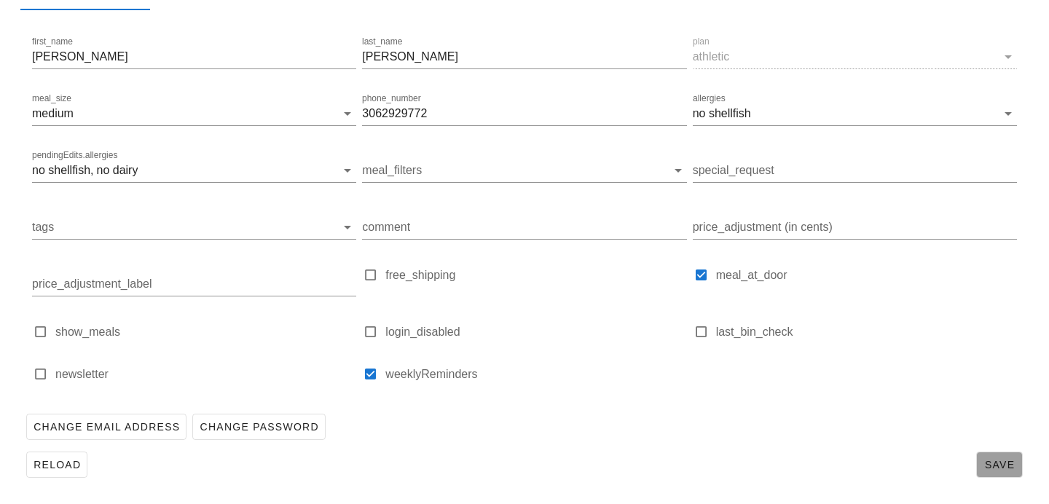
click at [994, 465] on span "Save" at bounding box center [1000, 465] width 34 height 12
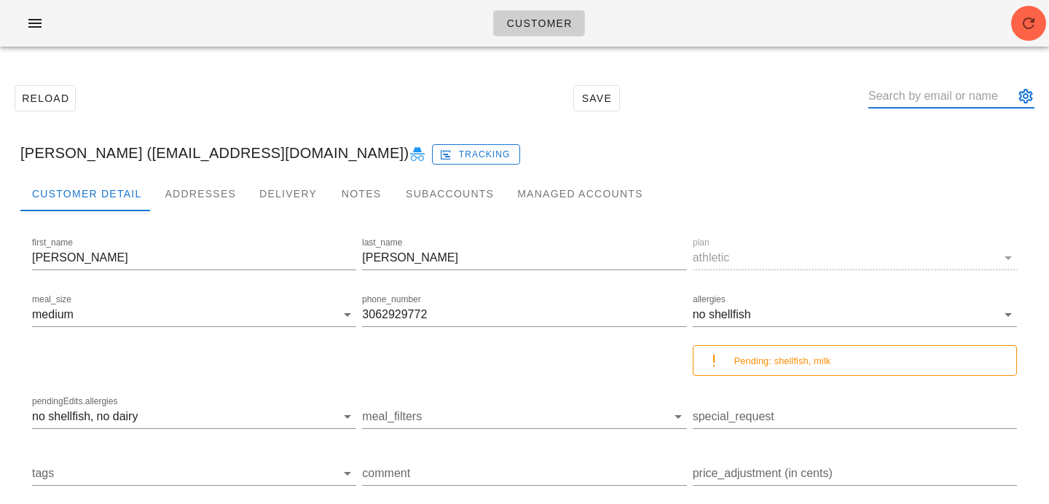
click at [911, 102] on input "text" at bounding box center [941, 95] width 146 height 23
paste input "[EMAIL_ADDRESS][DOMAIN_NAME]"
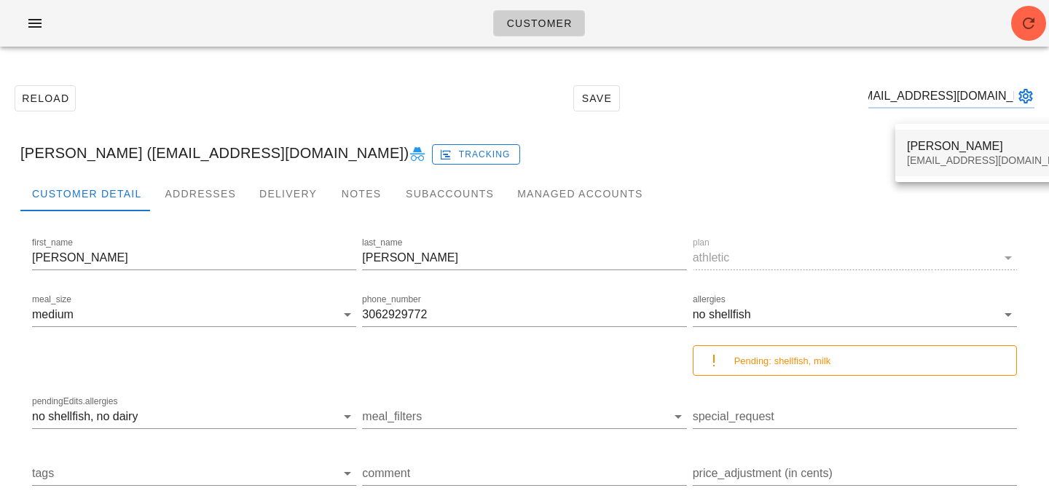
type input "[EMAIL_ADDRESS][DOMAIN_NAME]"
click at [910, 137] on div "Hiba Shaalan hiba.shaalann@gmail.com" at bounding box center [993, 152] width 173 height 45
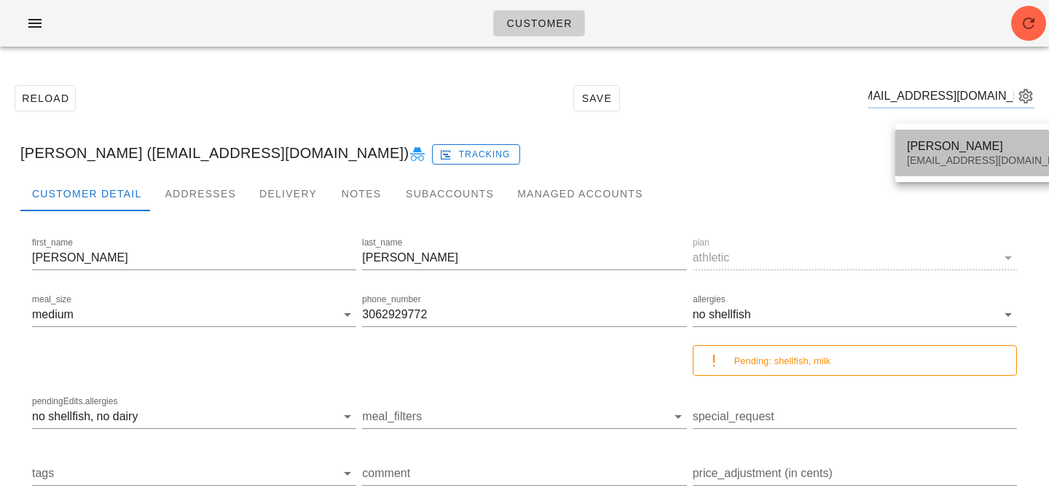
scroll to position [0, 0]
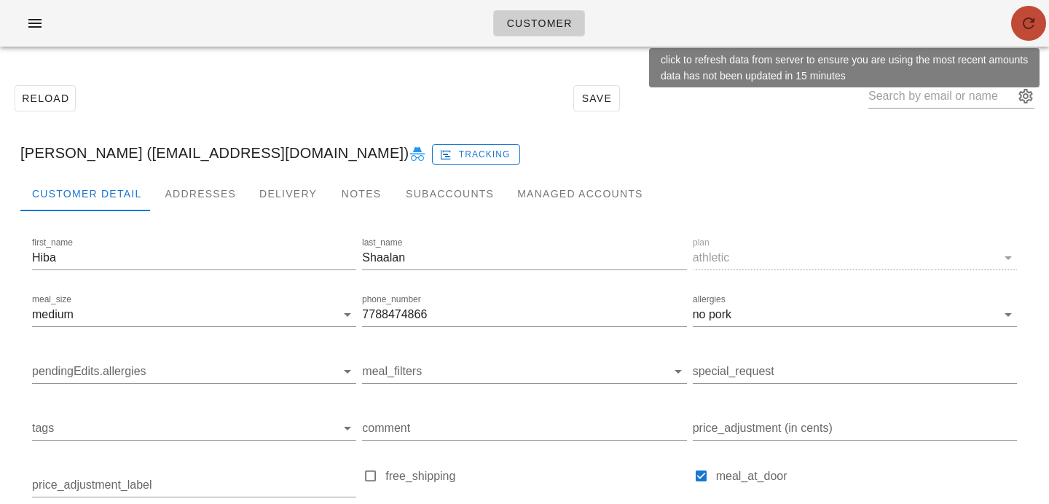
click at [1030, 12] on button "button" at bounding box center [1028, 23] width 35 height 35
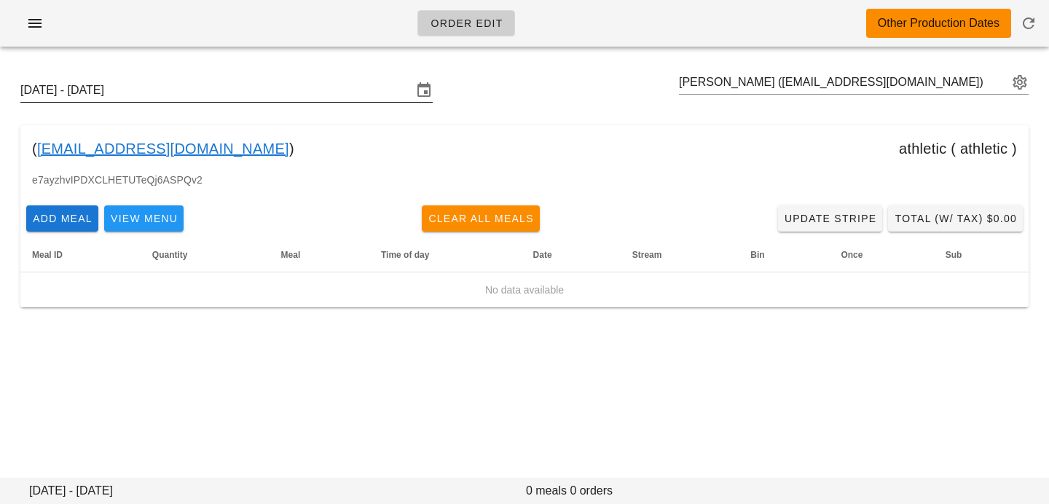
click at [353, 93] on input "[DATE] - [DATE]" at bounding box center [216, 90] width 392 height 23
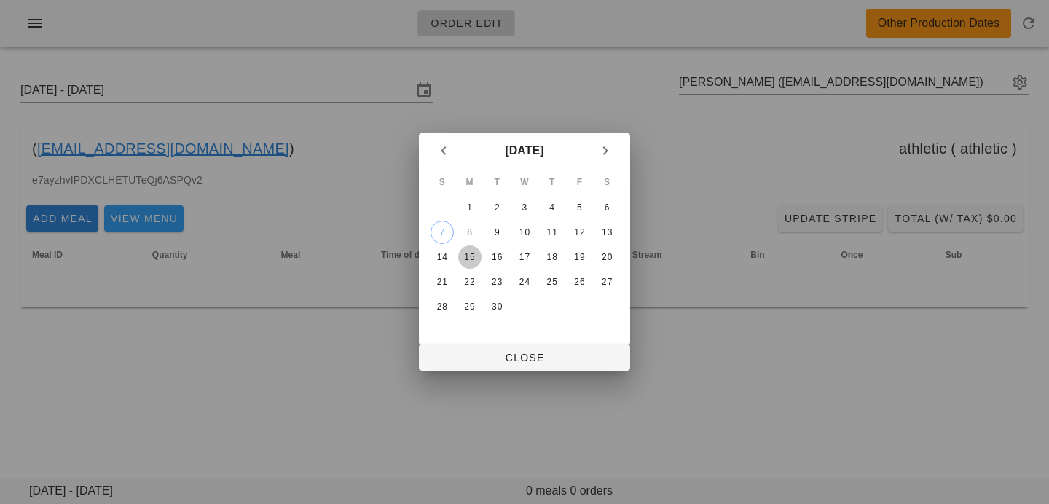
click at [470, 257] on div "15" at bounding box center [469, 257] width 23 height 10
click at [474, 353] on span "Close" at bounding box center [525, 358] width 188 height 12
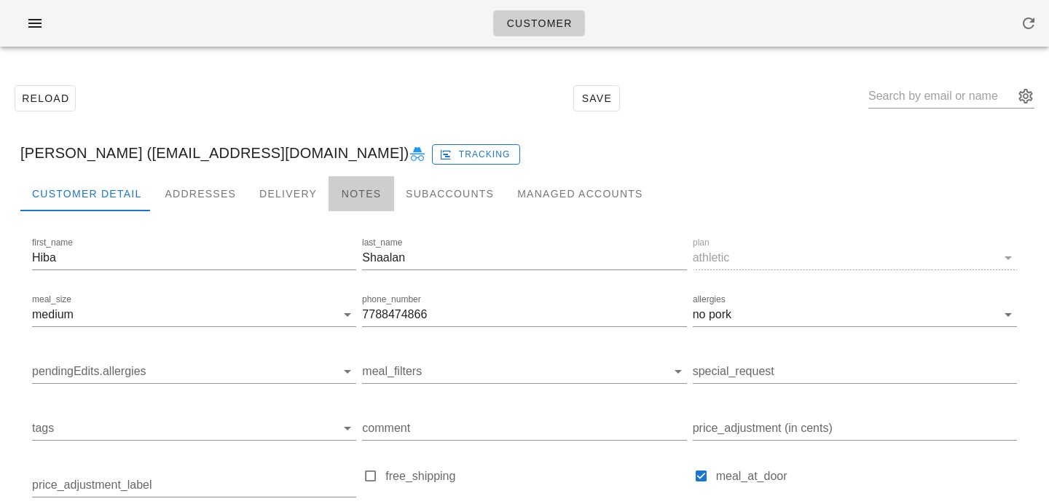
click at [350, 197] on div "Notes" at bounding box center [362, 193] width 66 height 35
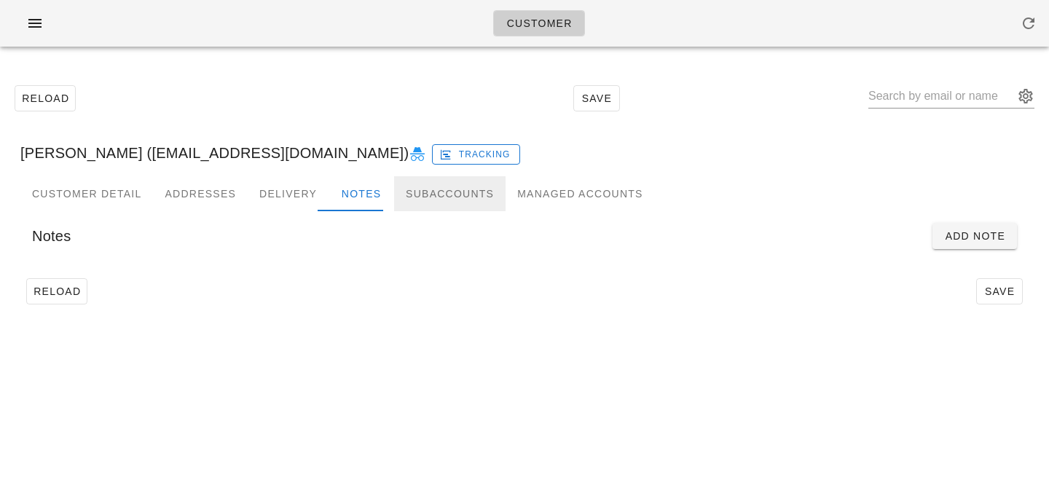
click at [443, 193] on div "Subaccounts" at bounding box center [449, 193] width 111 height 35
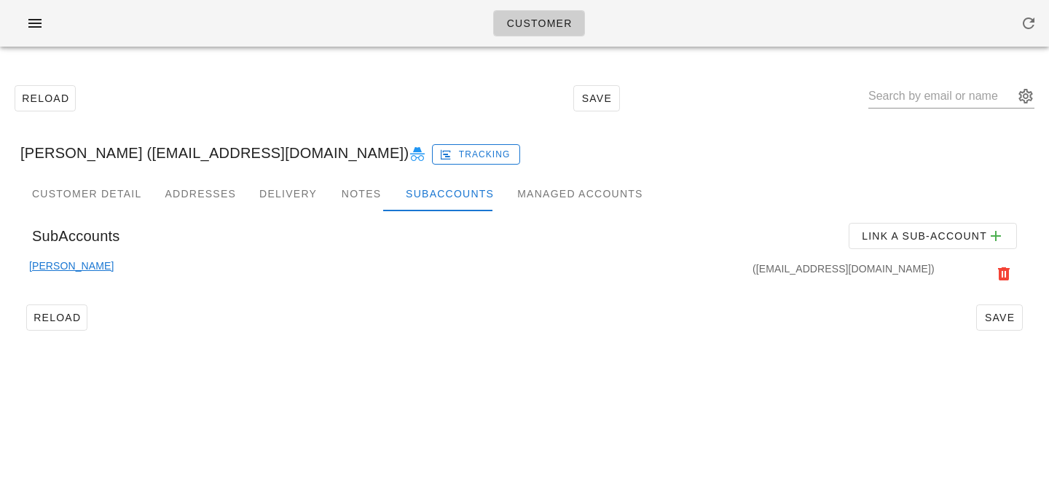
click at [98, 165] on div "[PERSON_NAME] ([EMAIL_ADDRESS][DOMAIN_NAME]) Tracking" at bounding box center [524, 153] width 1031 height 47
click at [101, 190] on div "Customer Detail" at bounding box center [86, 193] width 133 height 35
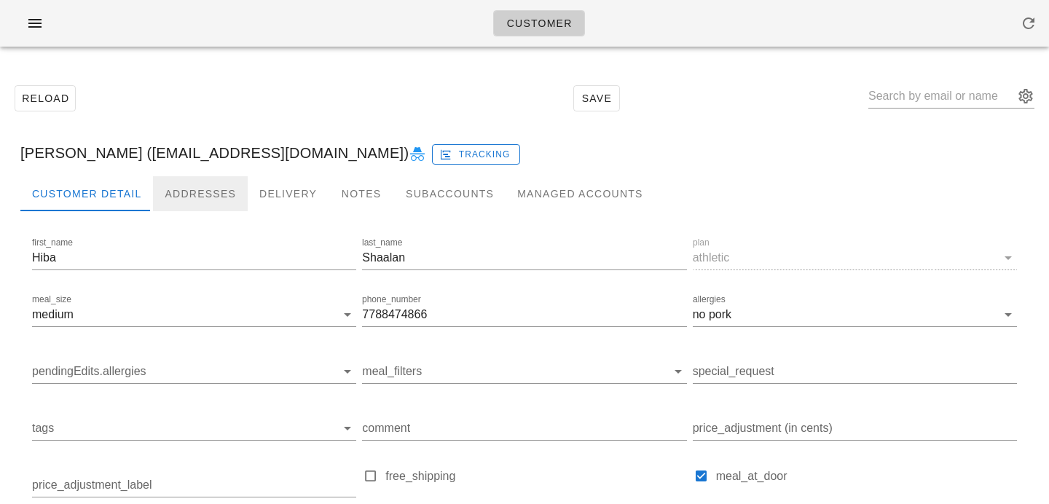
click at [209, 192] on div "Addresses" at bounding box center [200, 193] width 95 height 35
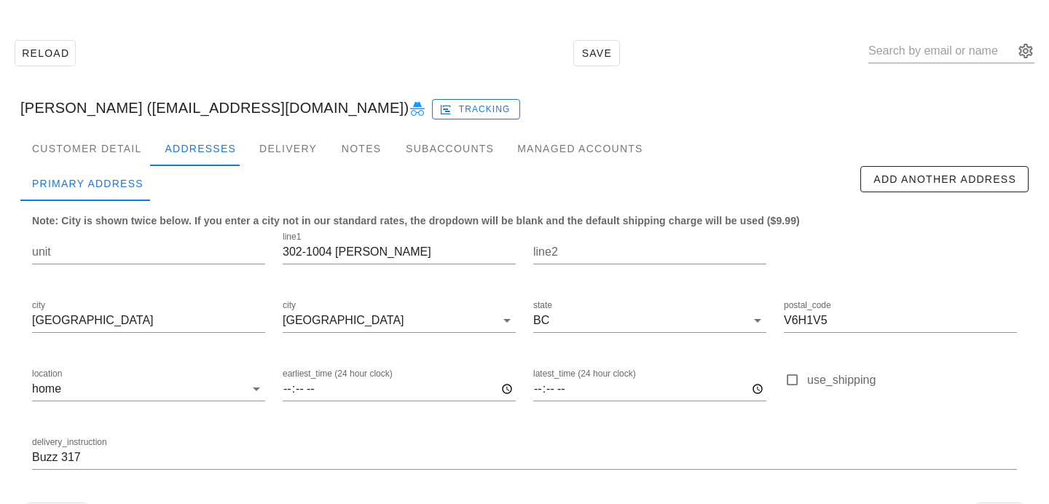
scroll to position [96, 0]
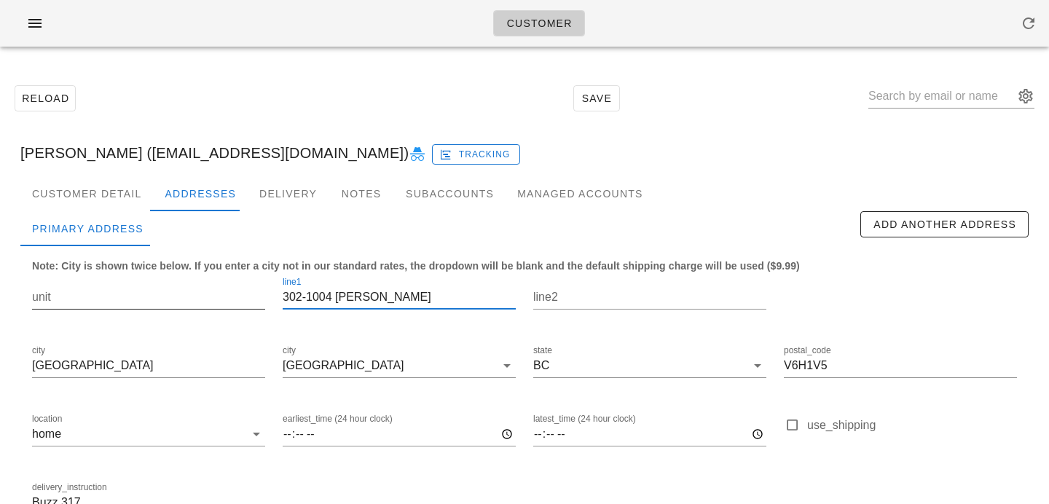
drag, startPoint x: 307, startPoint y: 299, endPoint x: 247, endPoint y: 293, distance: 60.0
click at [248, 294] on div "unit line1 302-1004 Douglas Cres line2 city Vancouver city Vancouver state BC p…" at bounding box center [524, 402] width 1002 height 274
type input "1004 Douglas Cres"
click at [196, 299] on input "unit" at bounding box center [148, 297] width 233 height 23
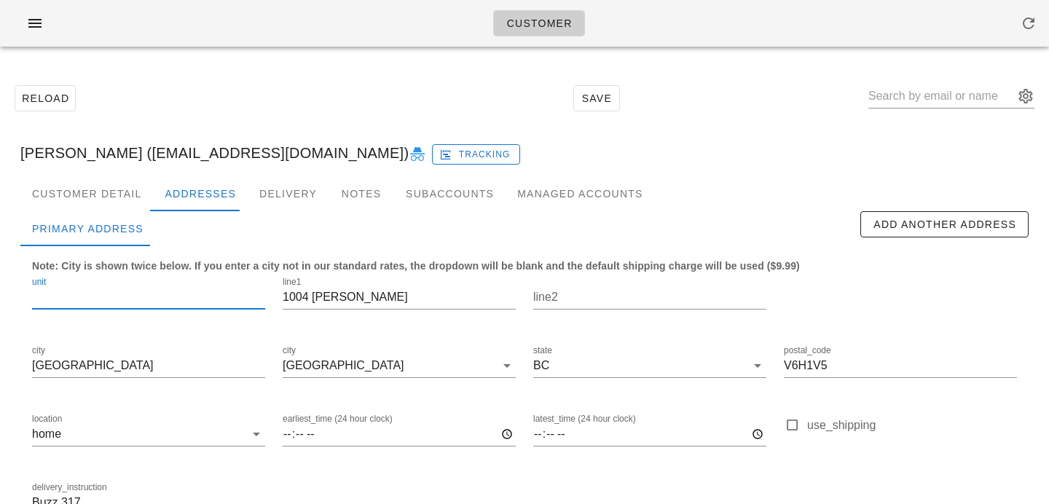
paste input "302-"
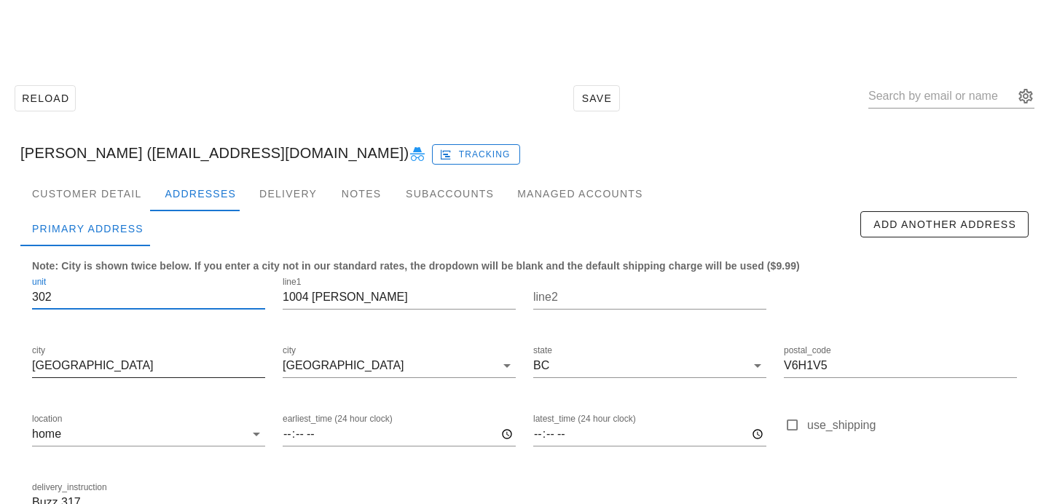
scroll to position [96, 0]
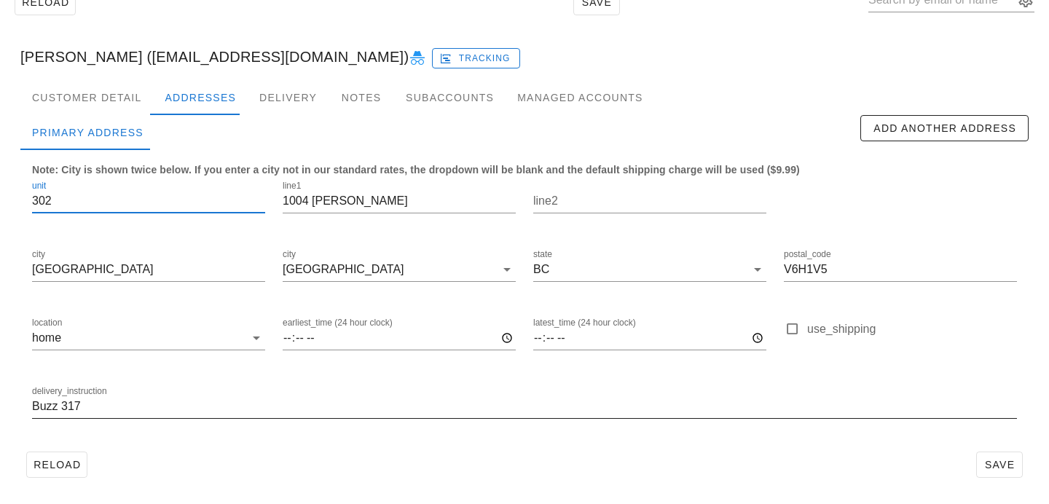
type input "302"
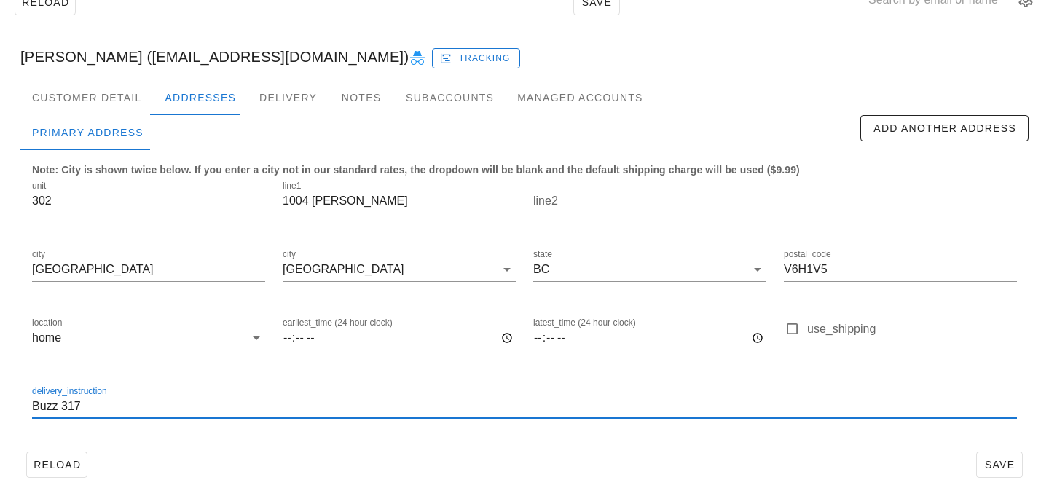
click at [34, 409] on input "Buzz 317" at bounding box center [524, 406] width 985 height 23
type input "Unit 302, Buzz 317"
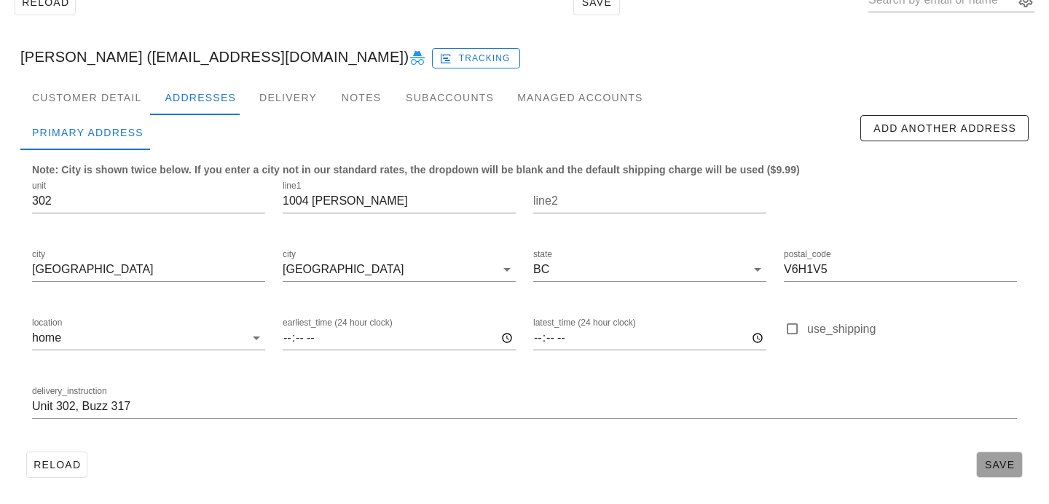
click at [998, 466] on span "Save" at bounding box center [1000, 465] width 34 height 12
click at [1008, 463] on span "Save" at bounding box center [1000, 465] width 34 height 12
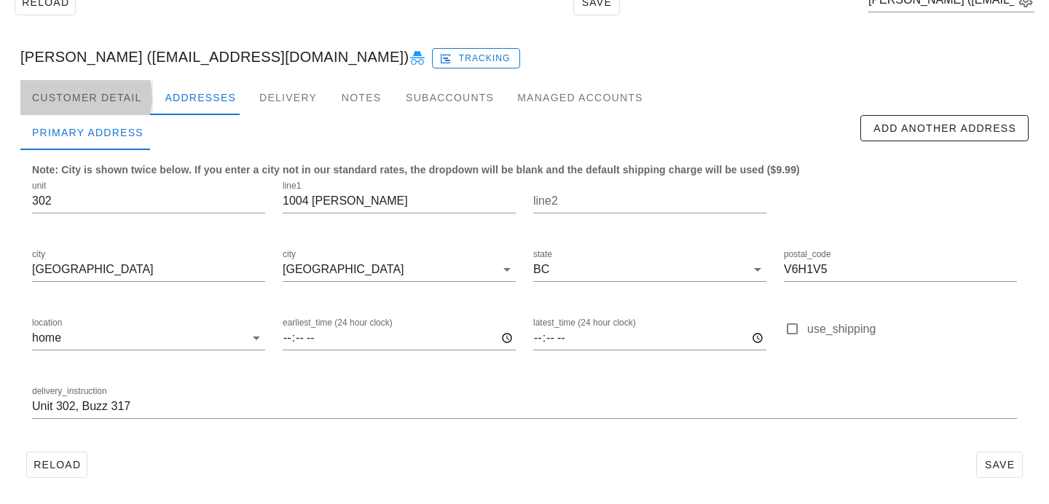
click at [109, 100] on div "Customer Detail" at bounding box center [86, 97] width 133 height 35
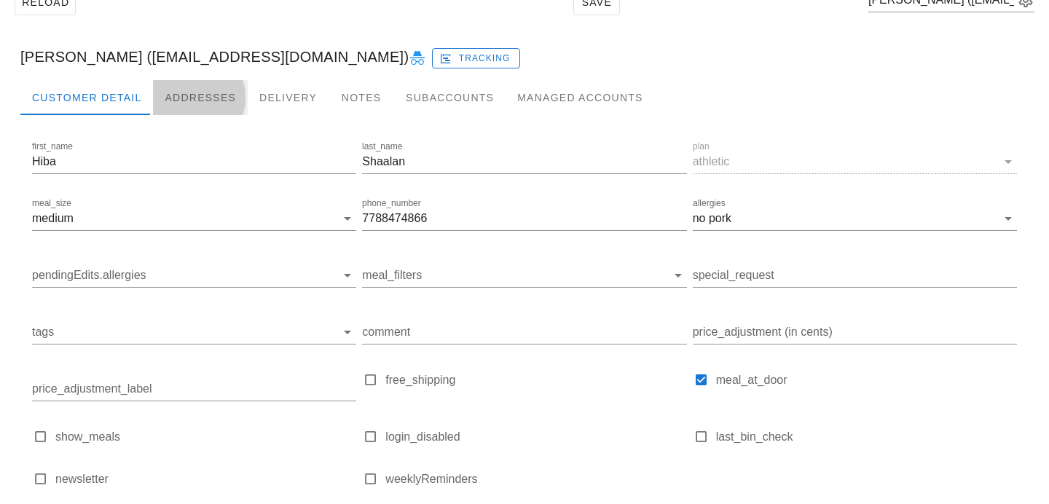
click at [227, 93] on div "Addresses" at bounding box center [200, 97] width 95 height 35
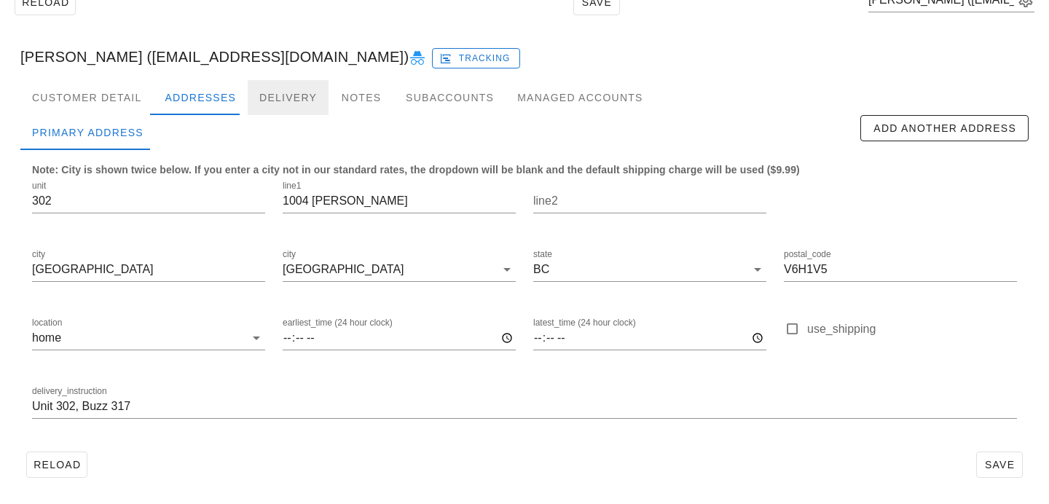
click at [308, 92] on div "Delivery" at bounding box center [288, 97] width 81 height 35
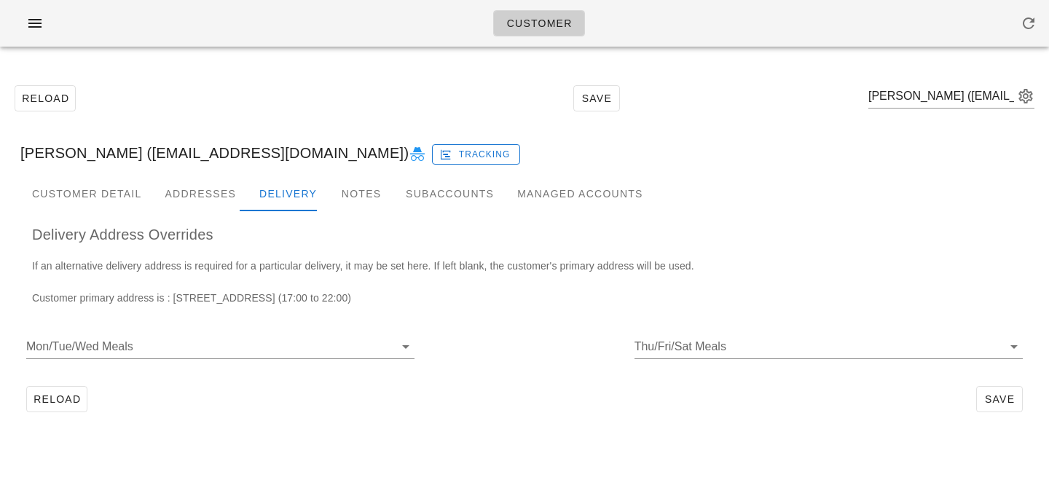
click at [196, 173] on div "Hiba Shaalan (hiba.shaalann@gmail.com) Tracking" at bounding box center [524, 153] width 1031 height 47
click at [194, 195] on div "Addresses" at bounding box center [200, 193] width 95 height 35
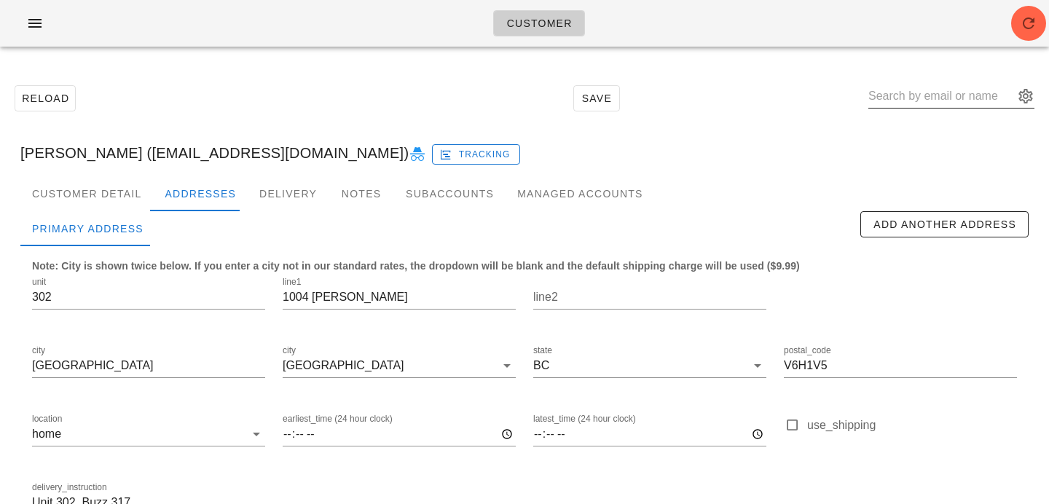
click at [933, 102] on input "text" at bounding box center [941, 95] width 146 height 23
paste input "smontaleone@hotmail.com"
type input "smontaleone@hotmail.com"
click at [1026, 29] on icon "button" at bounding box center [1028, 23] width 17 height 17
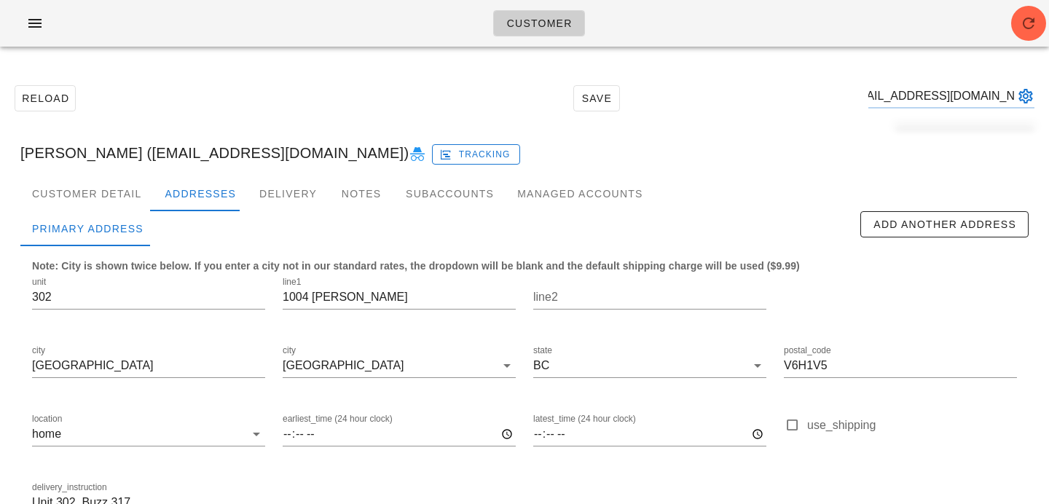
scroll to position [0, 0]
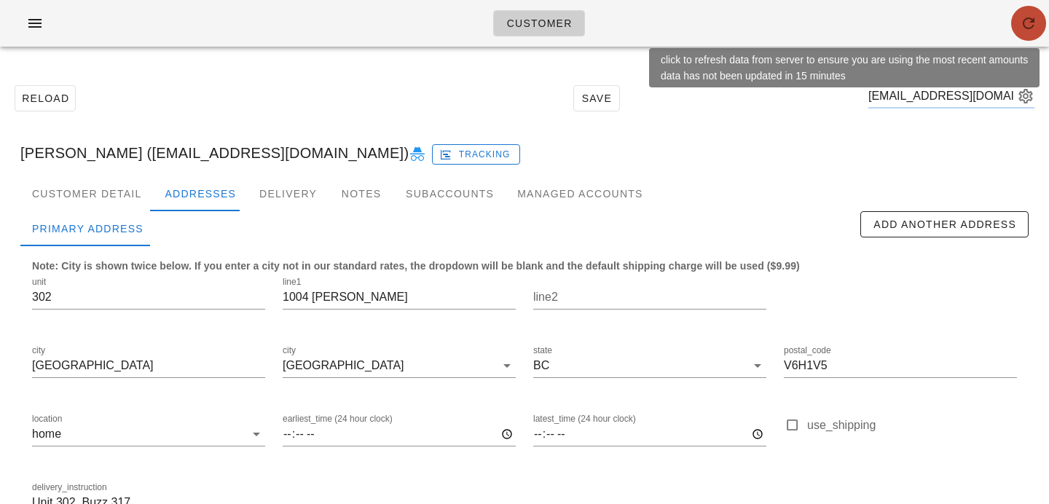
click at [1025, 25] on icon "button" at bounding box center [1028, 23] width 17 height 17
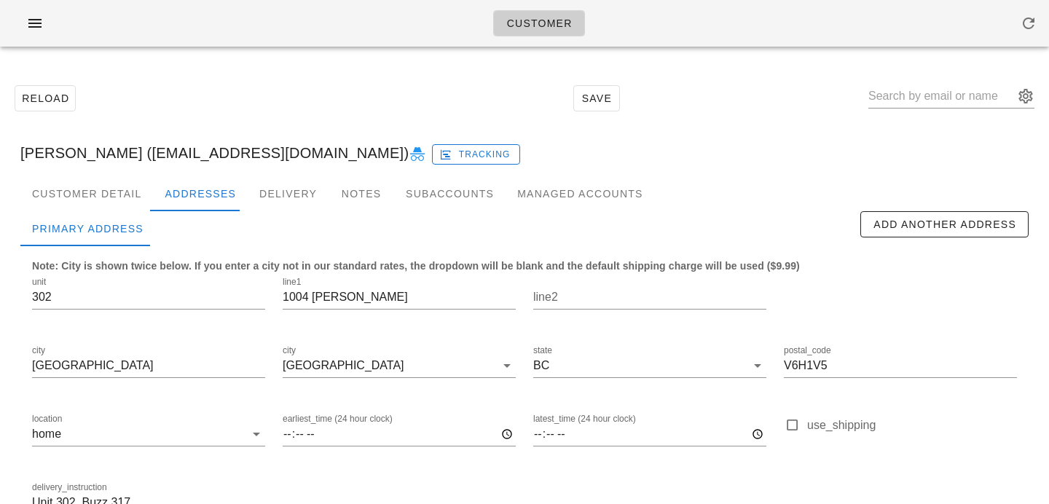
click at [549, 108] on div "Reload Save" at bounding box center [524, 98] width 1031 height 63
click at [940, 95] on input "text" at bounding box center [941, 95] width 146 height 23
paste input "[EMAIL_ADDRESS][DOMAIN_NAME]"
type input "[EMAIL_ADDRESS][DOMAIN_NAME]"
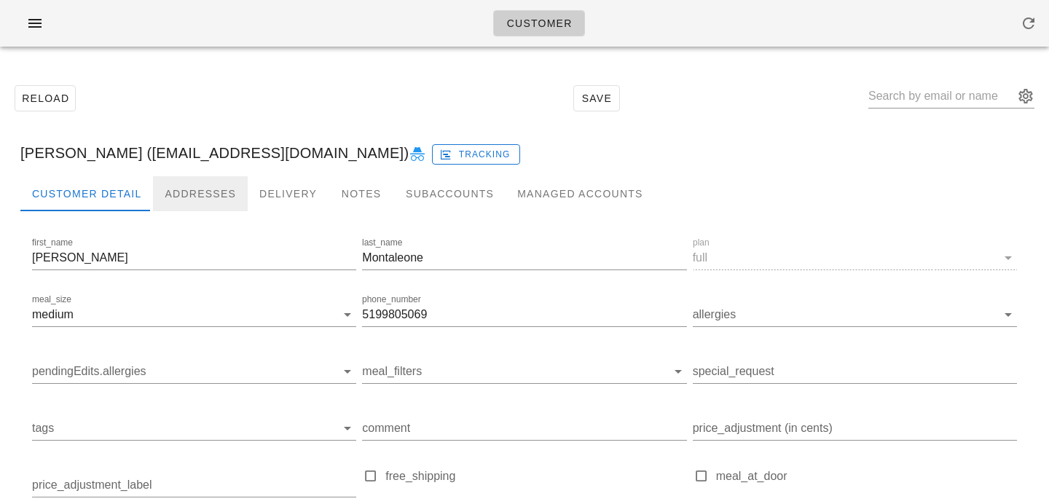
click at [179, 188] on div "Addresses" at bounding box center [200, 193] width 95 height 35
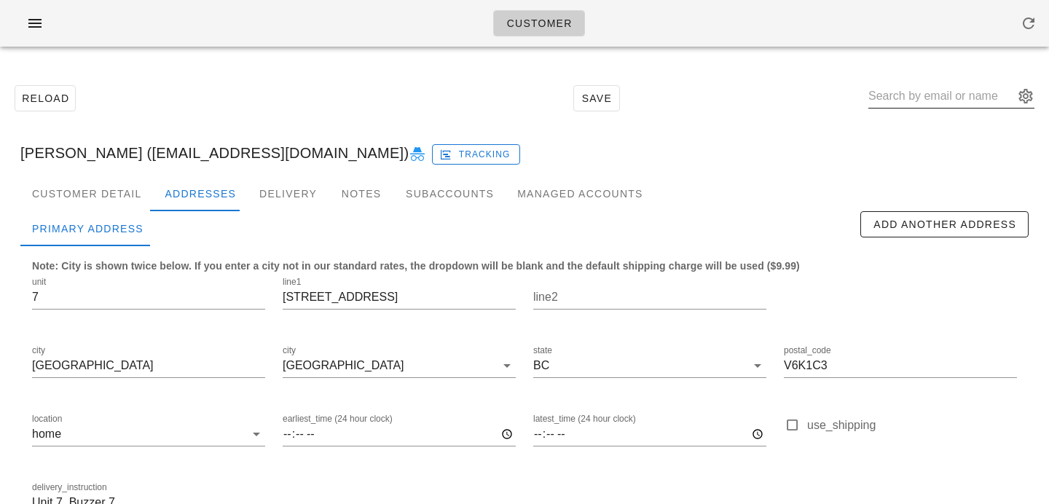
click at [982, 98] on input "text" at bounding box center [941, 95] width 146 height 23
paste input "[EMAIL_ADDRESS][DOMAIN_NAME]"
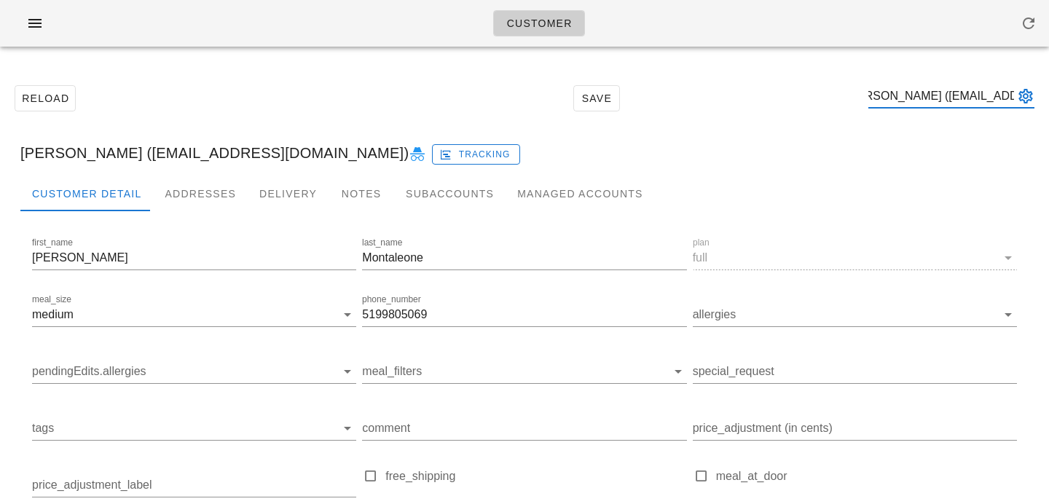
type input "[PERSON_NAME] ([EMAIL_ADDRESS][DOMAIN_NAME])"
click at [159, 189] on div "Addresses" at bounding box center [200, 193] width 95 height 35
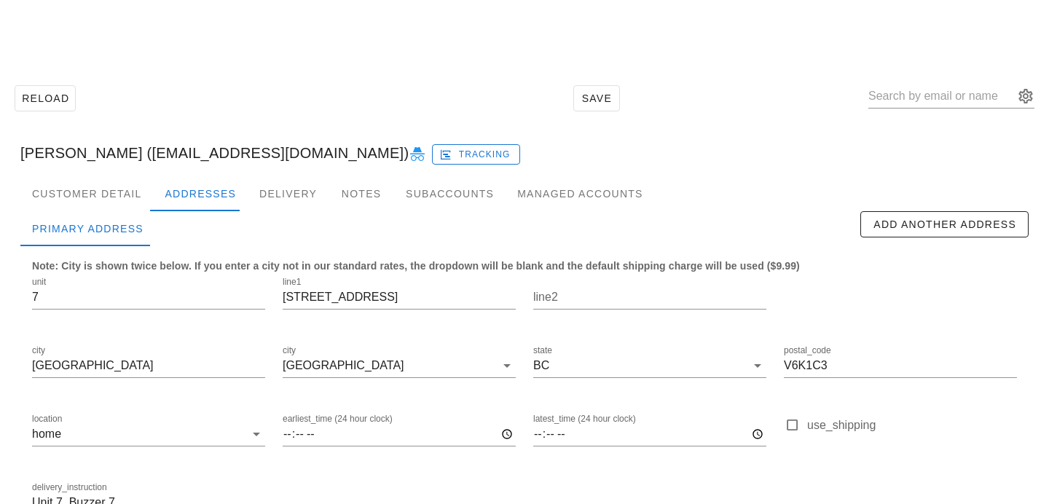
scroll to position [96, 0]
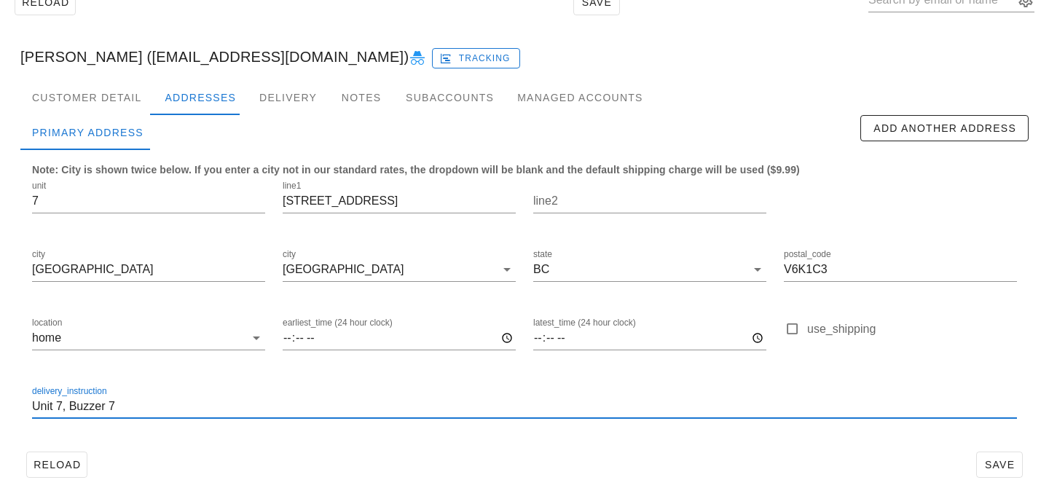
click at [221, 409] on input "Unit 7, Buzzer 7" at bounding box center [524, 406] width 985 height 23
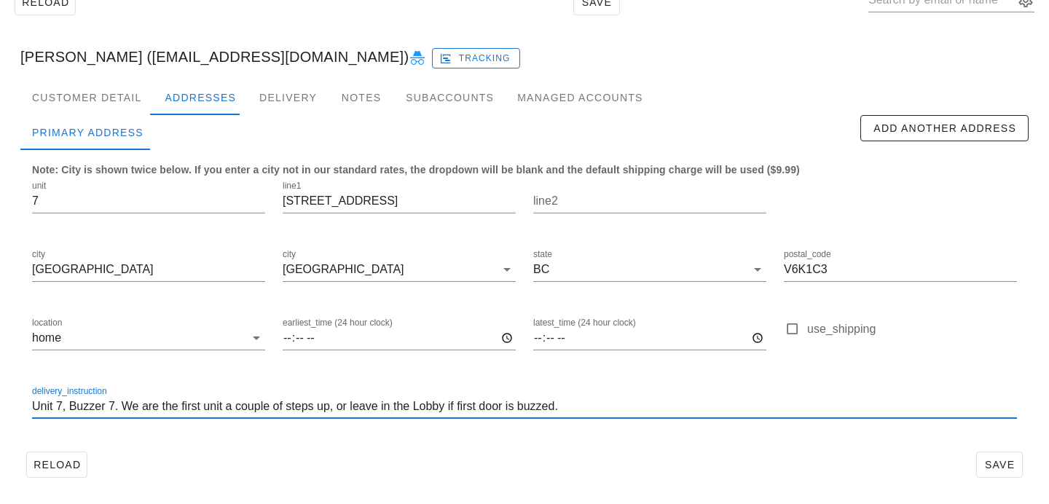
type input "Unit 7, Buzzer 7. We are the first unit a couple of steps up, or leave in the L…"
drag, startPoint x: 594, startPoint y: 414, endPoint x: 184, endPoint y: 374, distance: 412.1
click at [184, 374] on div "unit 7 line1 2154 York Ave line2 city Vancouver city Vancouver state BC postal_…" at bounding box center [524, 306] width 1002 height 274
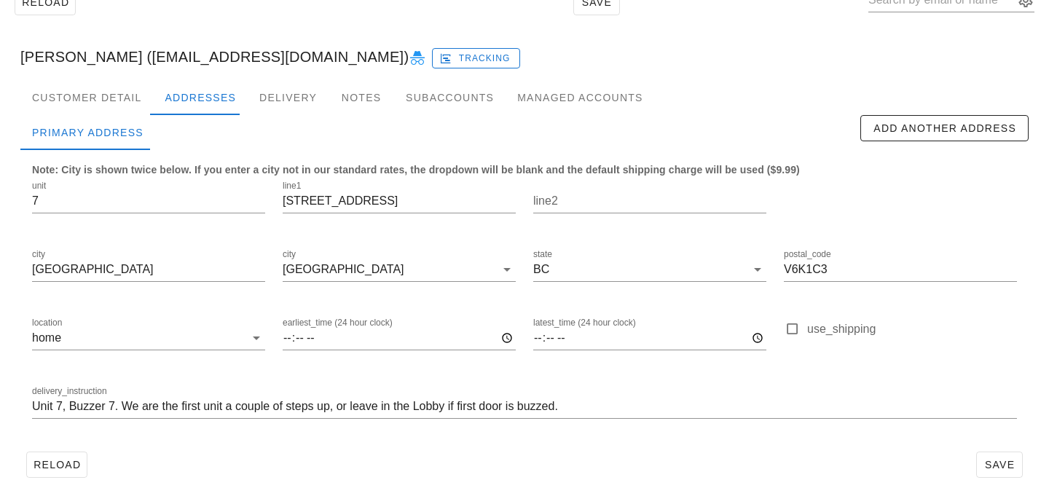
click at [894, 460] on div "Reload Save" at bounding box center [524, 465] width 1008 height 38
click at [999, 463] on span "Save" at bounding box center [1000, 465] width 34 height 12
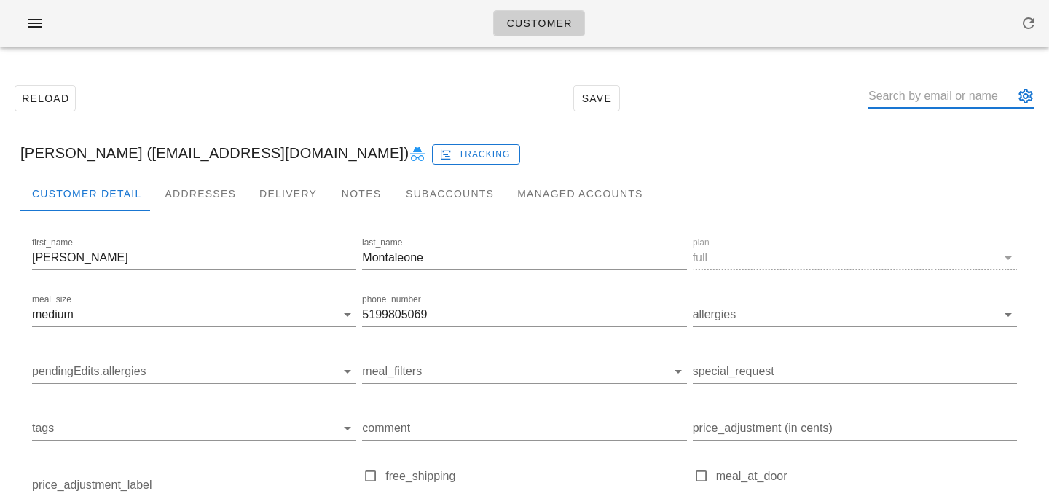
click at [932, 93] on input "text" at bounding box center [941, 95] width 146 height 23
paste input "[EMAIL_ADDRESS][DOMAIN_NAME]"
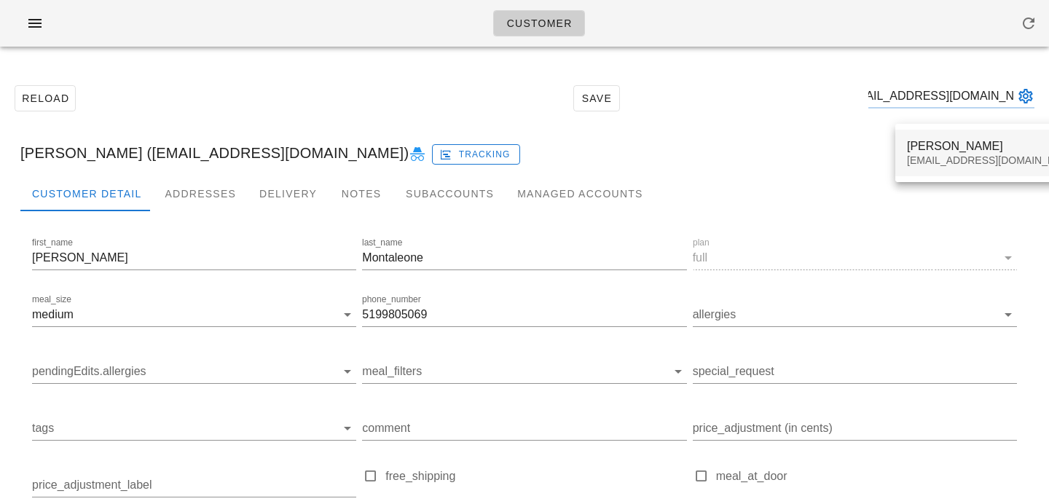
type input "[EMAIL_ADDRESS][DOMAIN_NAME]"
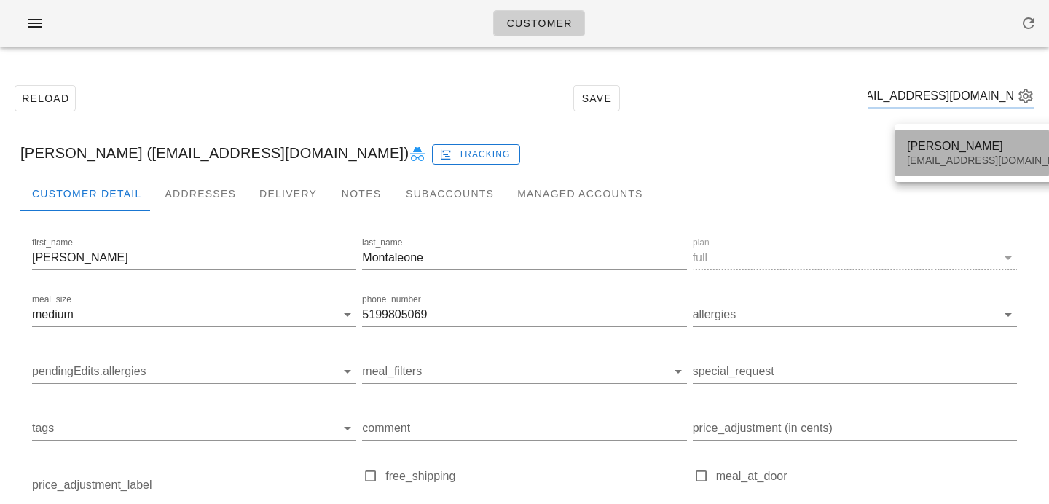
click at [928, 156] on div "[EMAIL_ADDRESS][DOMAIN_NAME]" at bounding box center [993, 160] width 173 height 12
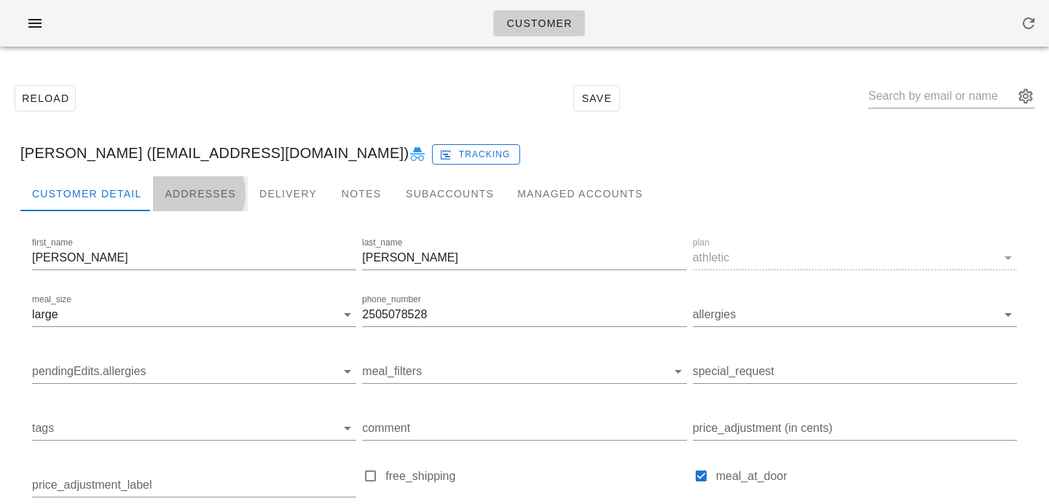
click at [190, 176] on div "Addresses" at bounding box center [200, 193] width 95 height 35
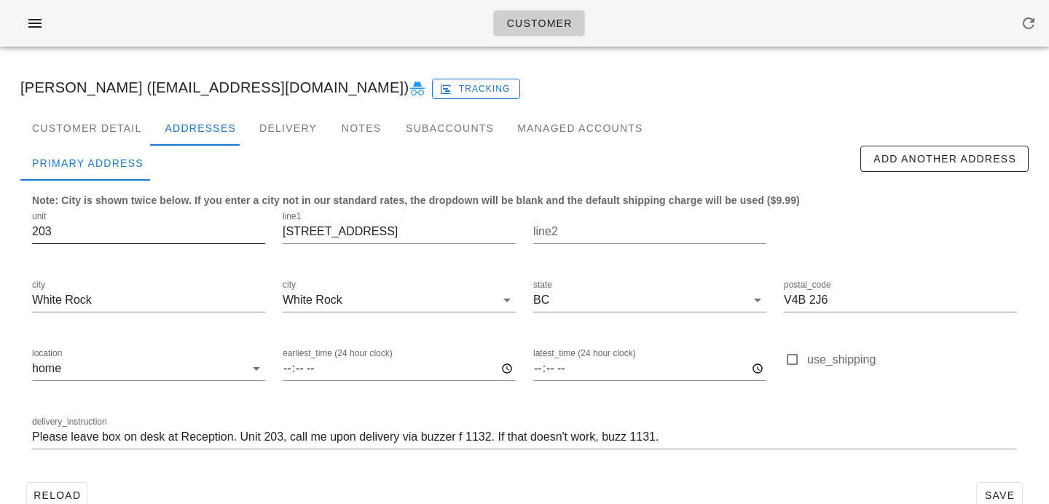
scroll to position [96, 0]
